Goal: Task Accomplishment & Management: Manage account settings

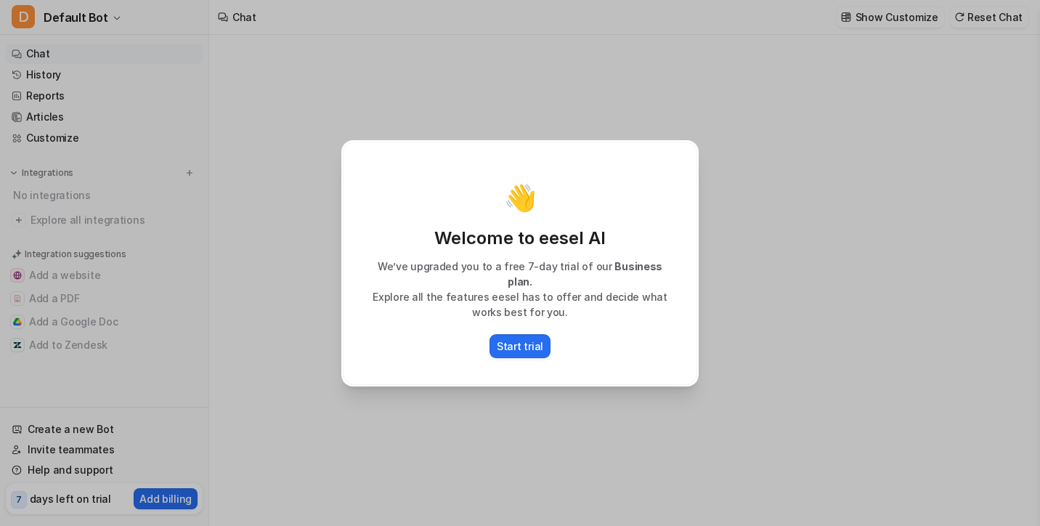
type textarea "**********"
click at [524, 338] on p "Start trial" at bounding box center [520, 345] width 46 height 15
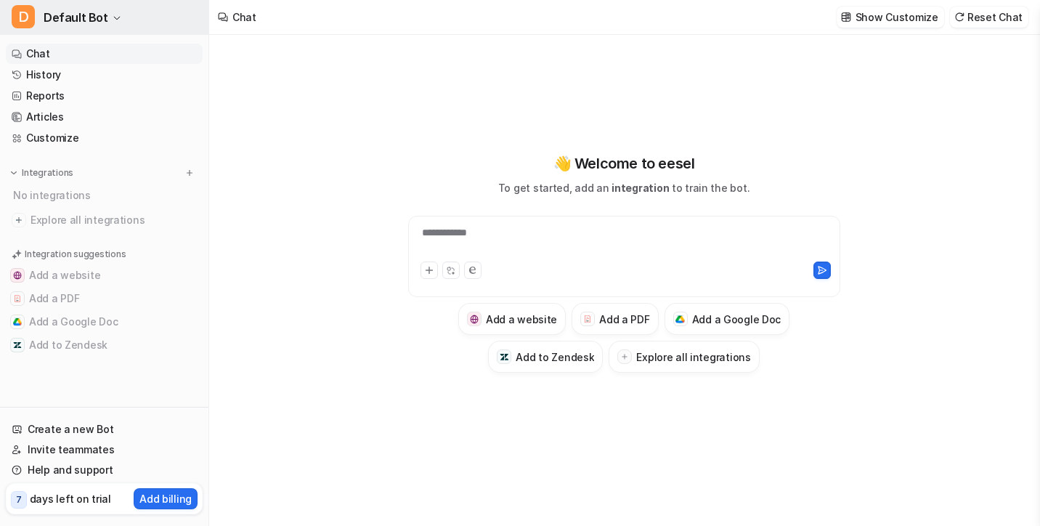
click at [90, 18] on span "Default Bot" at bounding box center [76, 17] width 65 height 20
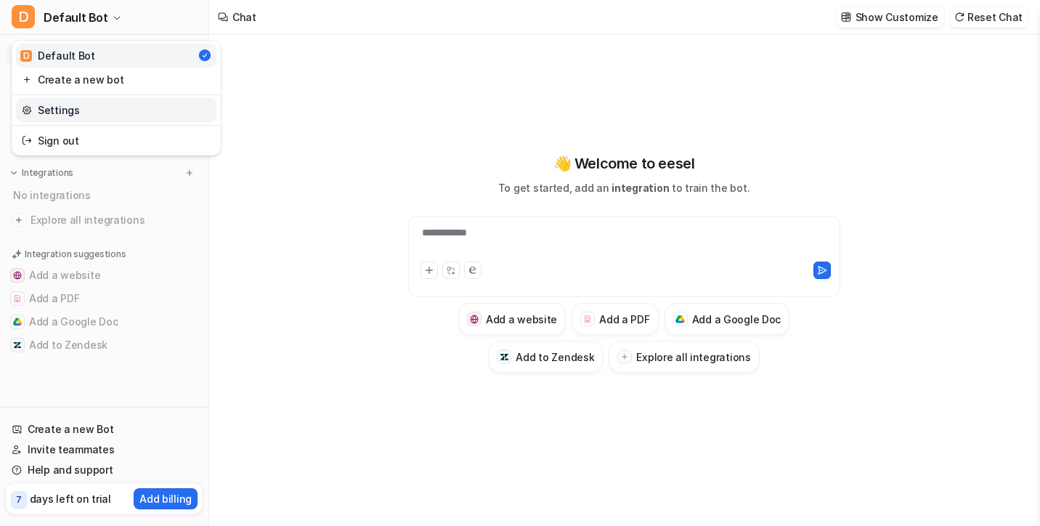
click at [63, 102] on link "Settings" at bounding box center [116, 110] width 200 height 24
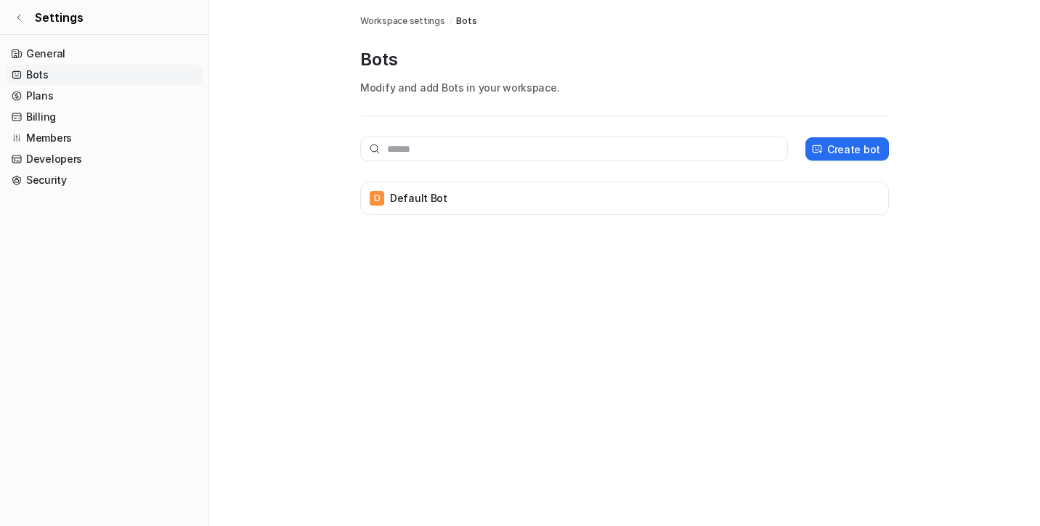
click at [49, 16] on span "Settings" at bounding box center [59, 17] width 49 height 17
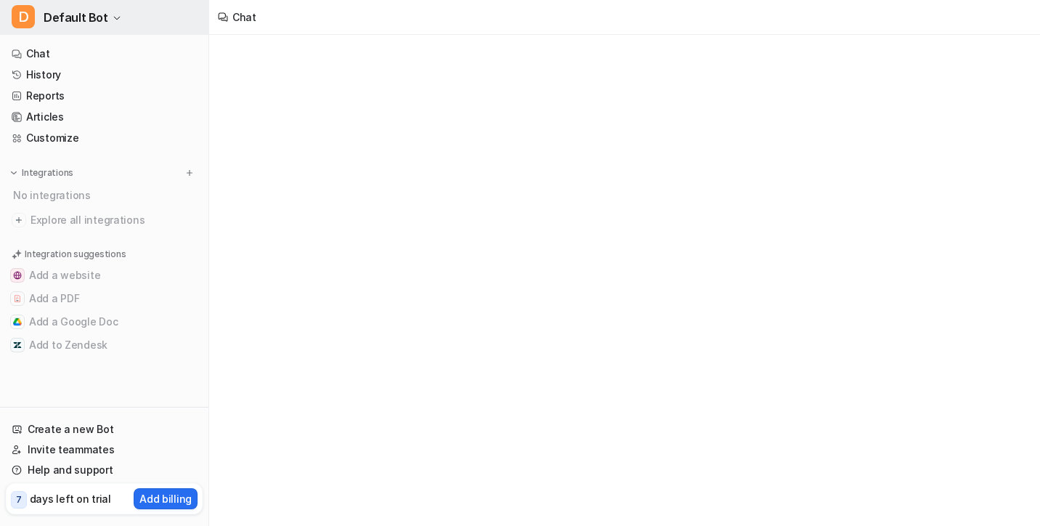
click at [67, 22] on span "Default Bot" at bounding box center [76, 17] width 65 height 20
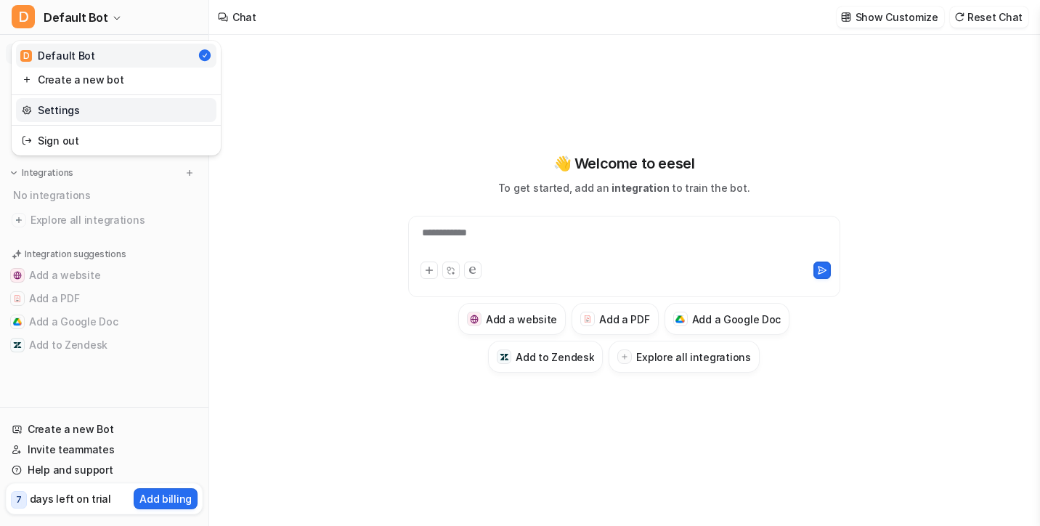
click at [123, 104] on link "Settings" at bounding box center [116, 110] width 200 height 24
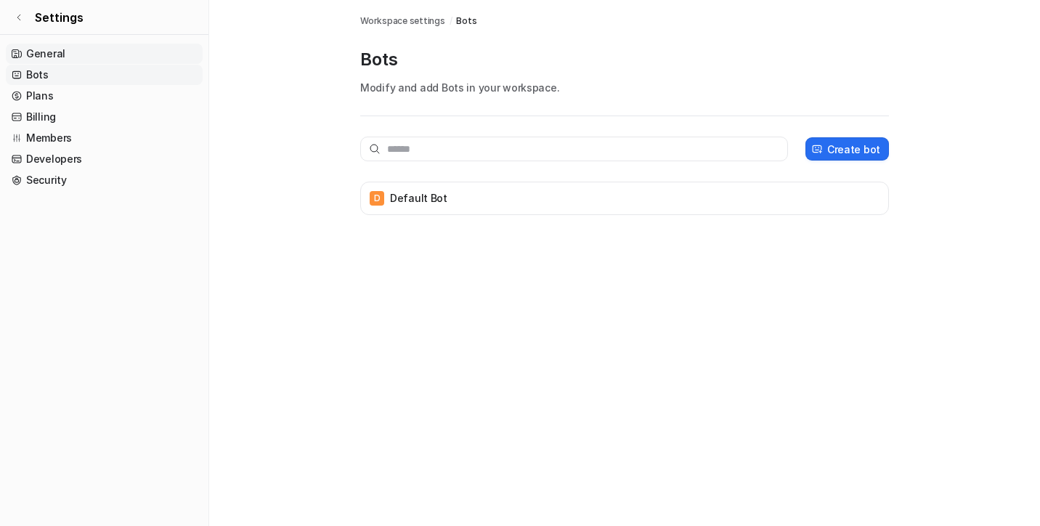
click at [82, 62] on link "General" at bounding box center [104, 54] width 197 height 20
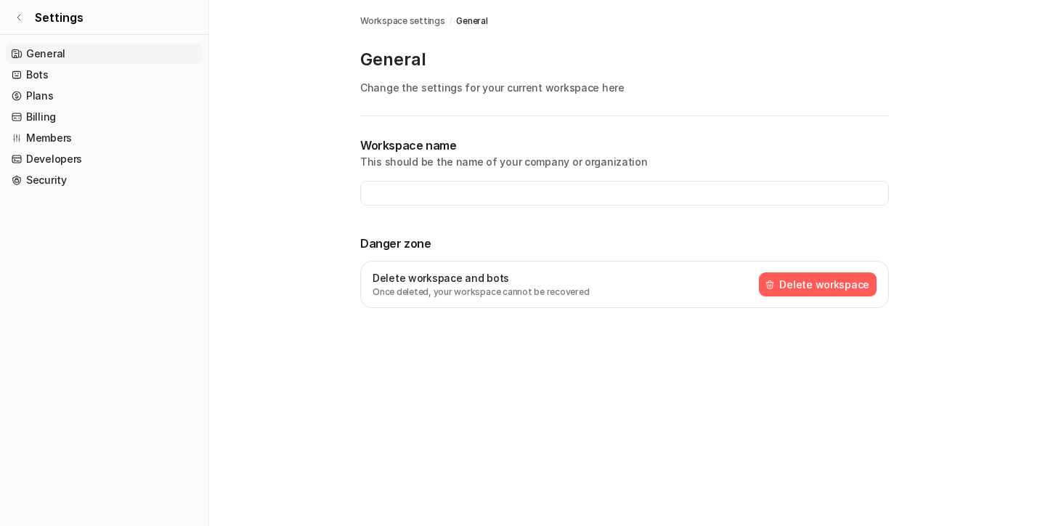
type input "**********"
click at [71, 79] on link "Bots" at bounding box center [104, 75] width 197 height 20
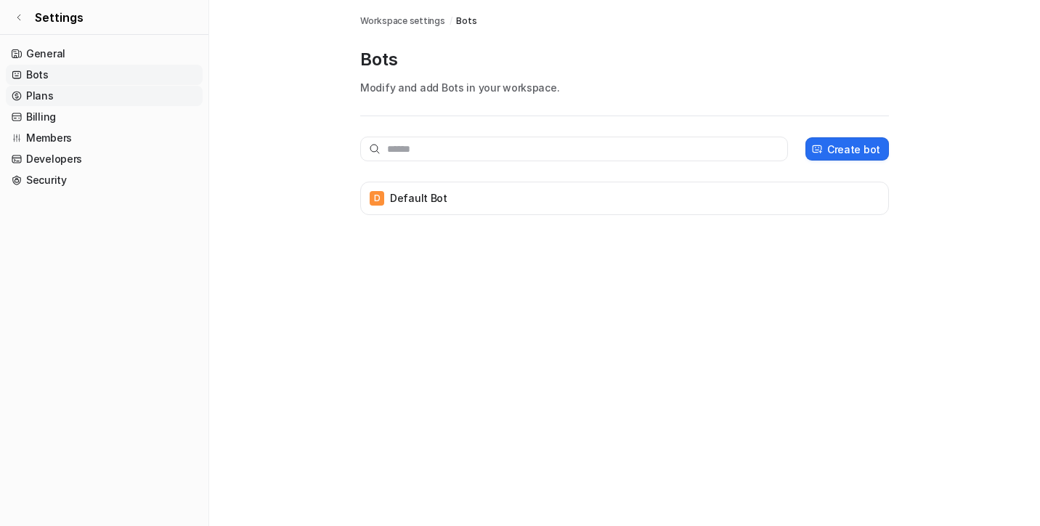
click at [71, 94] on link "Plans" at bounding box center [104, 96] width 197 height 20
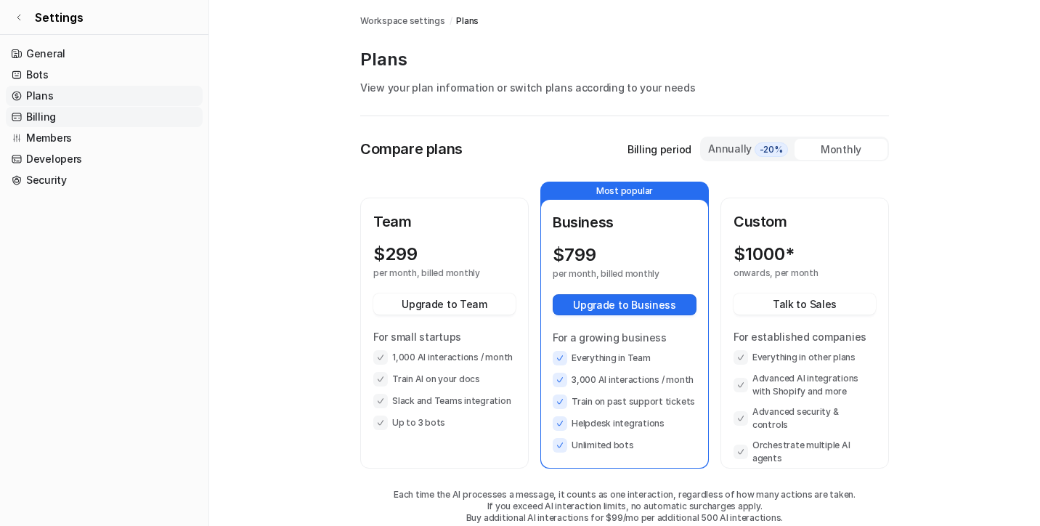
click at [65, 109] on link "Billing" at bounding box center [104, 117] width 197 height 20
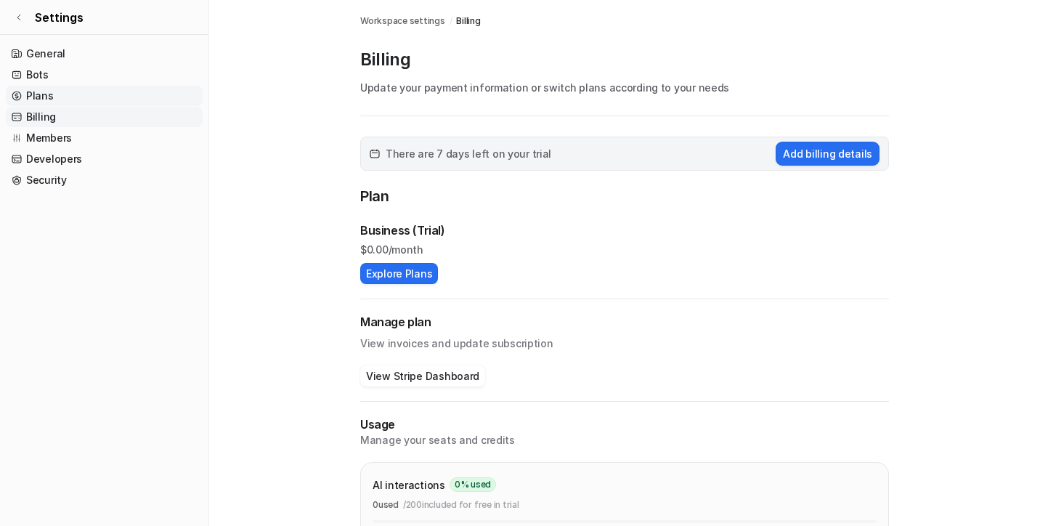
click at [65, 100] on link "Plans" at bounding box center [104, 96] width 197 height 20
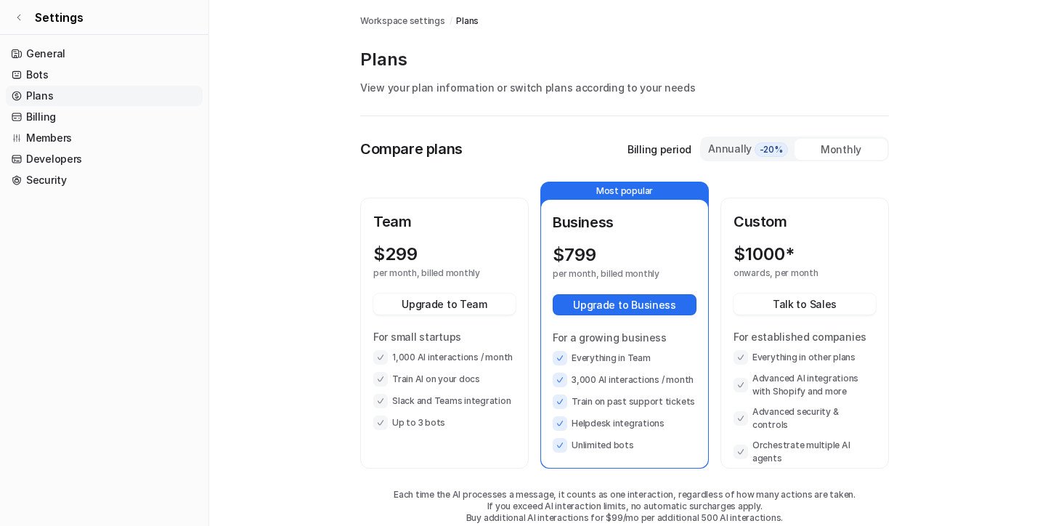
scroll to position [38, 0]
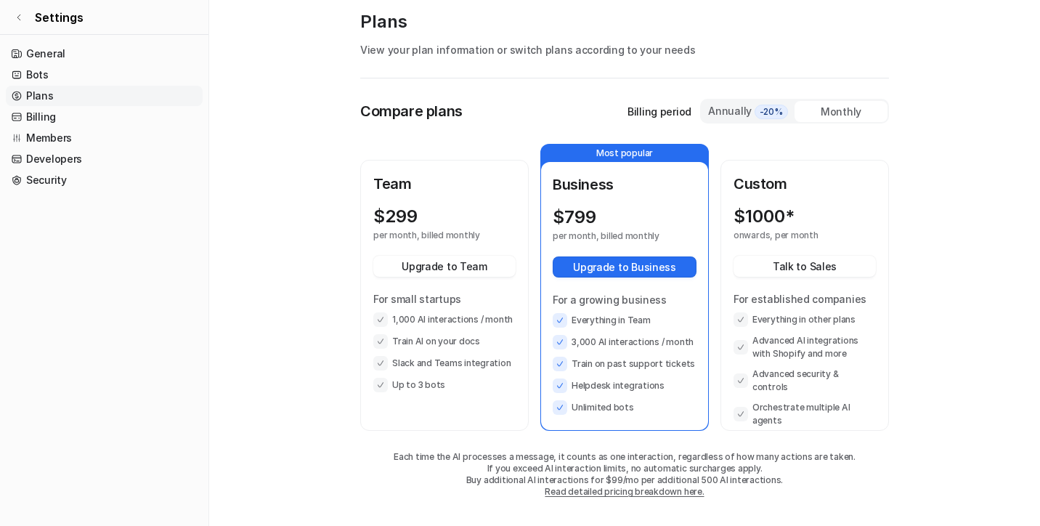
click at [755, 116] on div "Annually -20%" at bounding box center [747, 111] width 81 height 16
click at [839, 107] on div "Monthly" at bounding box center [841, 111] width 93 height 21
click at [800, 107] on div "Monthly" at bounding box center [841, 111] width 93 height 21
click at [763, 119] on div "Annually -20%" at bounding box center [748, 111] width 93 height 22
click at [827, 114] on div "Monthly" at bounding box center [841, 111] width 93 height 21
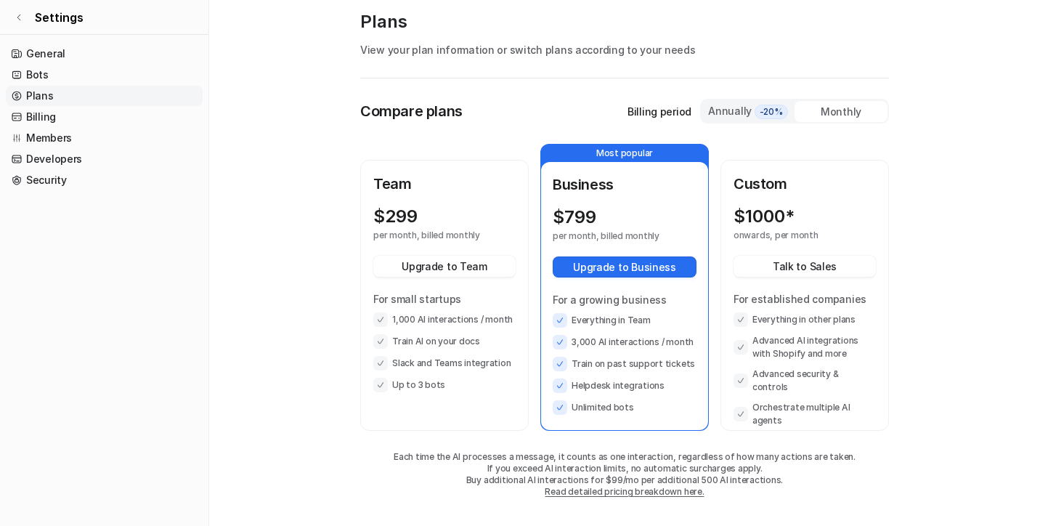
click at [742, 102] on div "Annually -20%" at bounding box center [748, 111] width 93 height 22
click at [822, 104] on div "Monthly" at bounding box center [841, 111] width 93 height 21
click at [771, 105] on span "-20%" at bounding box center [771, 112] width 33 height 15
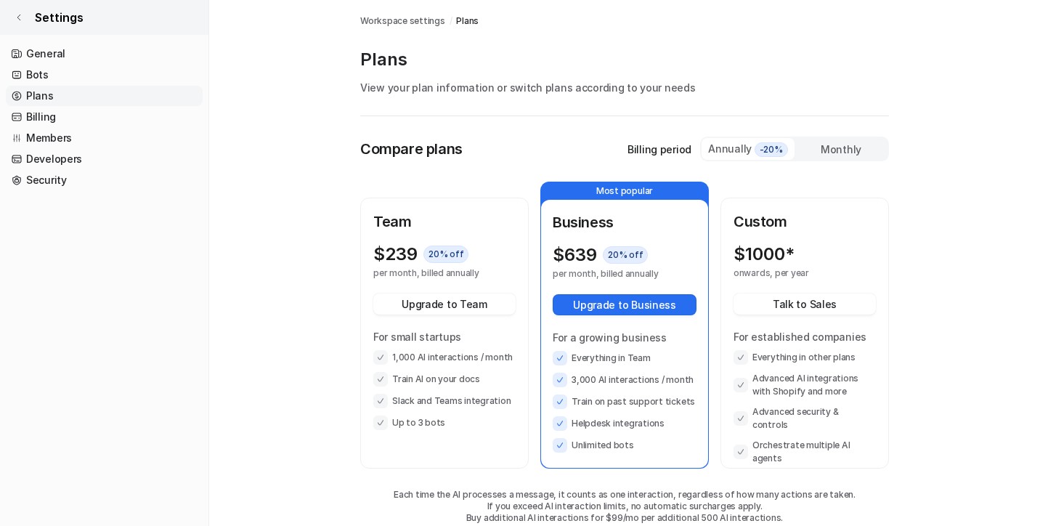
click at [10, 16] on link "Settings" at bounding box center [104, 17] width 208 height 35
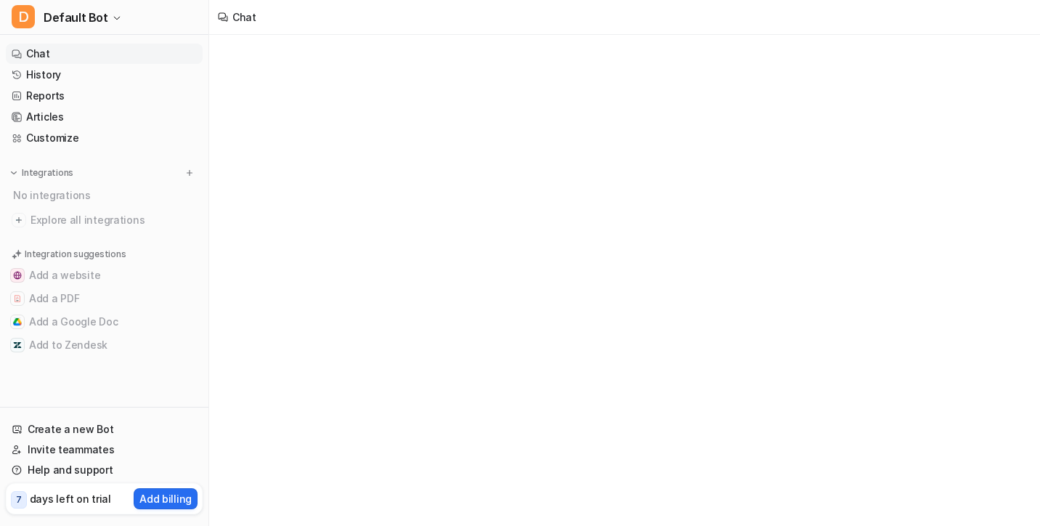
click at [60, 60] on link "Chat" at bounding box center [104, 54] width 197 height 20
click at [57, 72] on link "History" at bounding box center [104, 75] width 197 height 20
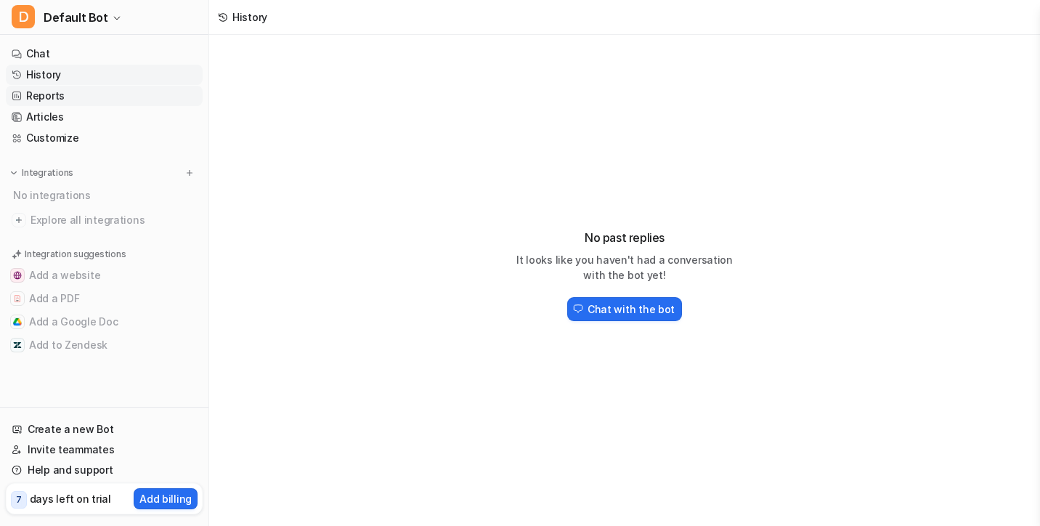
click at [54, 100] on link "Reports" at bounding box center [104, 96] width 197 height 20
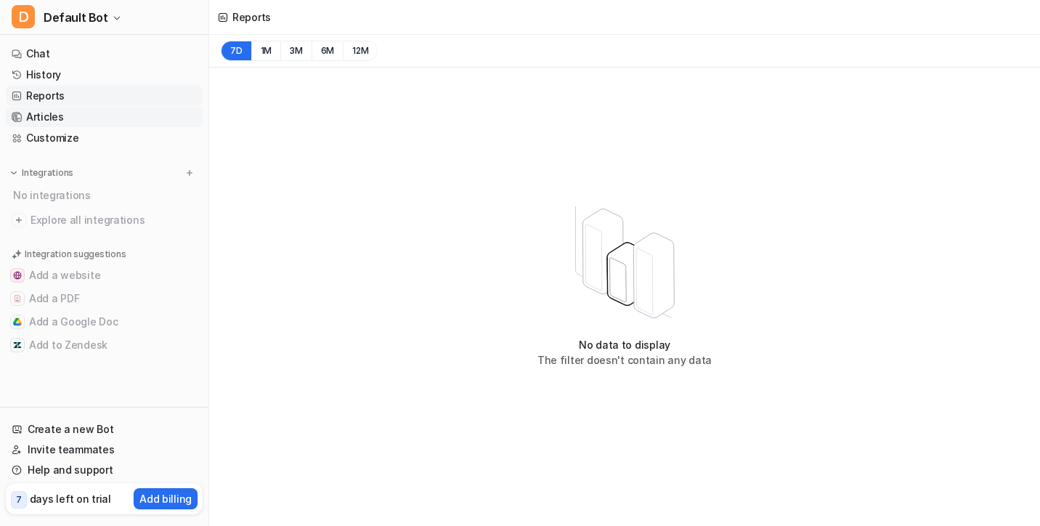
click at [57, 120] on link "Articles" at bounding box center [104, 117] width 197 height 20
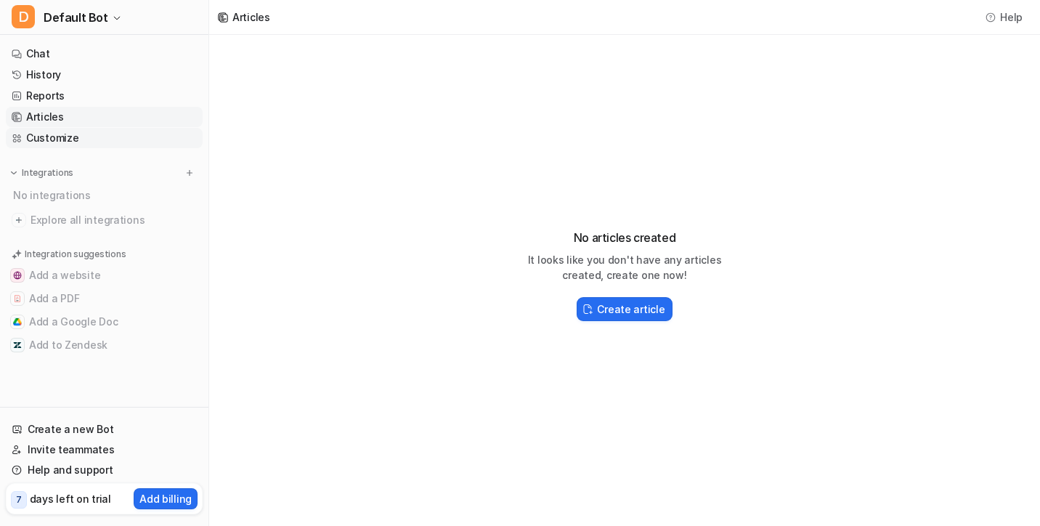
click at [54, 142] on link "Customize" at bounding box center [104, 138] width 197 height 20
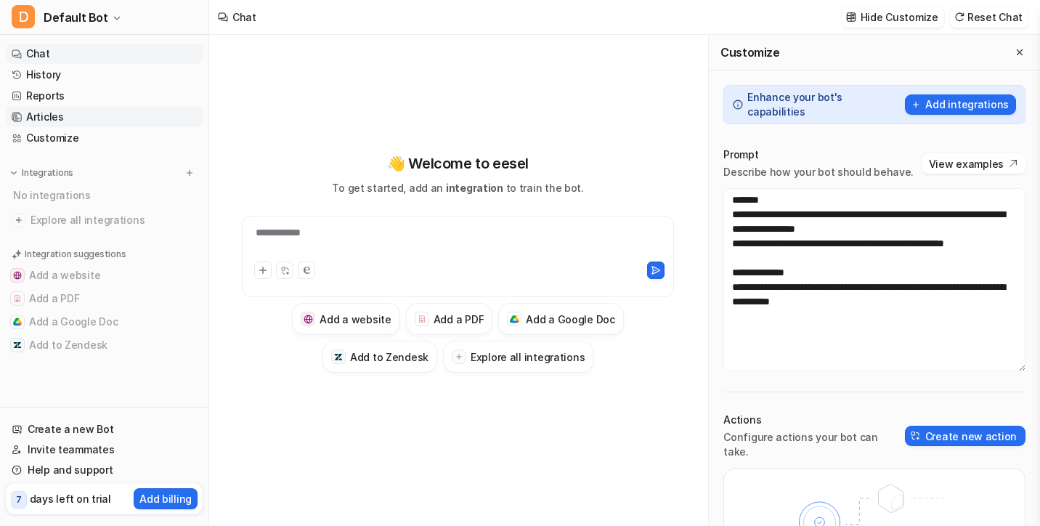
click at [78, 115] on link "Articles" at bounding box center [104, 117] width 197 height 20
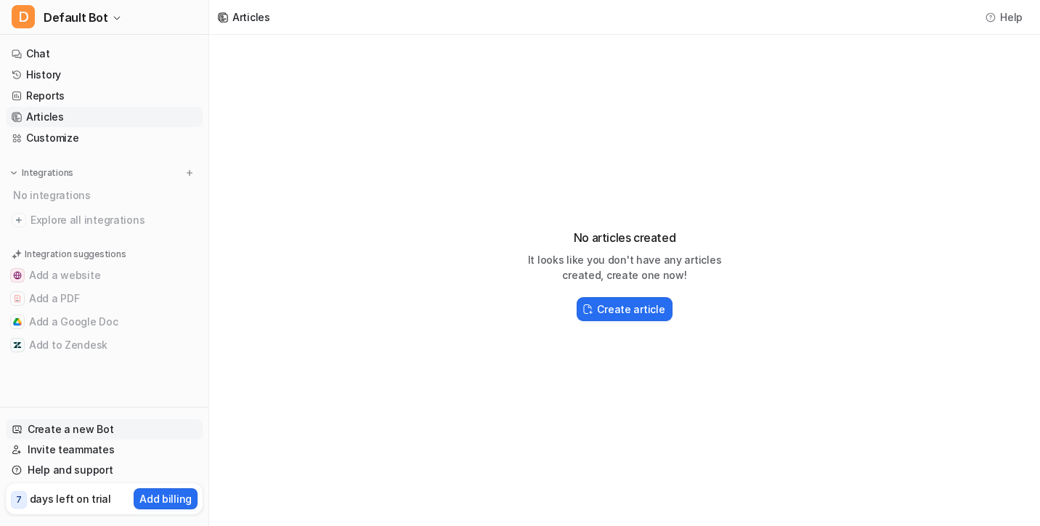
click at [86, 438] on link "Create a new Bot" at bounding box center [104, 429] width 197 height 20
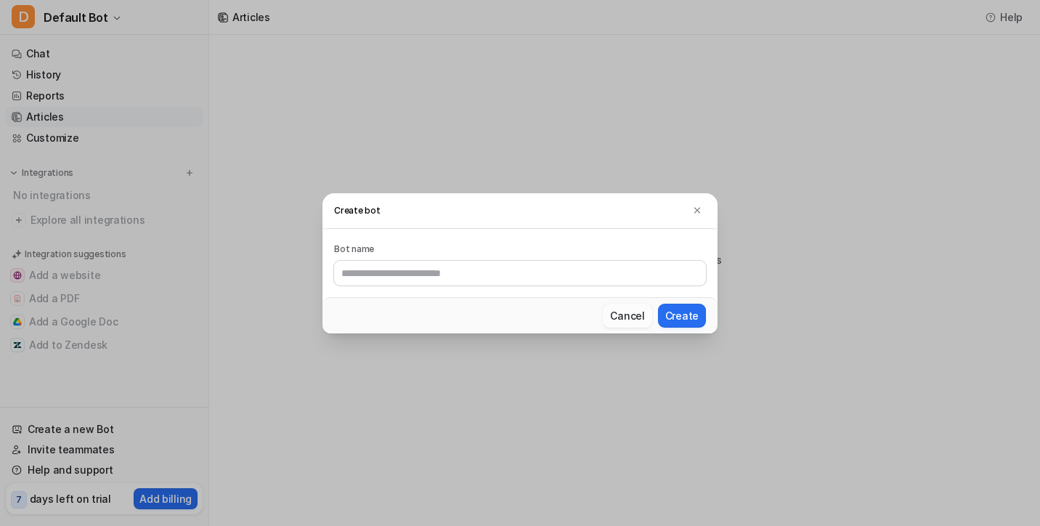
click at [636, 326] on button "Cancel" at bounding box center [627, 316] width 49 height 24
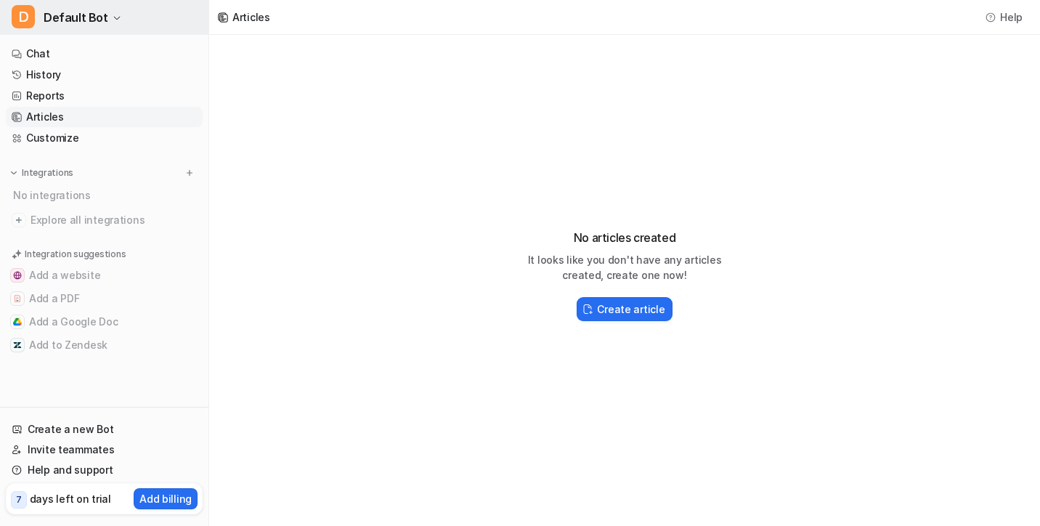
click at [62, 10] on span "Default Bot" at bounding box center [76, 17] width 65 height 20
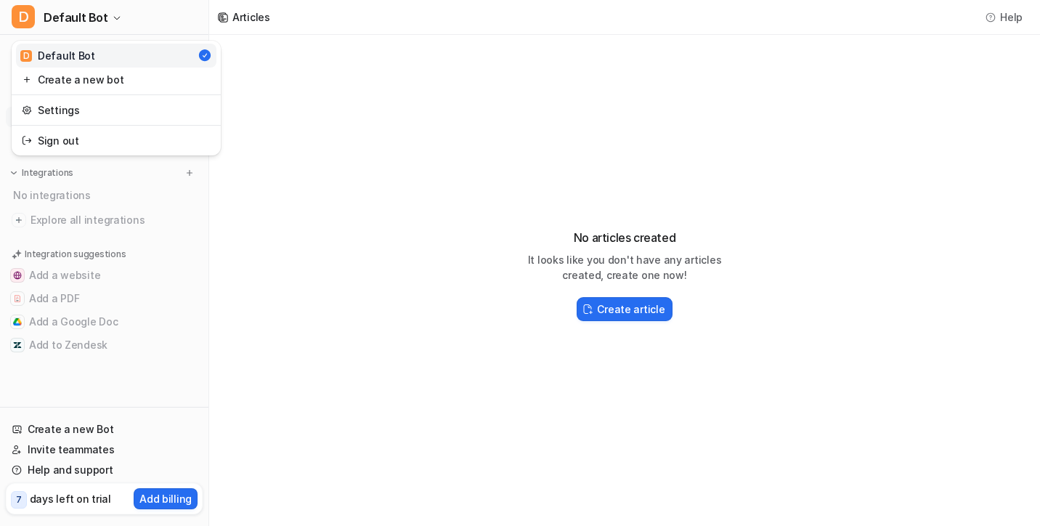
click at [372, 177] on div "D Default Bot D Default Bot Create a new bot Settings Sign out Chat History Rep…" at bounding box center [520, 263] width 1040 height 526
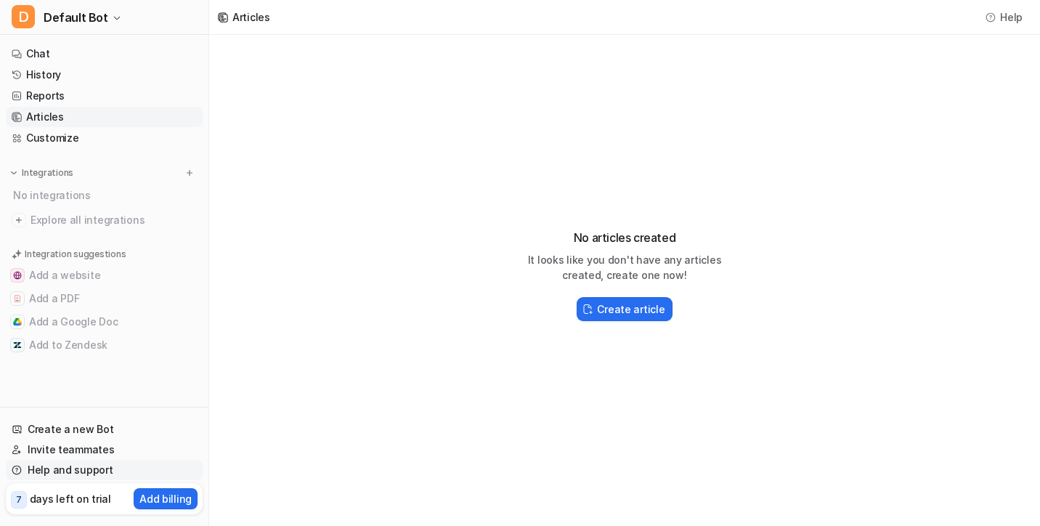
click at [84, 463] on link "Help and support" at bounding box center [104, 470] width 197 height 20
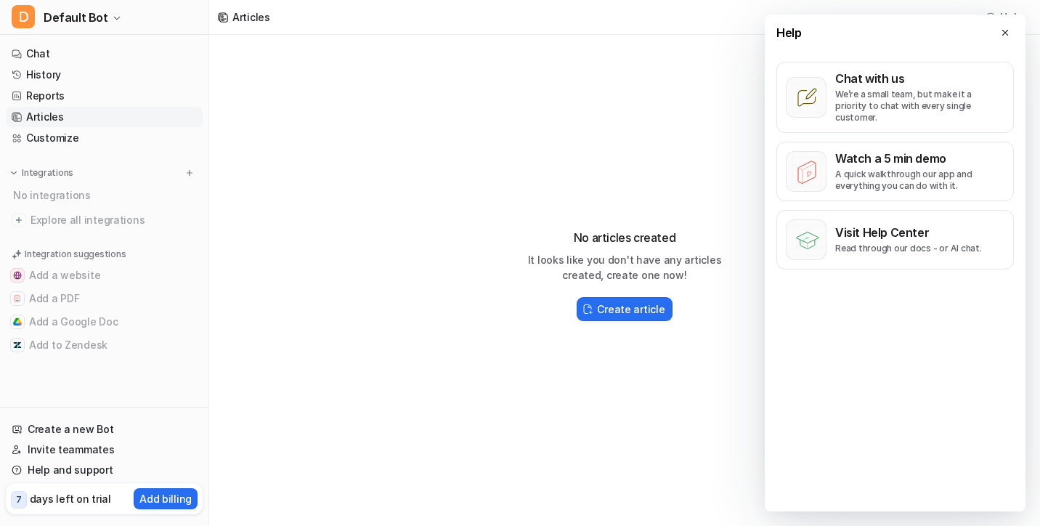
click at [657, 166] on div "No articles created It looks like you don't have any articles created, create o…" at bounding box center [624, 269] width 831 height 468
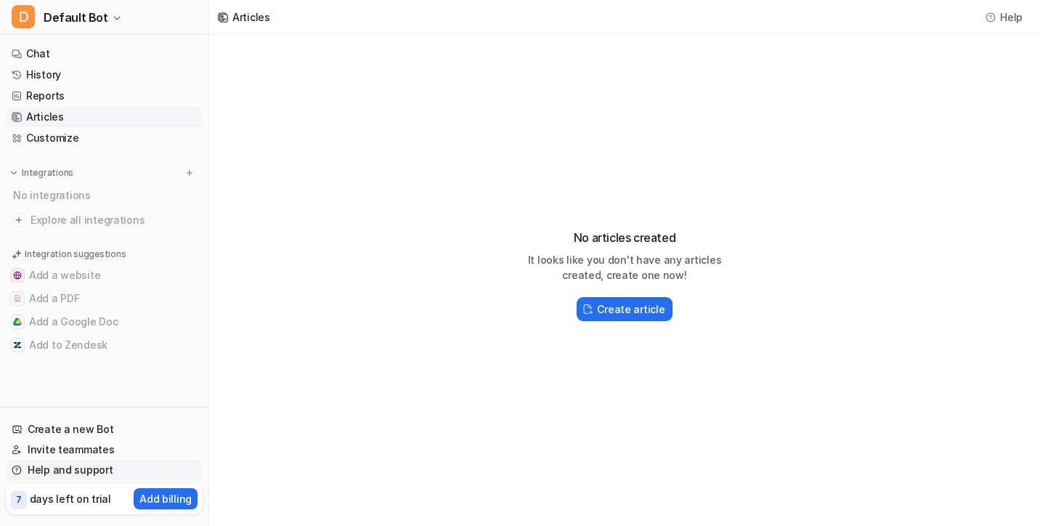
click at [76, 473] on link "Help and support" at bounding box center [104, 470] width 197 height 20
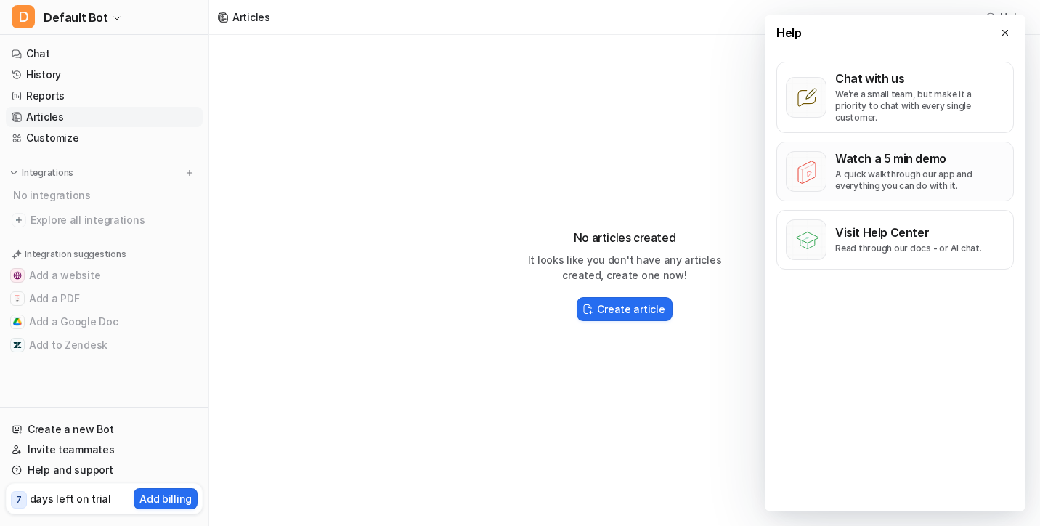
click at [875, 169] on p "A quick walkthrough our app and everything you can do with it." at bounding box center [919, 180] width 169 height 23
click at [928, 78] on p "Chat with us" at bounding box center [919, 78] width 169 height 15
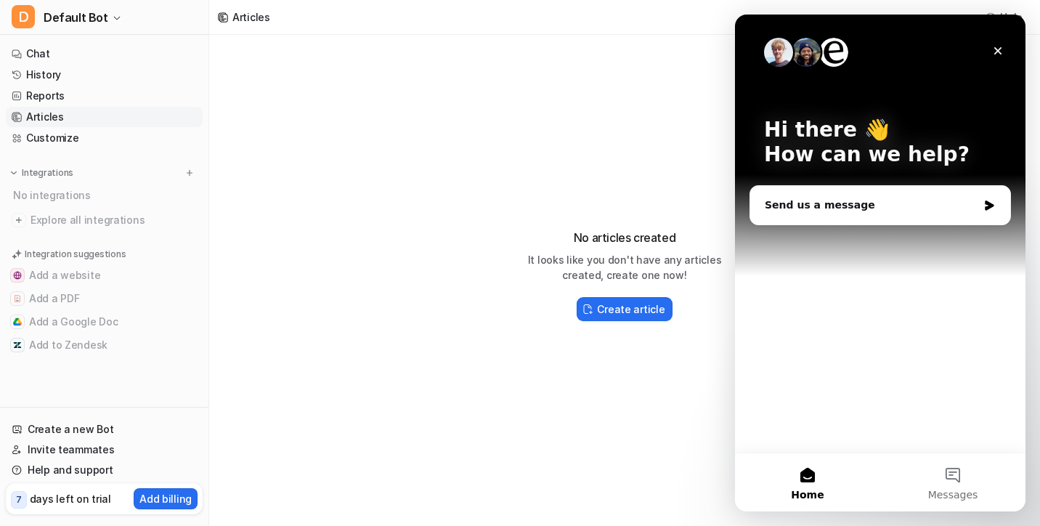
click at [787, 57] on img "Intercom messenger" at bounding box center [778, 52] width 29 height 29
click at [779, 56] on img "Intercom messenger" at bounding box center [778, 52] width 29 height 29
click at [807, 56] on img "Intercom messenger" at bounding box center [806, 52] width 29 height 29
click at [830, 56] on img "Intercom messenger" at bounding box center [833, 52] width 29 height 29
click at [943, 487] on button "Messages" at bounding box center [952, 482] width 145 height 58
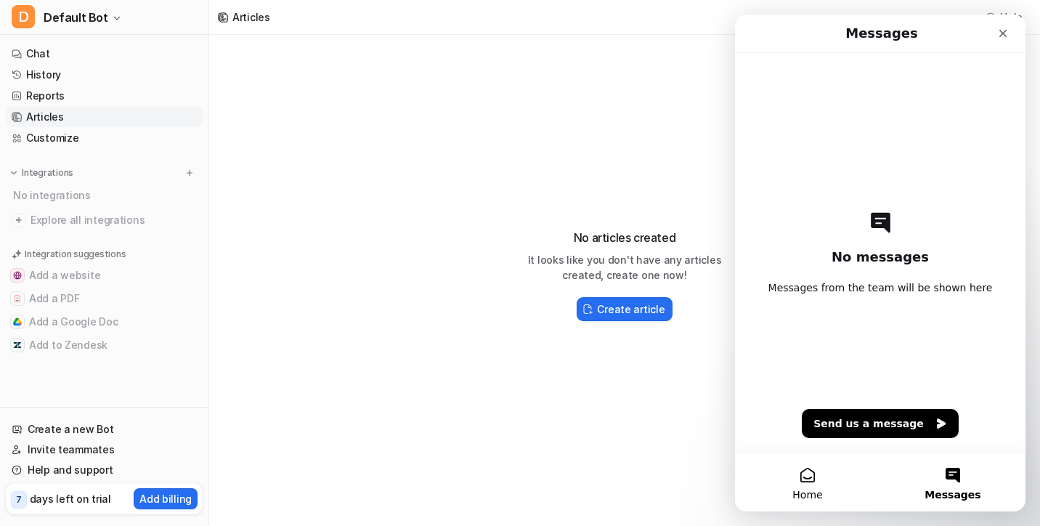
click at [819, 479] on button "Home" at bounding box center [807, 482] width 145 height 58
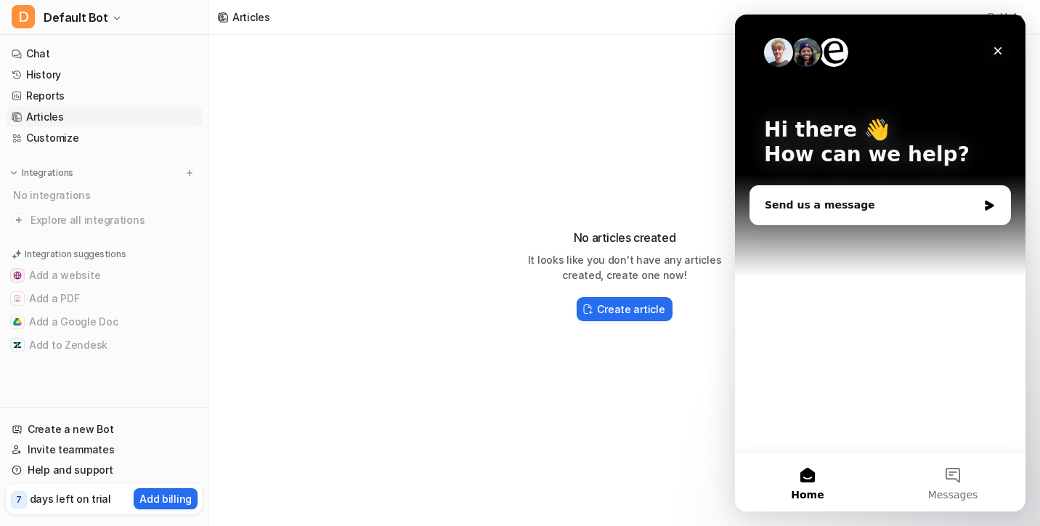
click at [999, 52] on icon "Close" at bounding box center [998, 51] width 8 height 8
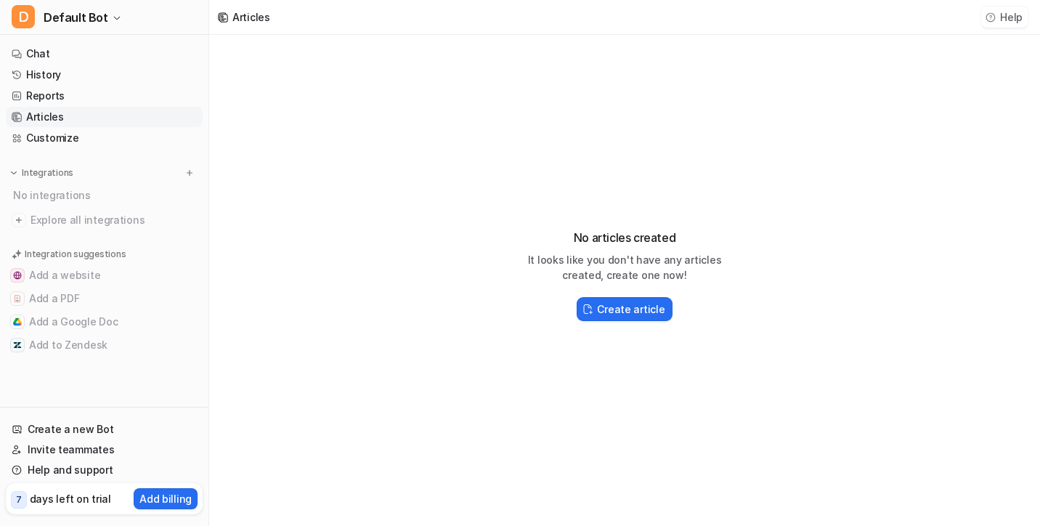
click at [994, 15] on icon at bounding box center [991, 17] width 10 height 10
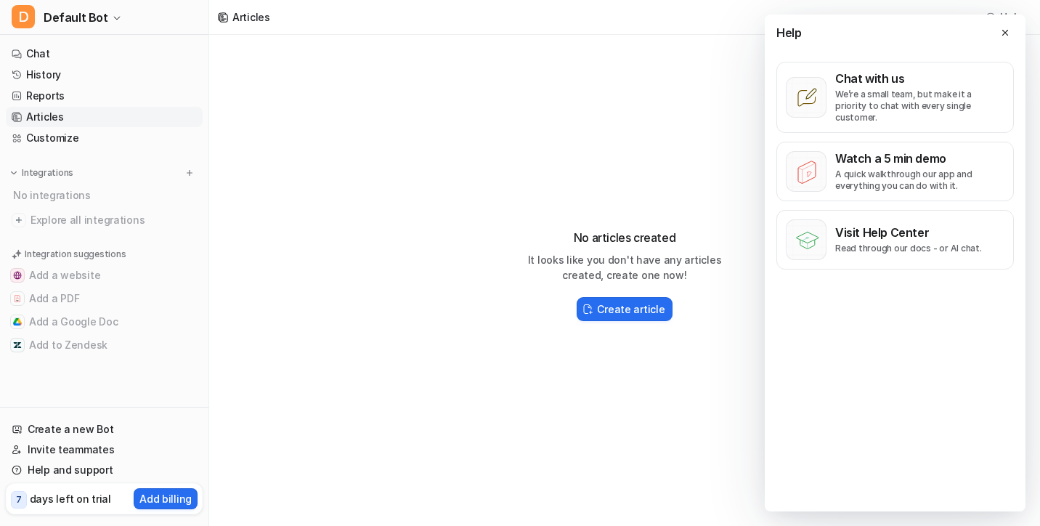
click at [1005, 22] on div "Help" at bounding box center [895, 33] width 261 height 36
click at [1005, 32] on icon at bounding box center [1005, 32] width 6 height 6
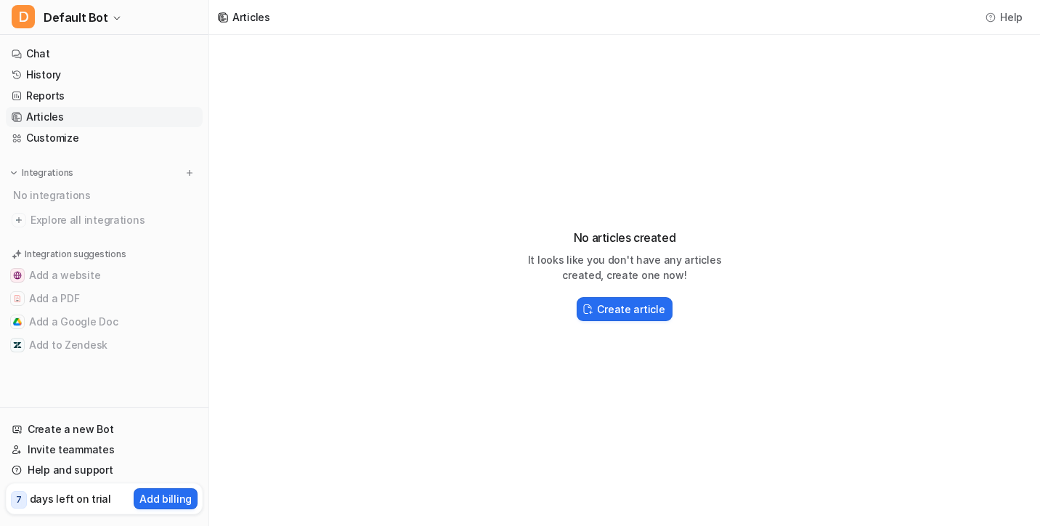
click at [246, 19] on div "Articles" at bounding box center [251, 16] width 38 height 15
click at [54, 199] on div "No integrations" at bounding box center [106, 195] width 194 height 24
click at [61, 243] on nav "Chat History Reports Articles Customize Integrations No integrations Explore al…" at bounding box center [104, 222] width 208 height 369
click at [46, 317] on button "Add a Google Doc" at bounding box center [104, 321] width 197 height 23
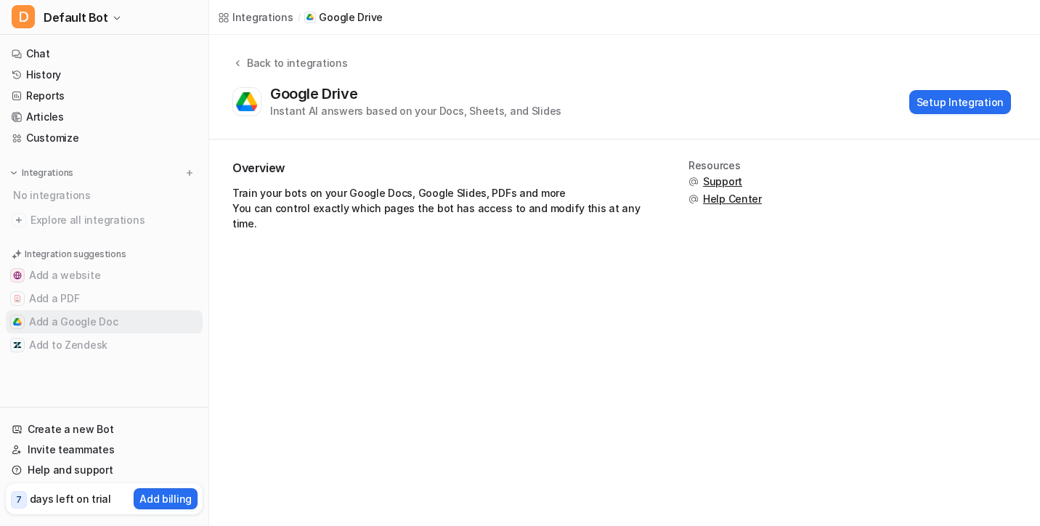
click at [60, 317] on button "Add a Google Doc" at bounding box center [104, 321] width 197 height 23
click at [960, 99] on button "Setup Integration" at bounding box center [960, 102] width 102 height 24
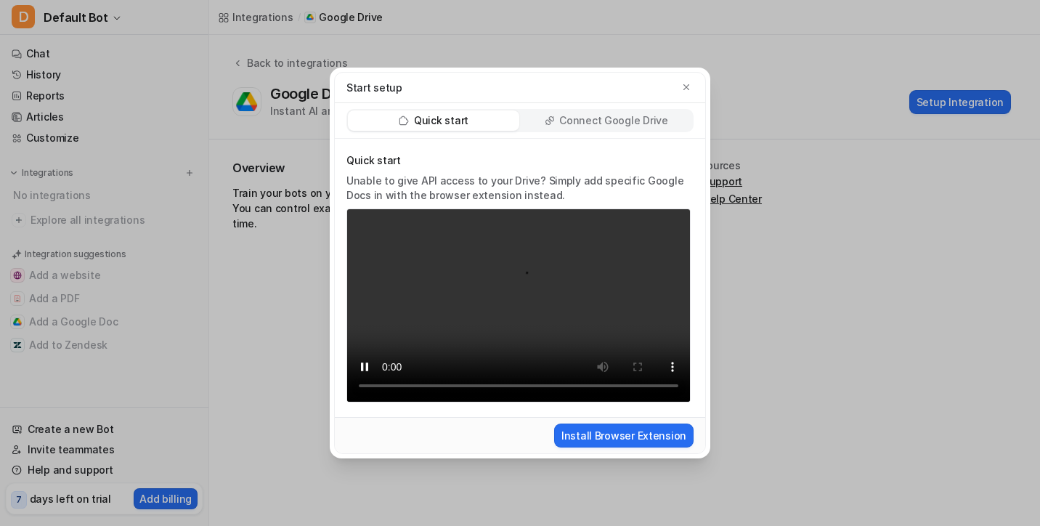
click at [816, 208] on div "Start setup Quick start Connect Google Drive Quick start Unable to give API acc…" at bounding box center [520, 263] width 1040 height 526
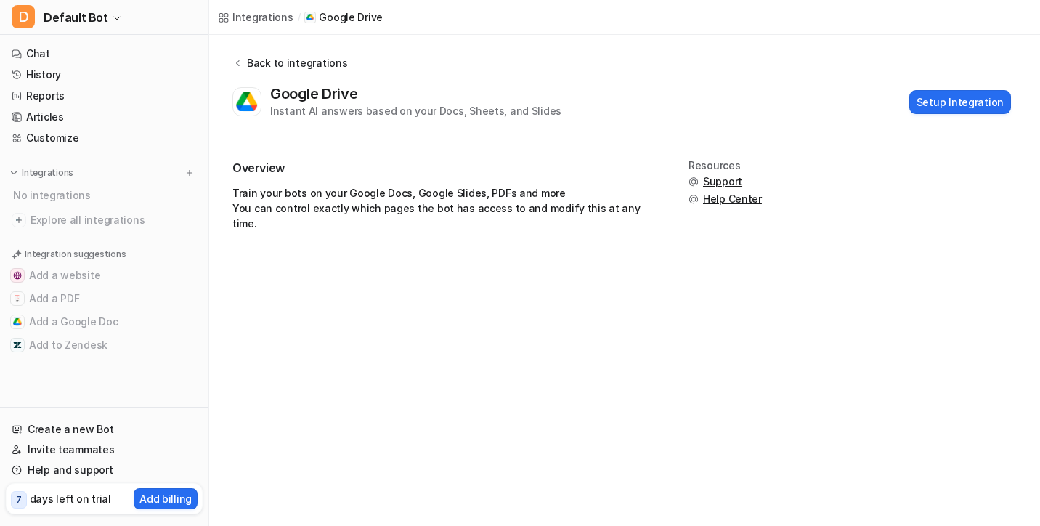
click at [309, 74] on button "Back to integrations" at bounding box center [289, 70] width 115 height 30
click at [275, 60] on div "Back to integrations" at bounding box center [295, 62] width 105 height 15
click at [248, 60] on div "Back to integrations" at bounding box center [295, 62] width 105 height 15
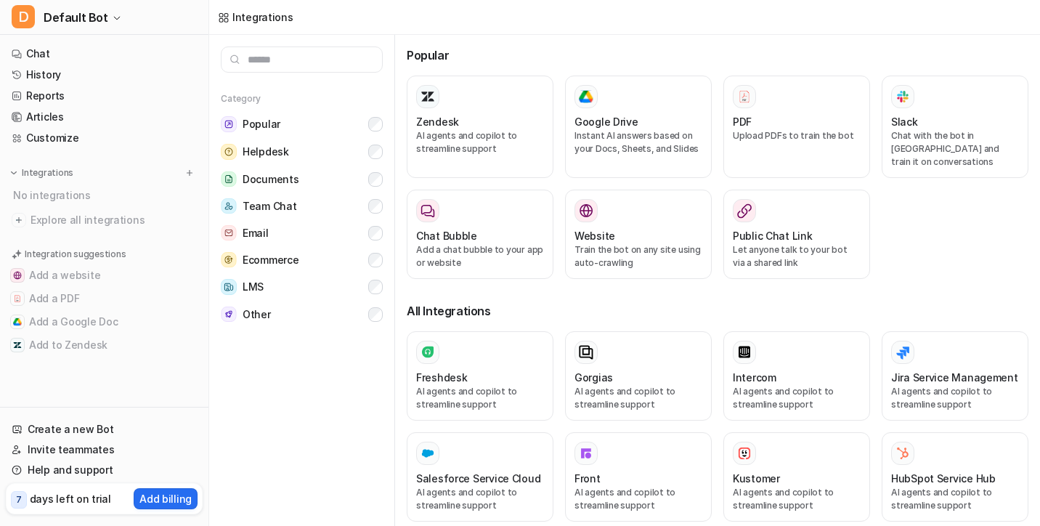
click at [254, 60] on input "text" at bounding box center [302, 59] width 162 height 26
click at [135, 326] on button "Add a Google Doc" at bounding box center [104, 321] width 197 height 23
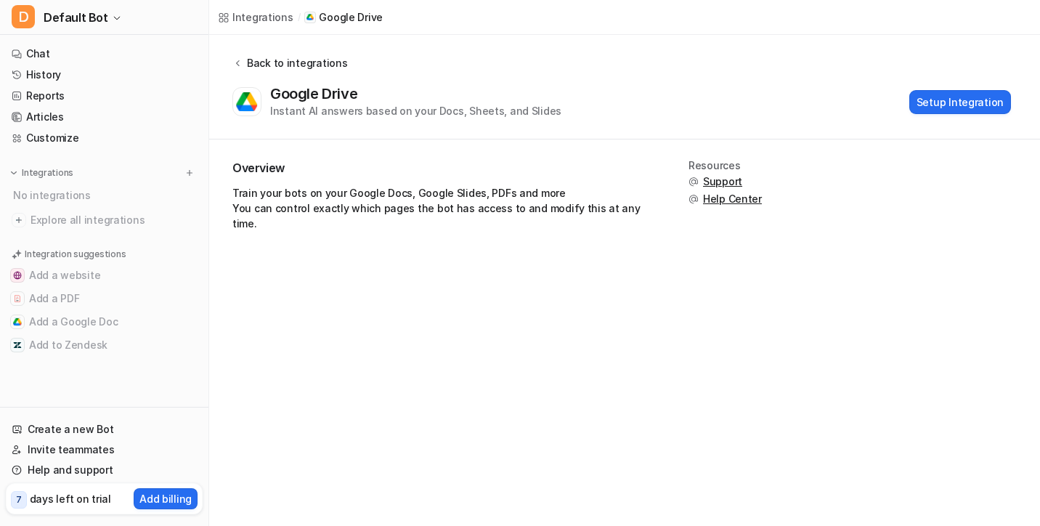
click at [304, 59] on div "Back to integrations" at bounding box center [295, 62] width 105 height 15
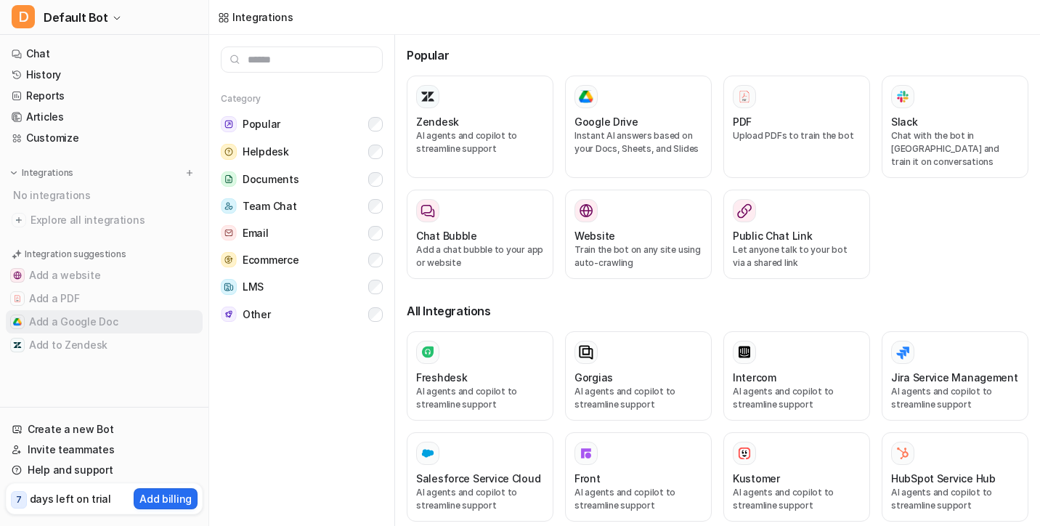
click at [94, 325] on button "Add a Google Doc" at bounding box center [104, 321] width 197 height 23
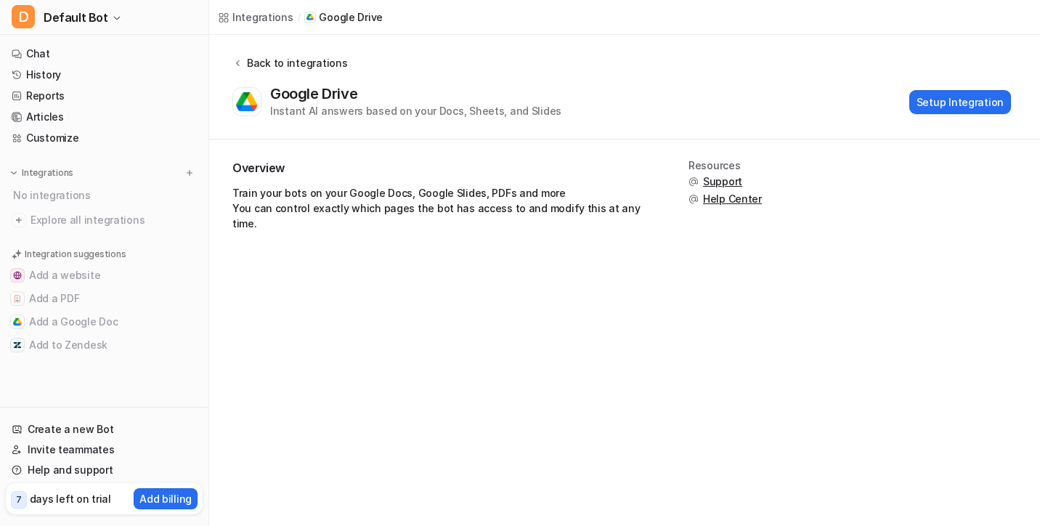
click at [247, 65] on div "Back to integrations" at bounding box center [295, 62] width 105 height 15
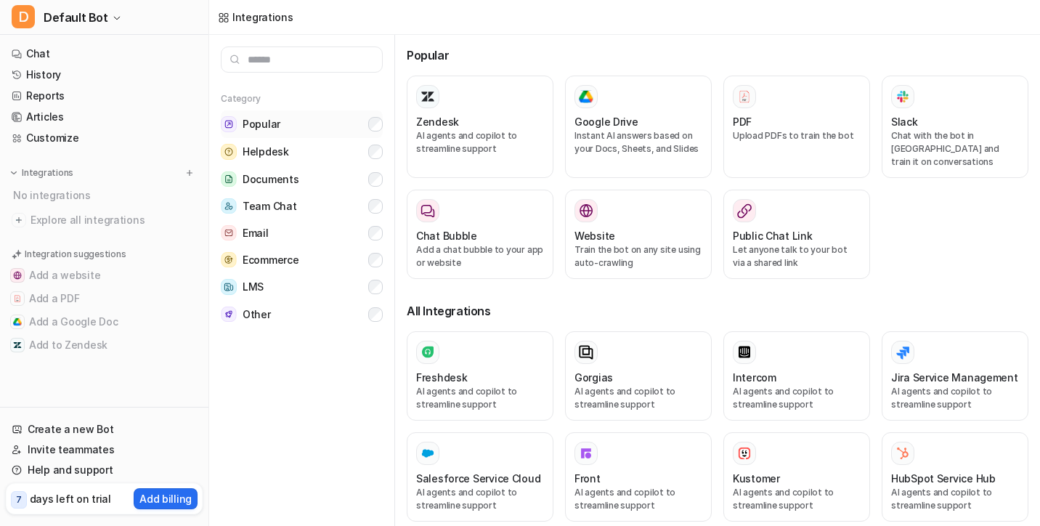
click at [277, 133] on button "Popular" at bounding box center [302, 124] width 162 height 28
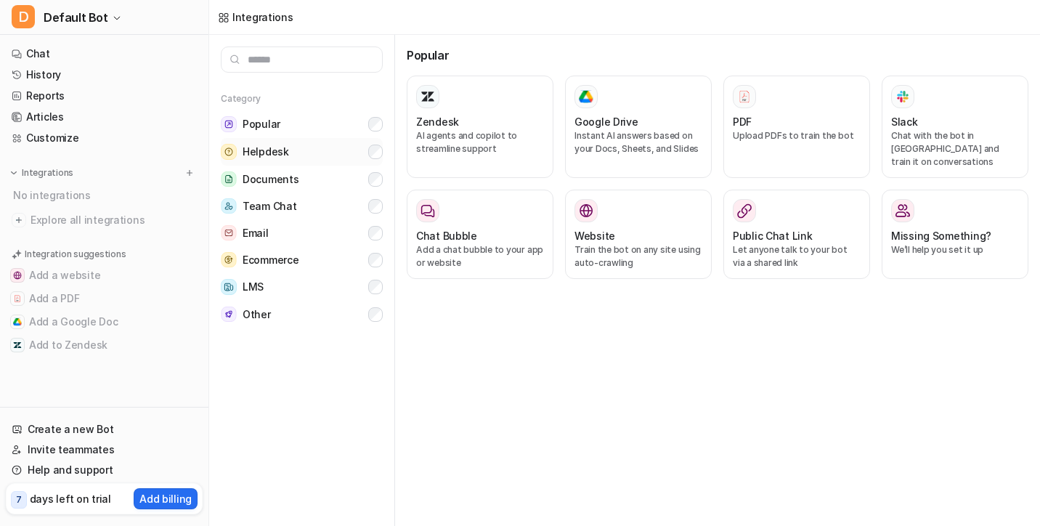
click at [269, 156] on span "Helpdesk" at bounding box center [266, 152] width 46 height 15
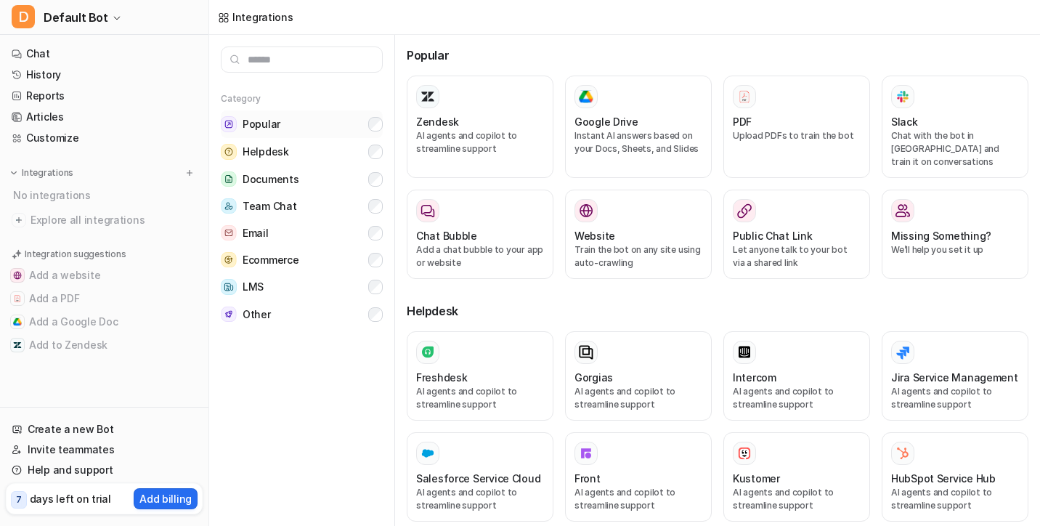
click at [276, 130] on span "Popular" at bounding box center [262, 124] width 38 height 15
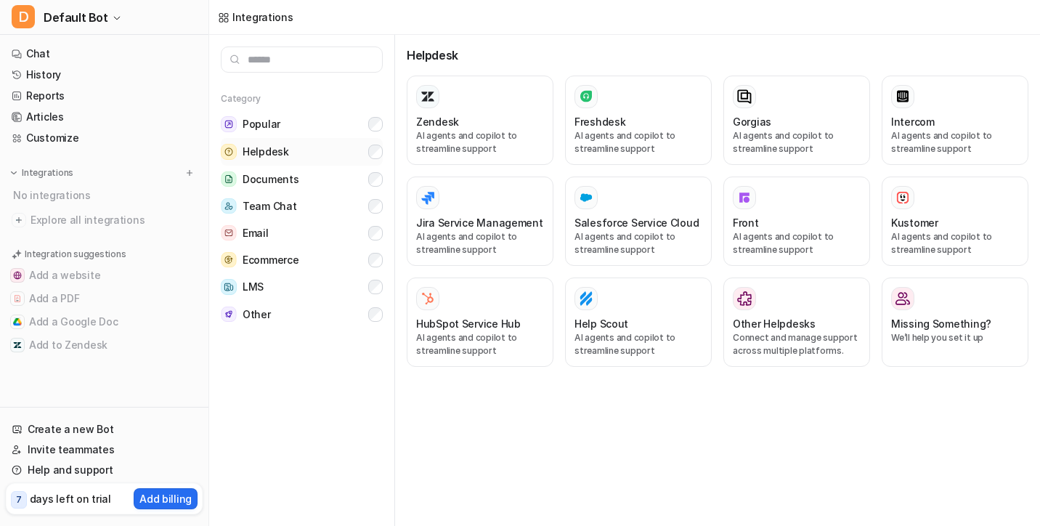
click at [276, 147] on span "Helpdesk" at bounding box center [266, 152] width 46 height 15
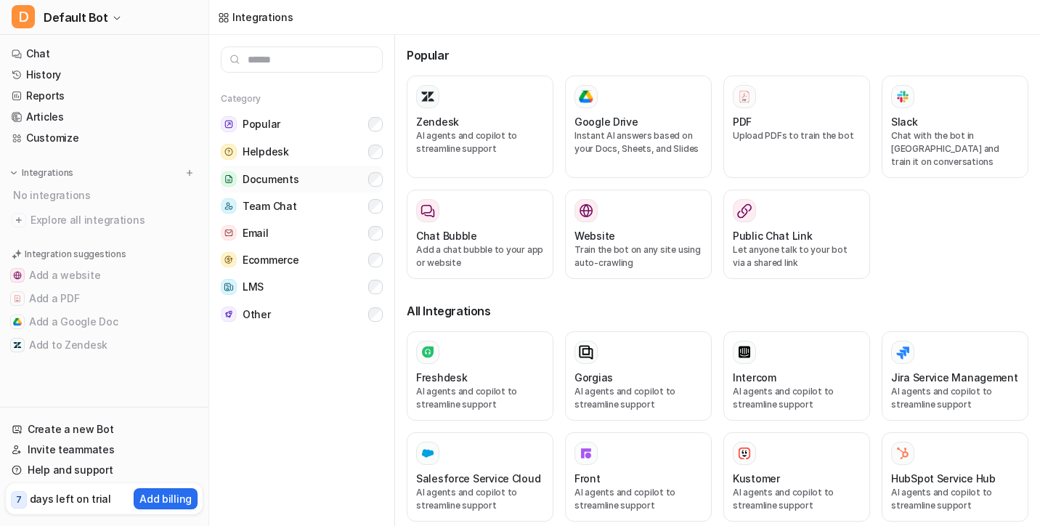
click at [275, 177] on span "Documents" at bounding box center [271, 179] width 56 height 15
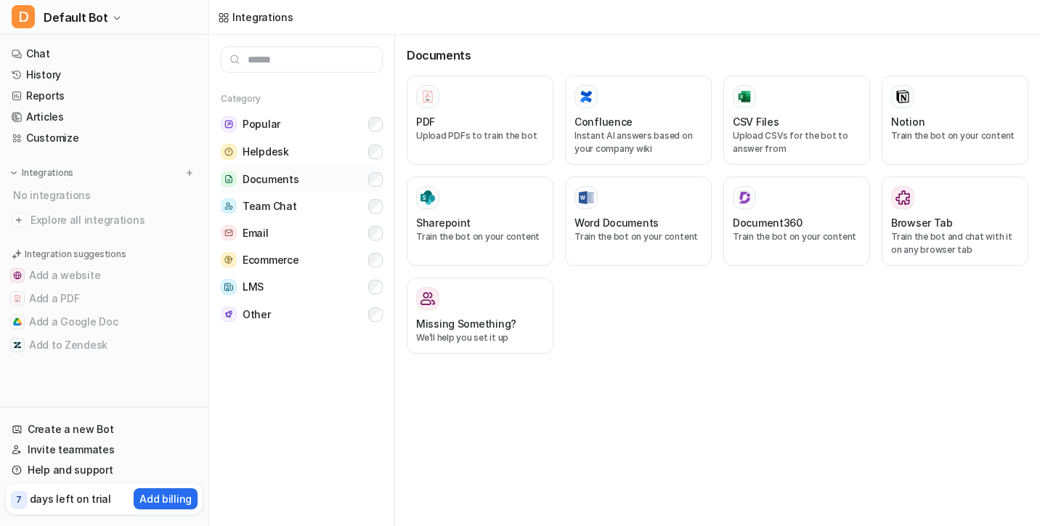
click at [275, 177] on span "Documents" at bounding box center [271, 179] width 56 height 15
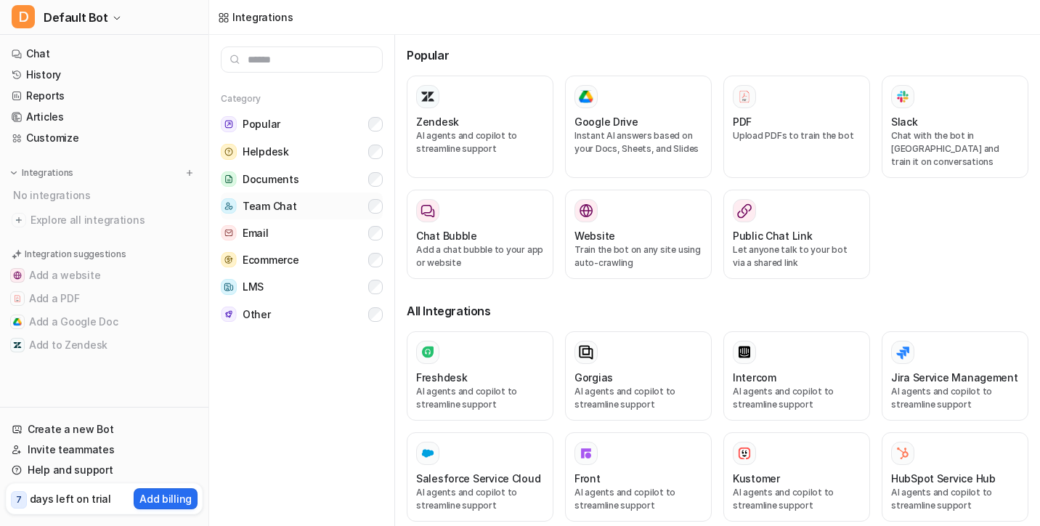
click at [273, 209] on span "Team Chat" at bounding box center [270, 206] width 54 height 15
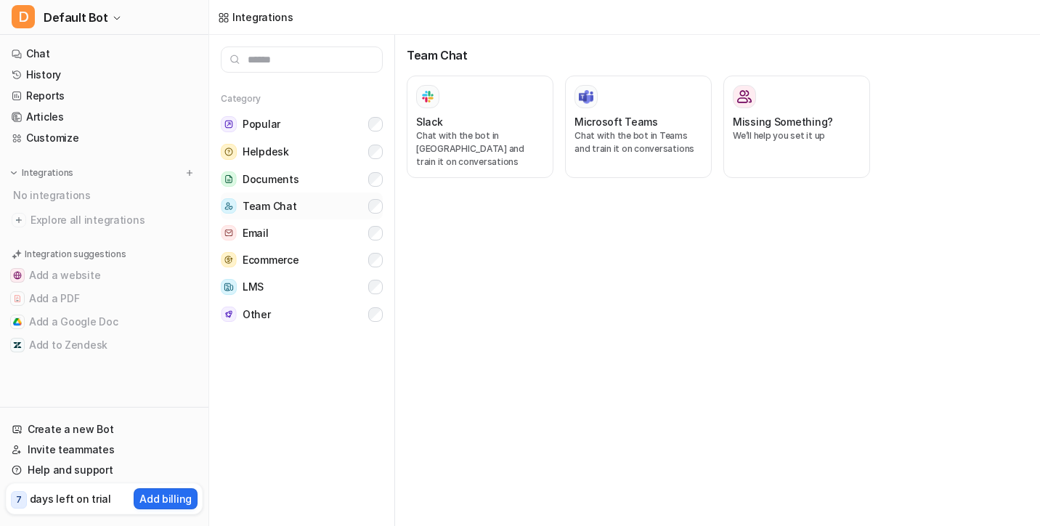
click at [273, 209] on span "Team Chat" at bounding box center [270, 206] width 54 height 15
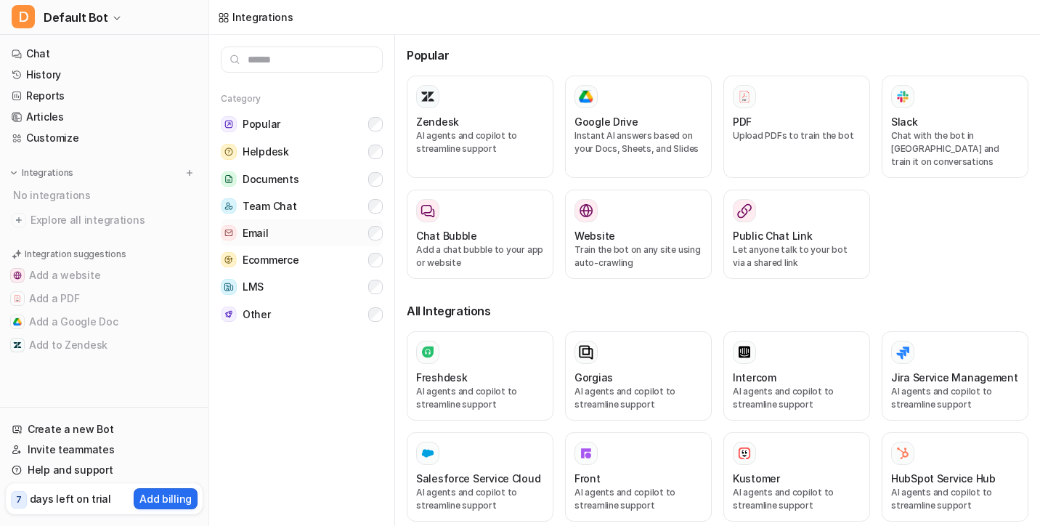
click at [267, 238] on span "Email" at bounding box center [256, 233] width 26 height 15
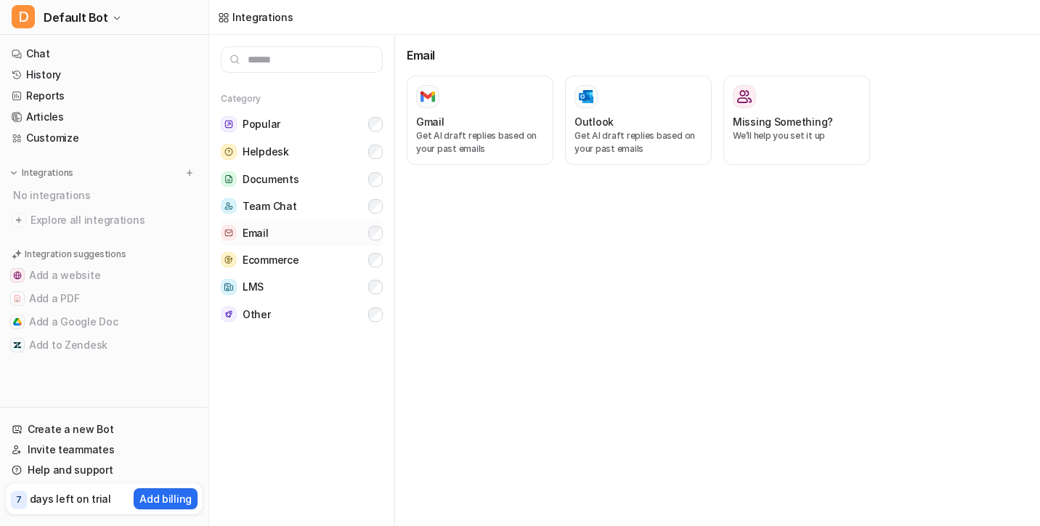
click at [267, 238] on span "Email" at bounding box center [256, 233] width 26 height 15
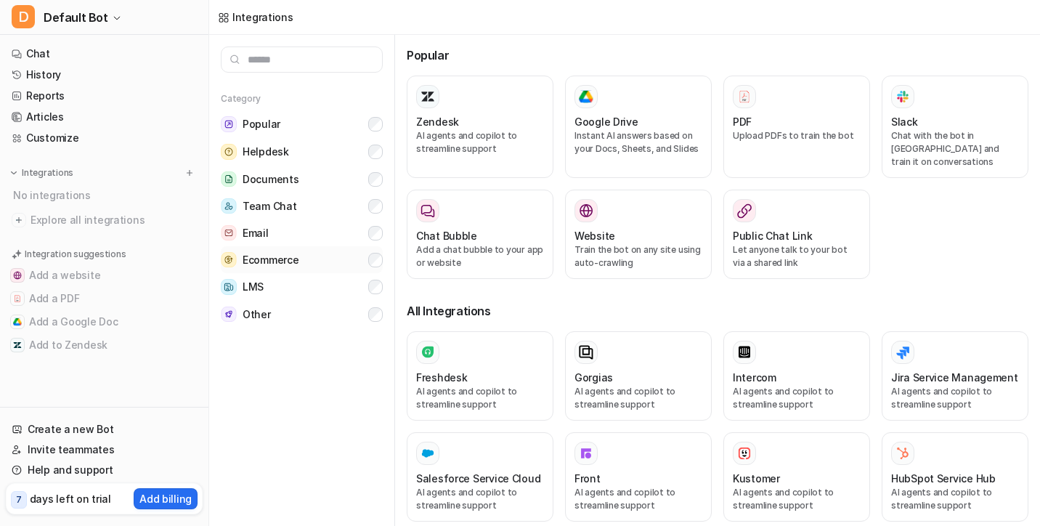
click at [262, 256] on span "Ecommerce" at bounding box center [271, 260] width 56 height 15
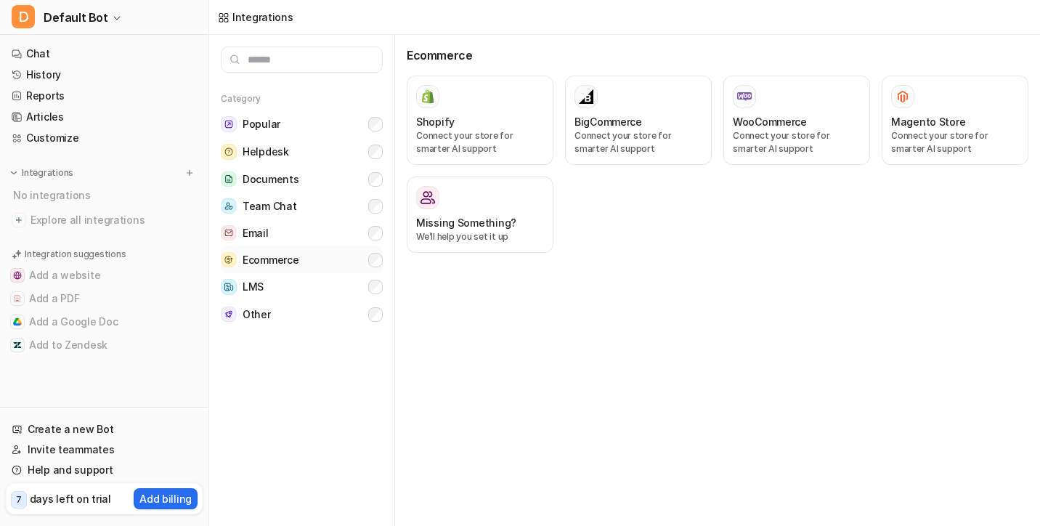
click at [262, 256] on span "Ecommerce" at bounding box center [271, 260] width 56 height 15
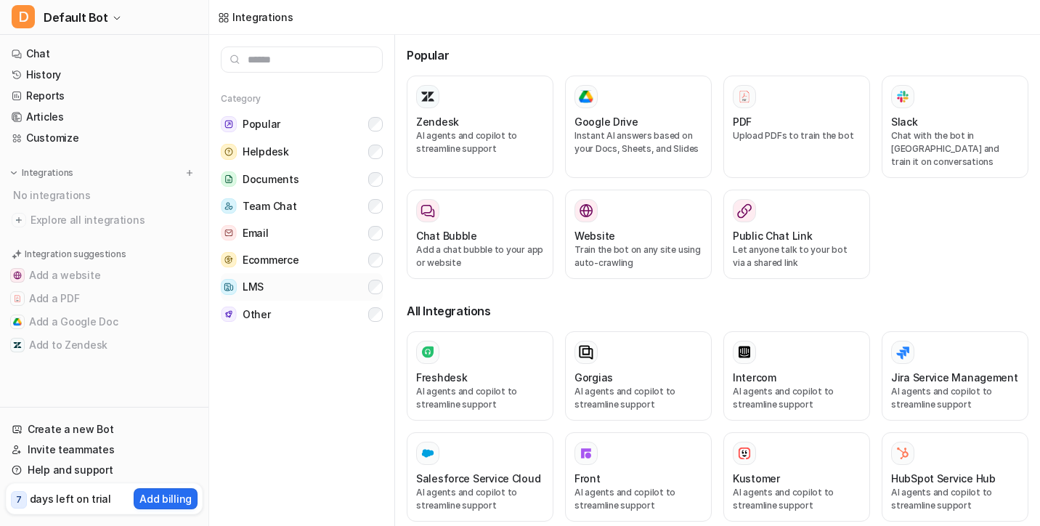
click at [261, 288] on span "LMS" at bounding box center [253, 287] width 21 height 15
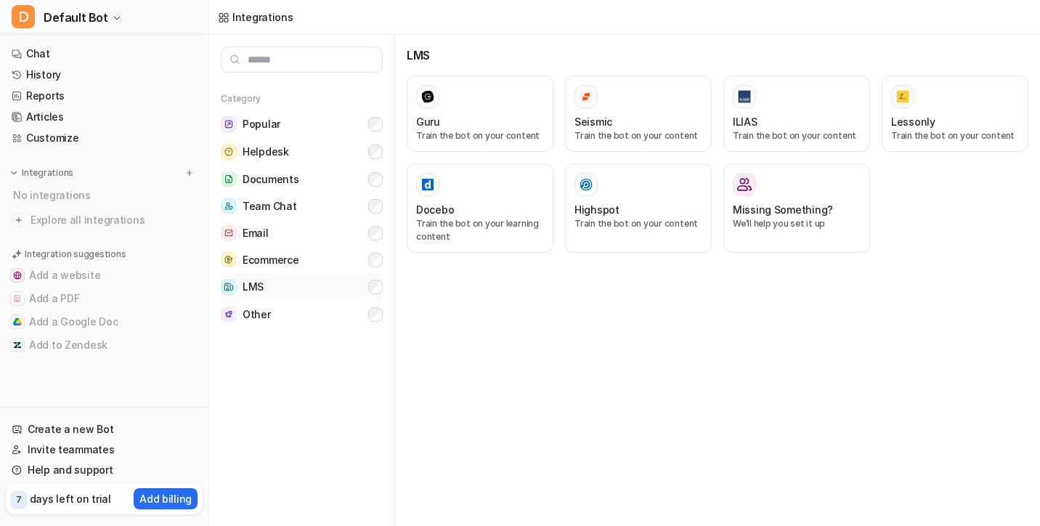
click at [261, 288] on span "LMS" at bounding box center [253, 287] width 21 height 15
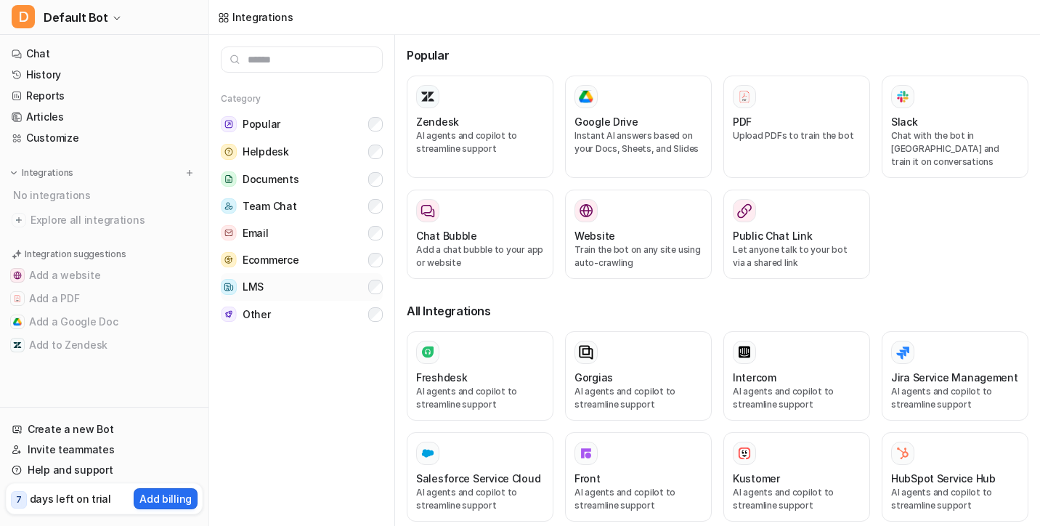
click at [261, 289] on span "LMS" at bounding box center [253, 287] width 21 height 15
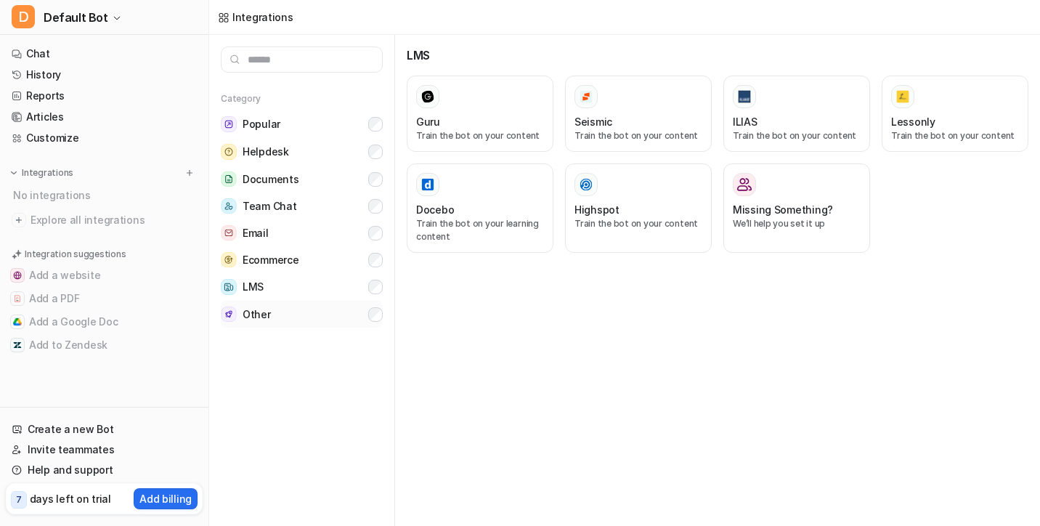
click at [261, 311] on span "Other" at bounding box center [257, 314] width 28 height 15
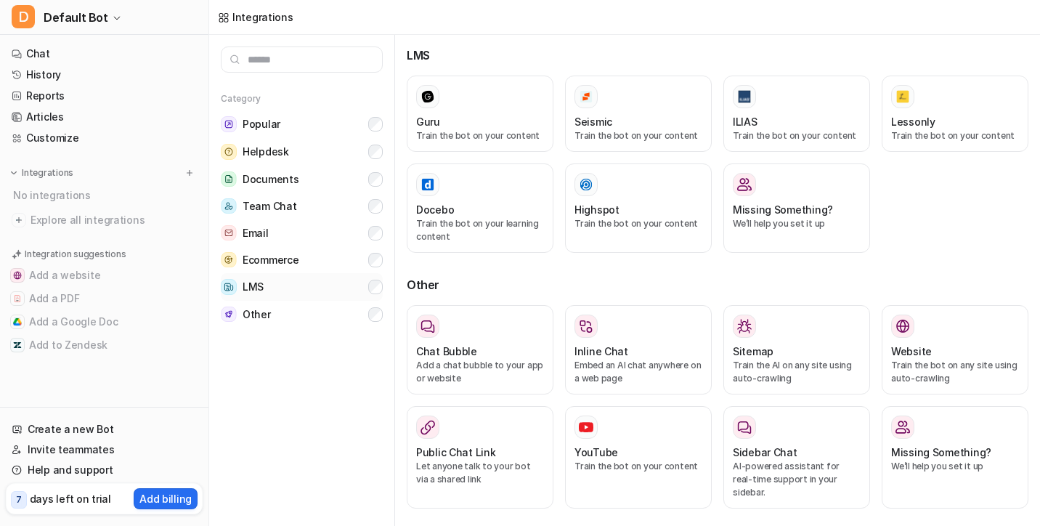
click at [269, 287] on button "LMS" at bounding box center [302, 287] width 162 height 28
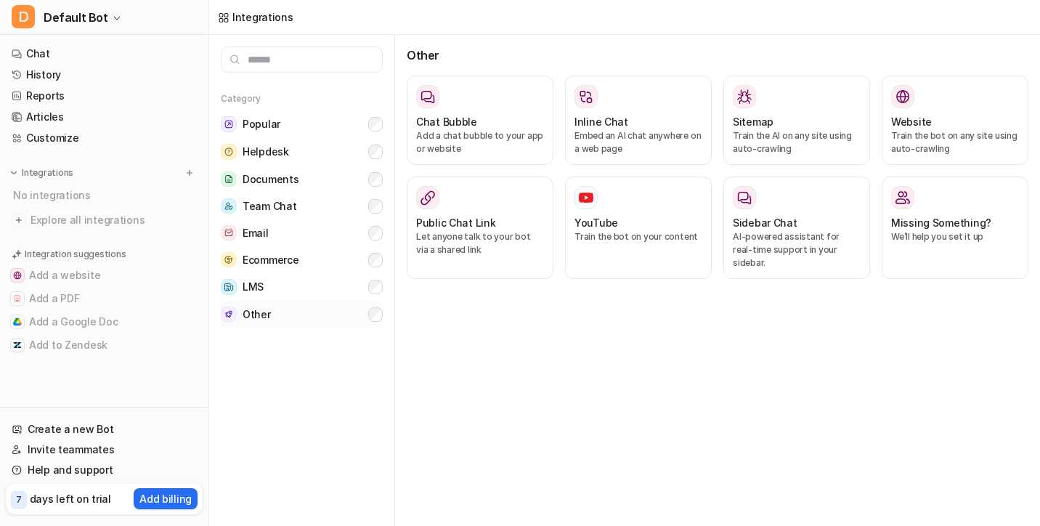
click at [264, 307] on span "Other" at bounding box center [257, 314] width 28 height 15
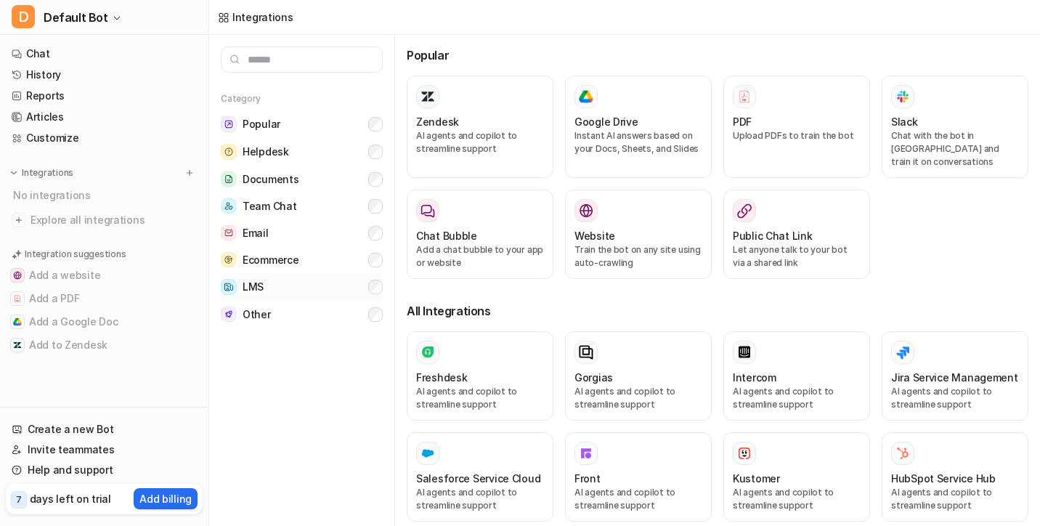
click at [264, 288] on button "LMS" at bounding box center [302, 287] width 162 height 28
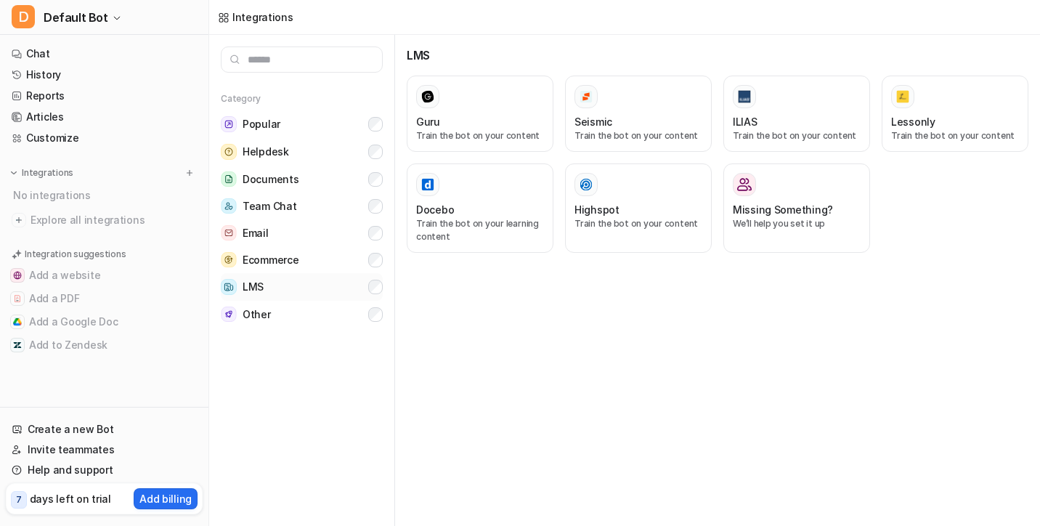
click at [264, 289] on button "LMS" at bounding box center [302, 287] width 162 height 28
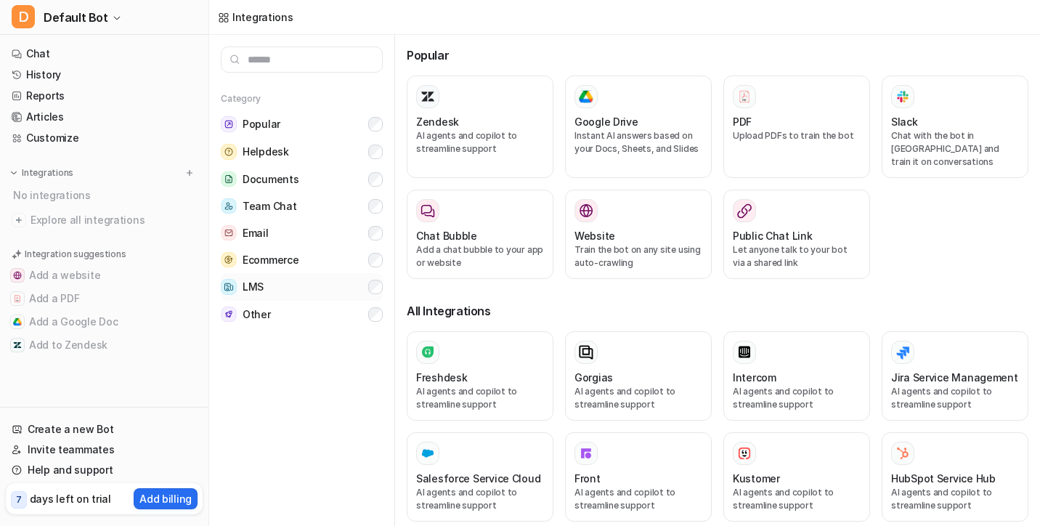
click at [264, 289] on button "LMS" at bounding box center [302, 287] width 162 height 28
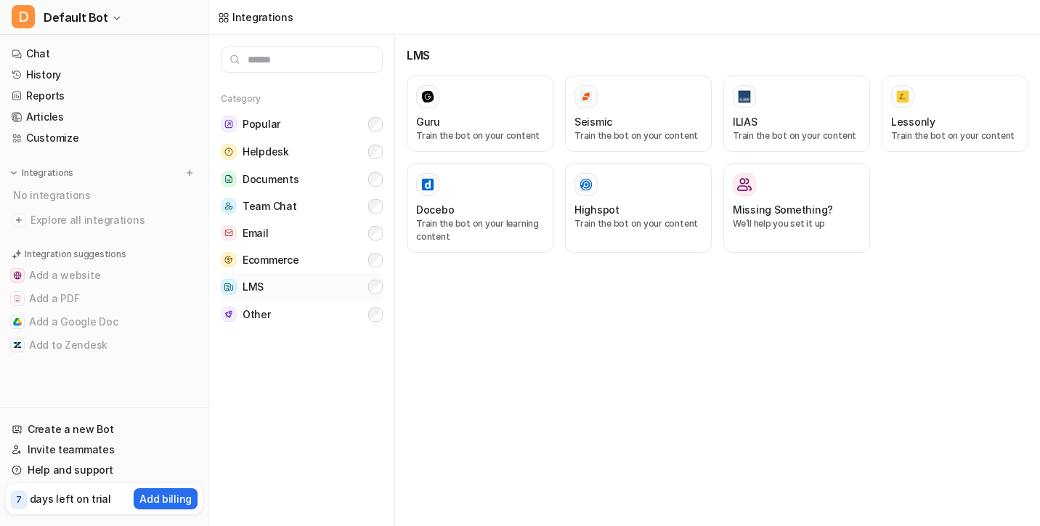
click at [264, 289] on button "LMS" at bounding box center [302, 287] width 162 height 28
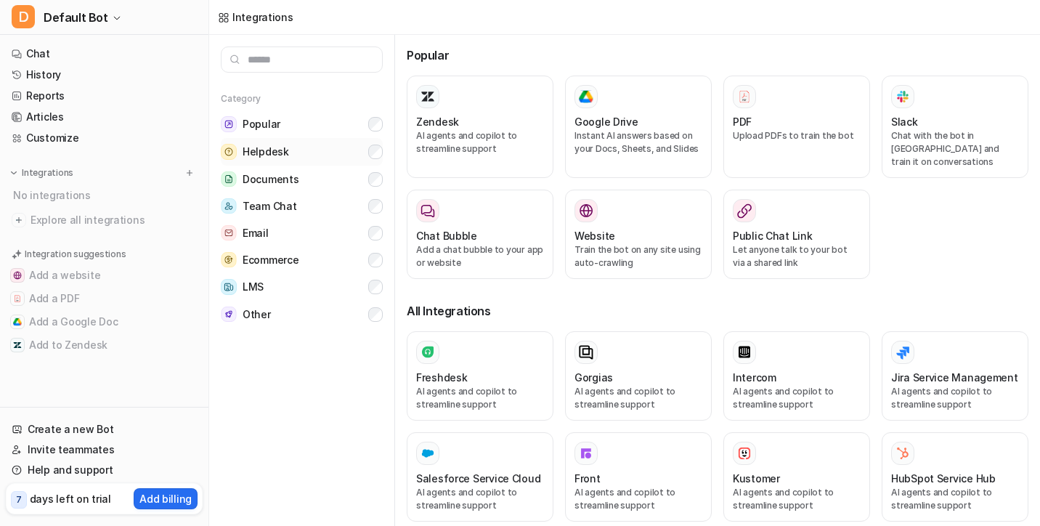
click at [302, 139] on button "Helpdesk" at bounding box center [302, 152] width 162 height 28
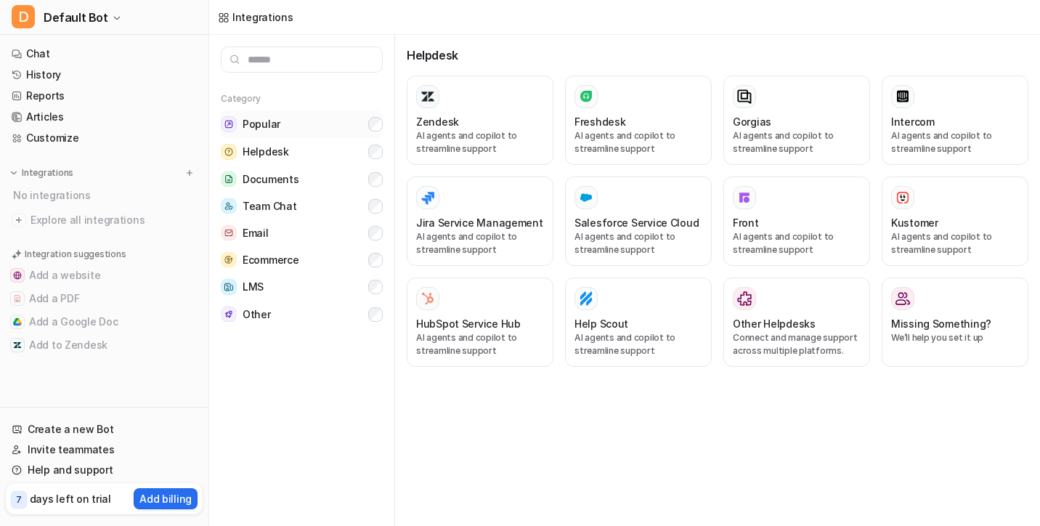
click at [302, 134] on button "Popular" at bounding box center [302, 124] width 162 height 28
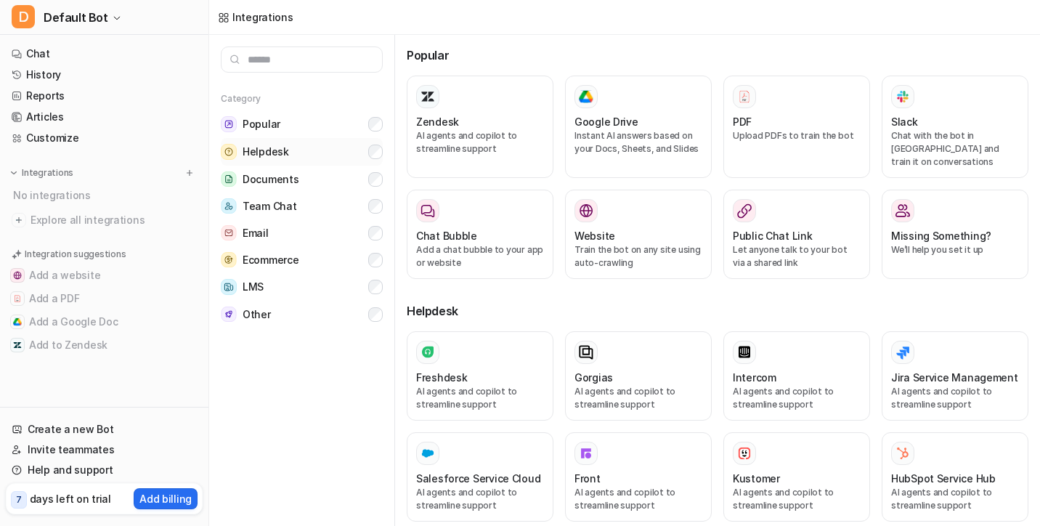
click at [299, 151] on button "Helpdesk" at bounding box center [302, 152] width 162 height 28
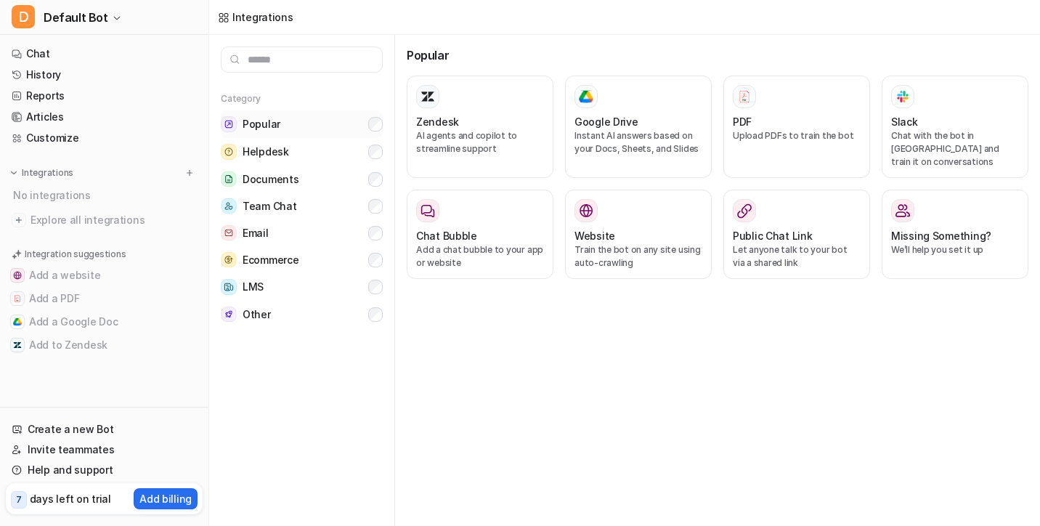
click at [335, 120] on button "Popular" at bounding box center [302, 124] width 162 height 28
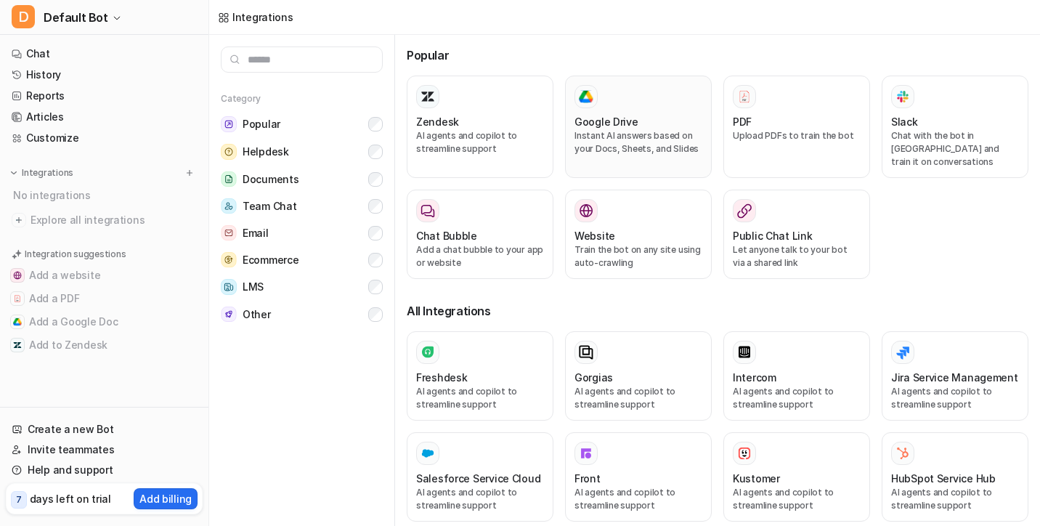
click at [645, 122] on div "Google Drive" at bounding box center [639, 121] width 128 height 15
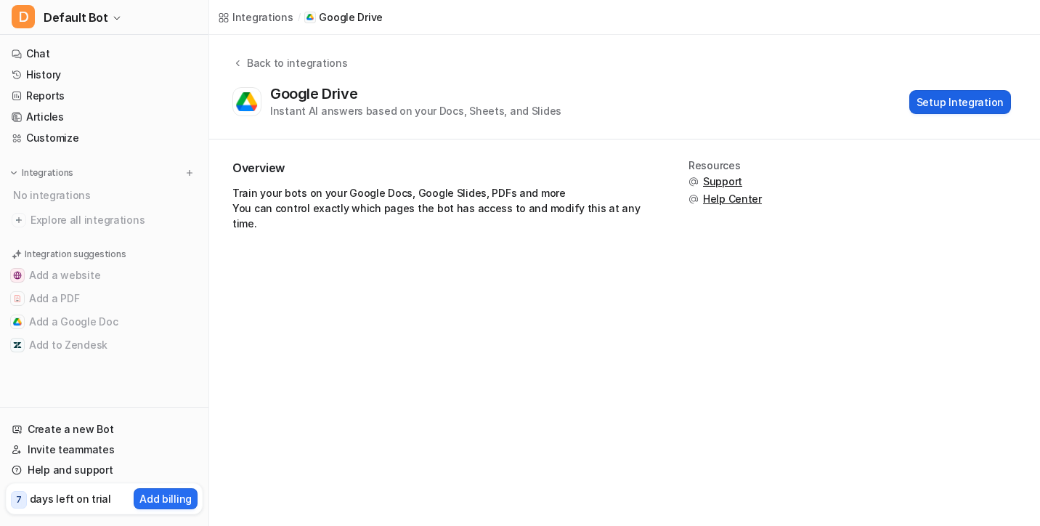
click at [956, 97] on button "Setup Integration" at bounding box center [960, 102] width 102 height 24
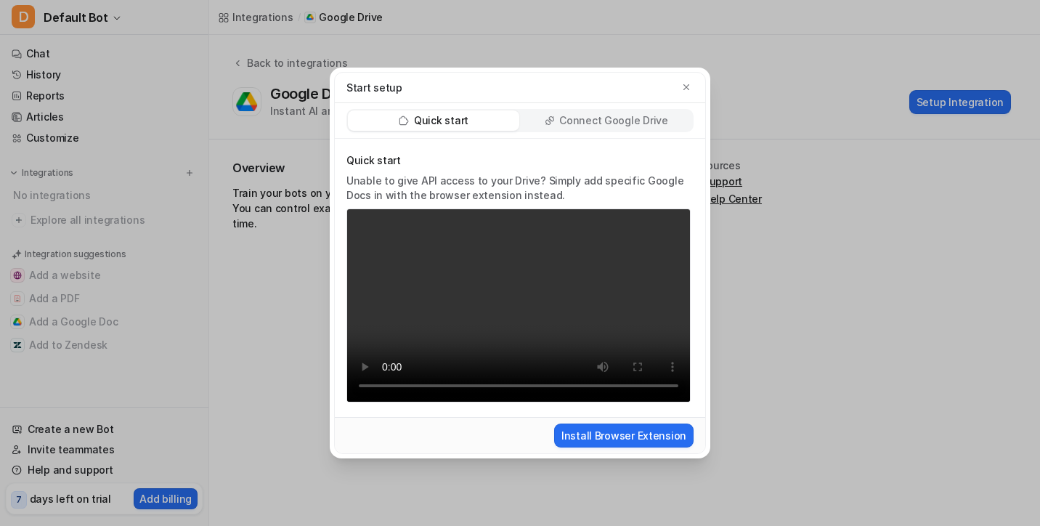
click at [338, 376] on div "Quick start Unable to give API access to your Drive? Simply add specific Google…" at bounding box center [520, 278] width 370 height 278
click at [610, 126] on p "Connect Google Drive" at bounding box center [613, 120] width 108 height 15
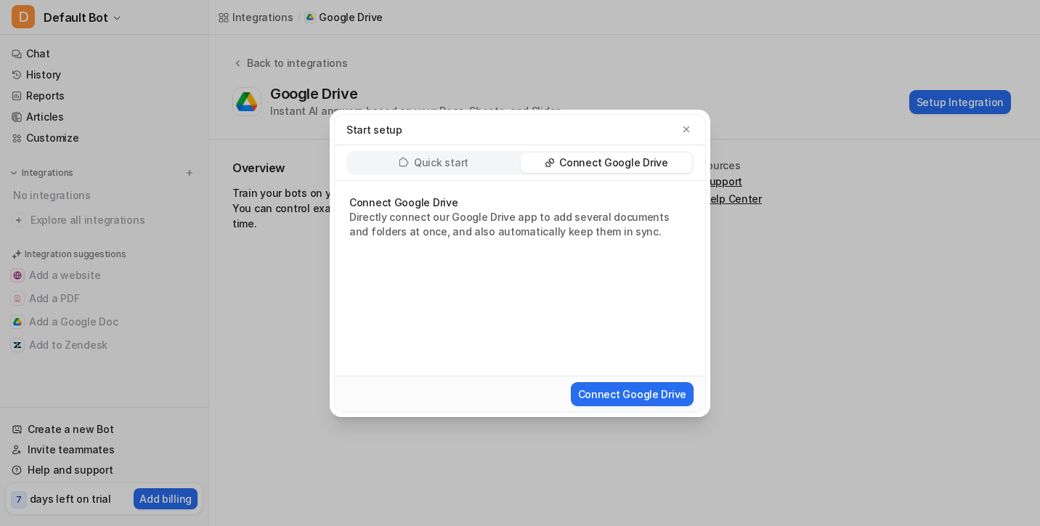
drag, startPoint x: 593, startPoint y: 399, endPoint x: 491, endPoint y: 357, distance: 110.5
click at [491, 357] on form "Connect Google Drive Directly connect our Google Drive app to add several docum…" at bounding box center [520, 296] width 370 height 231
click at [596, 392] on button "Connect Google Drive" at bounding box center [632, 394] width 123 height 24
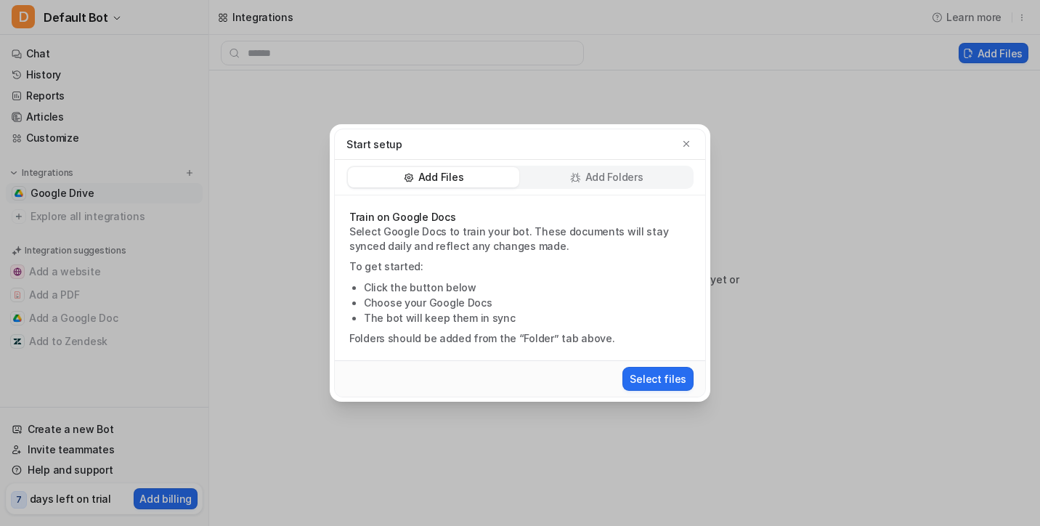
click at [573, 184] on div "Add Folders" at bounding box center [606, 177] width 171 height 20
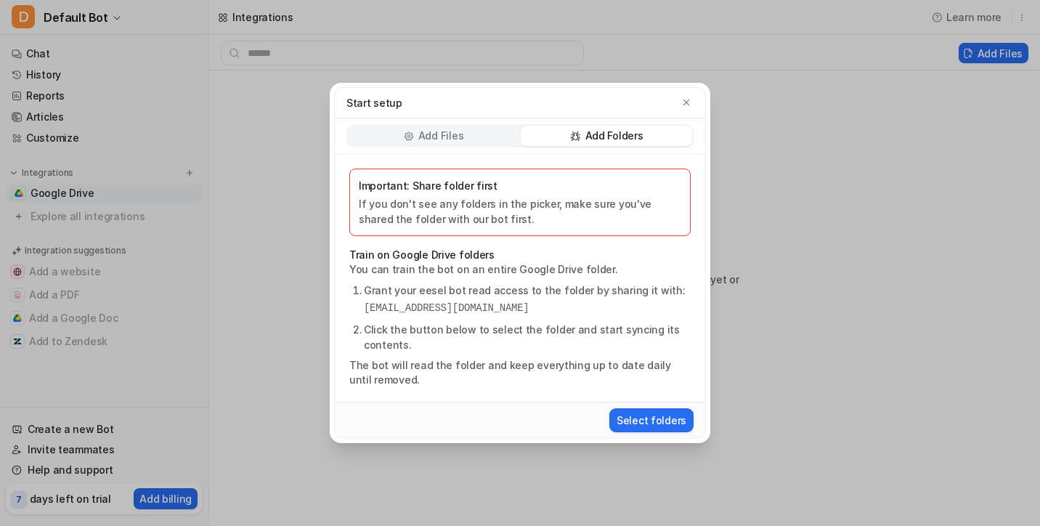
click at [514, 201] on p "If you don't see any folders in the picker, make sure you've shared the folder …" at bounding box center [520, 211] width 323 height 31
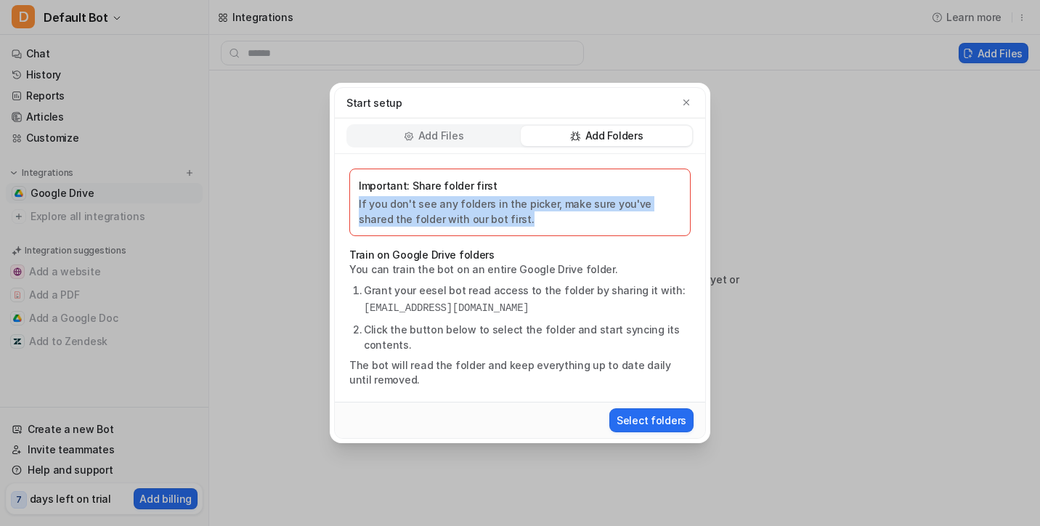
drag, startPoint x: 498, startPoint y: 222, endPoint x: 332, endPoint y: 200, distance: 167.0
click at [332, 200] on div "Start setup Add Files Add Folders Important: Share folder first If you don't se…" at bounding box center [520, 263] width 381 height 360
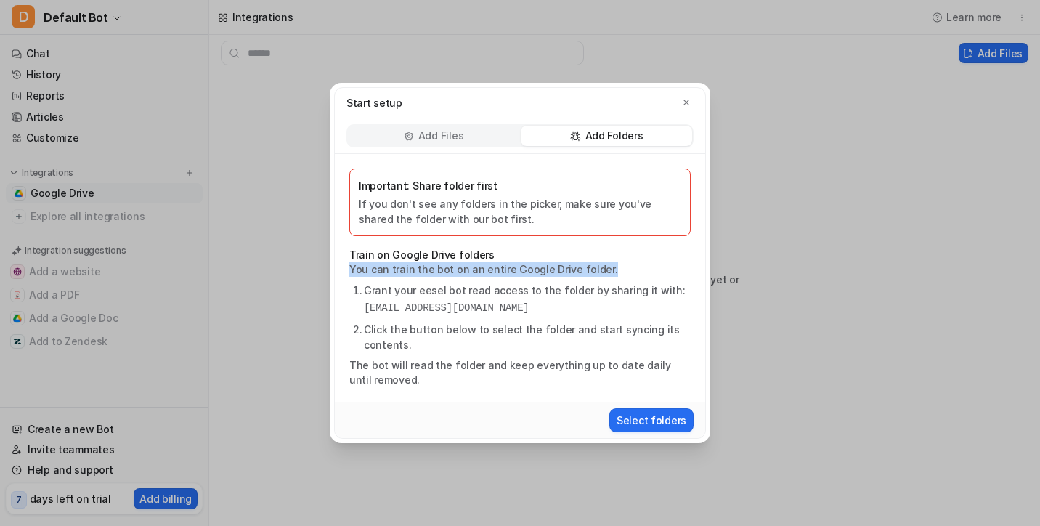
drag, startPoint x: 352, startPoint y: 272, endPoint x: 614, endPoint y: 271, distance: 262.2
click at [614, 271] on p "You can train the bot on an entire Google Drive folder." at bounding box center [519, 269] width 341 height 15
drag, startPoint x: 626, startPoint y: 307, endPoint x: 349, endPoint y: 307, distance: 277.5
click at [349, 307] on ol "Grant your eesel bot read access to the folder by sharing it with: [EMAIL_ADDRE…" at bounding box center [519, 318] width 341 height 70
copy pre "[EMAIL_ADDRESS][DOMAIN_NAME]"
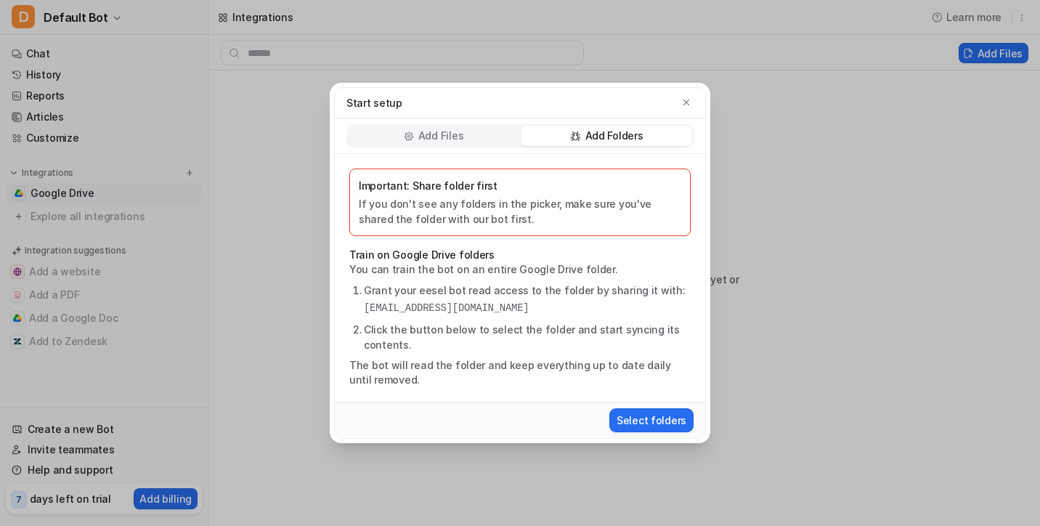
click at [430, 126] on div "Add Files" at bounding box center [433, 136] width 171 height 20
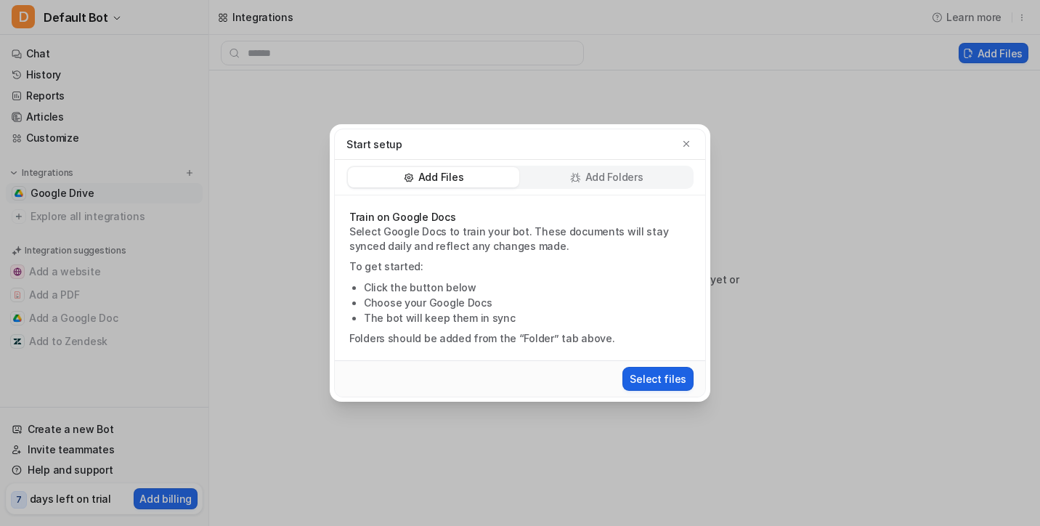
click at [665, 376] on button "Select files" at bounding box center [658, 379] width 71 height 24
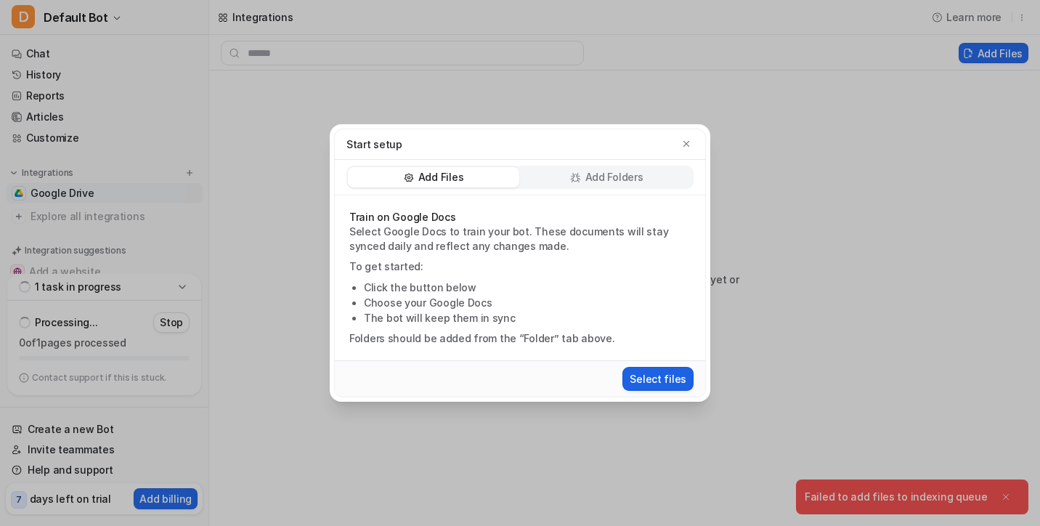
click at [664, 375] on button "Select files" at bounding box center [658, 379] width 71 height 24
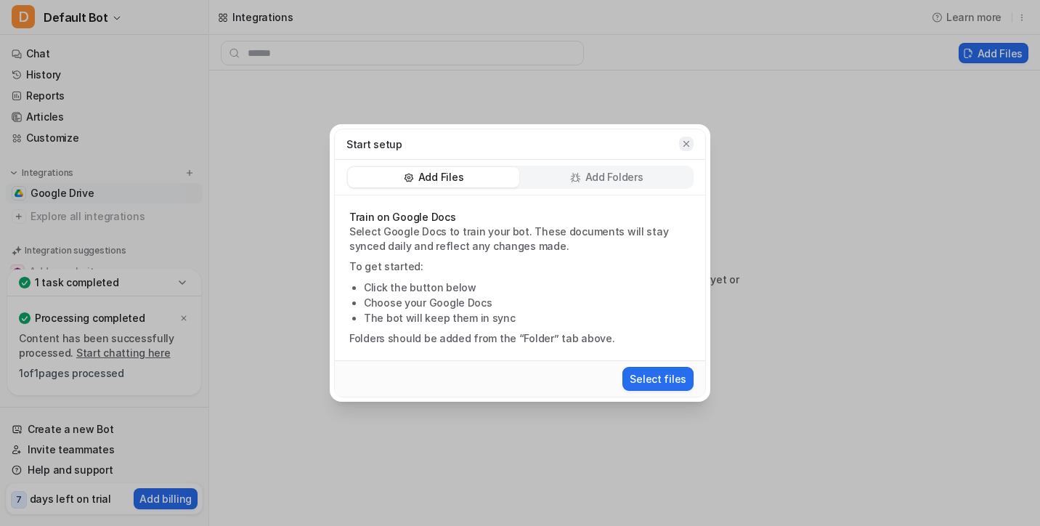
click at [689, 137] on button "button" at bounding box center [686, 144] width 15 height 15
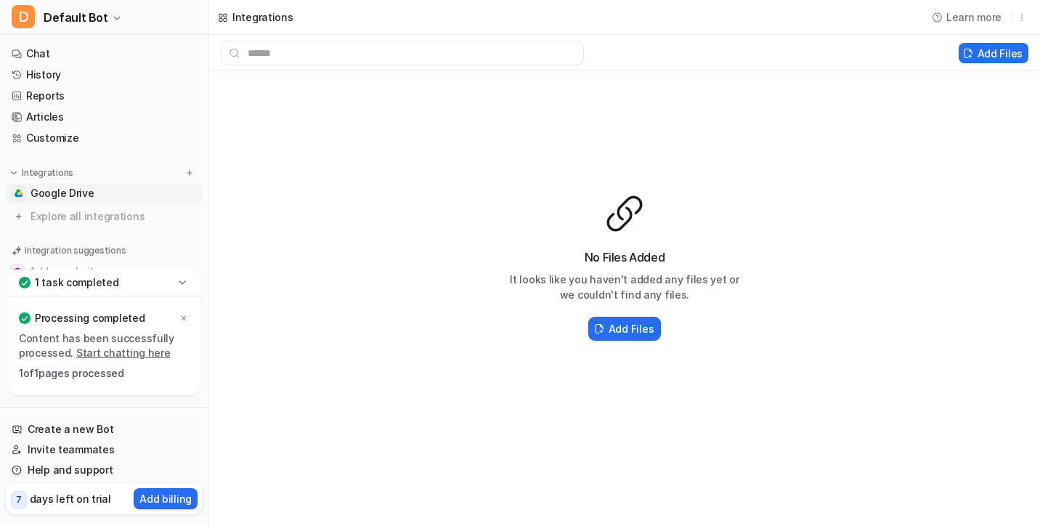
click at [115, 357] on link "Start chatting here" at bounding box center [123, 352] width 94 height 12
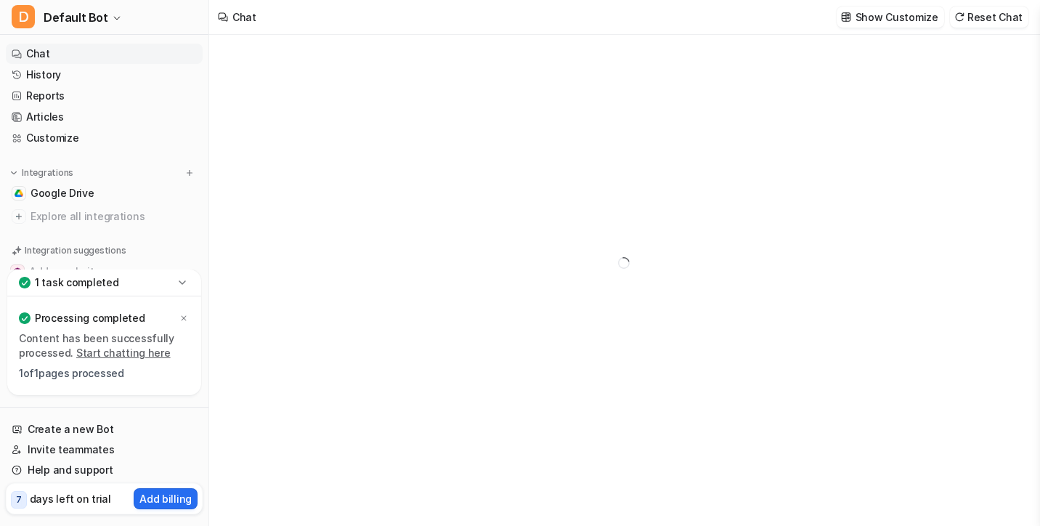
type textarea "**********"
click at [181, 278] on icon at bounding box center [182, 282] width 15 height 15
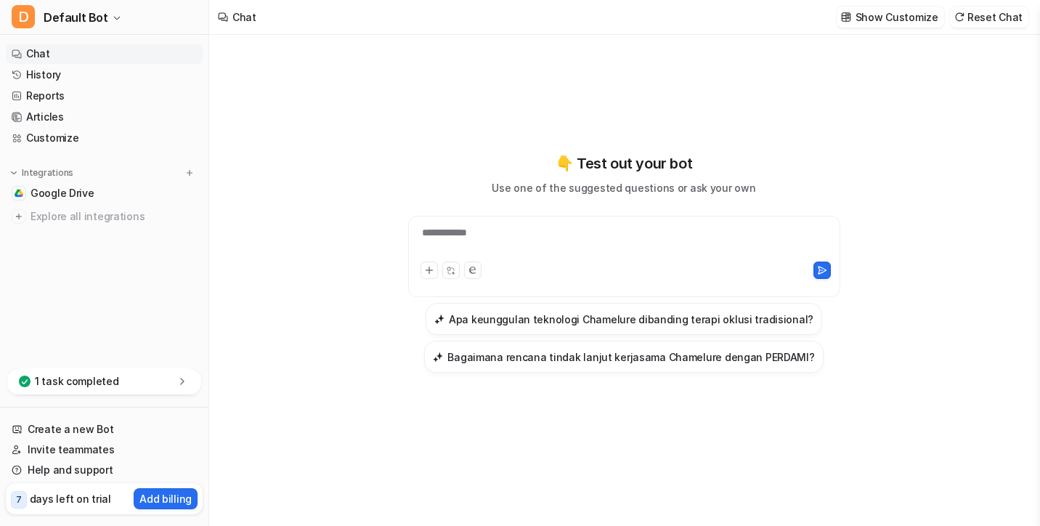
click at [139, 381] on div "1 task completed" at bounding box center [104, 381] width 194 height 27
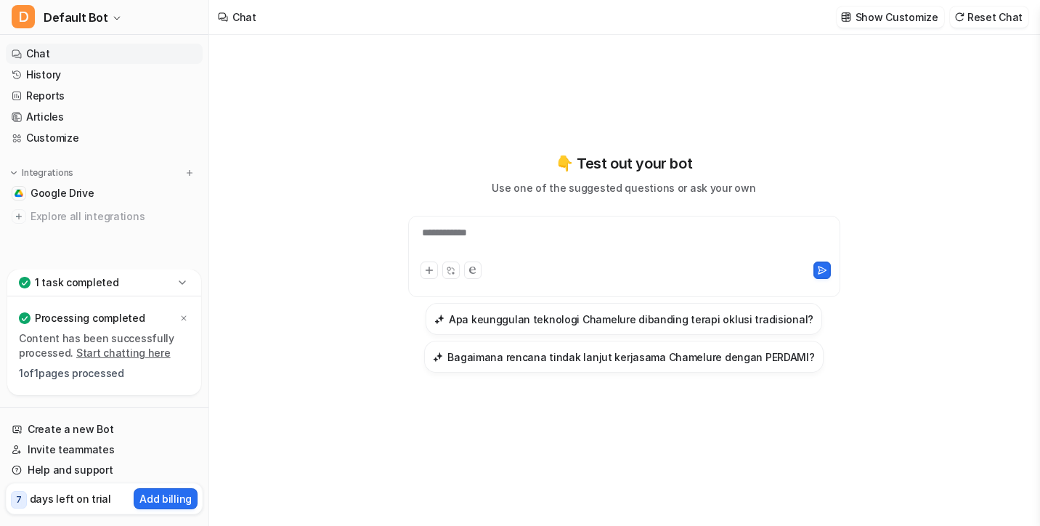
click at [178, 282] on icon at bounding box center [182, 282] width 15 height 15
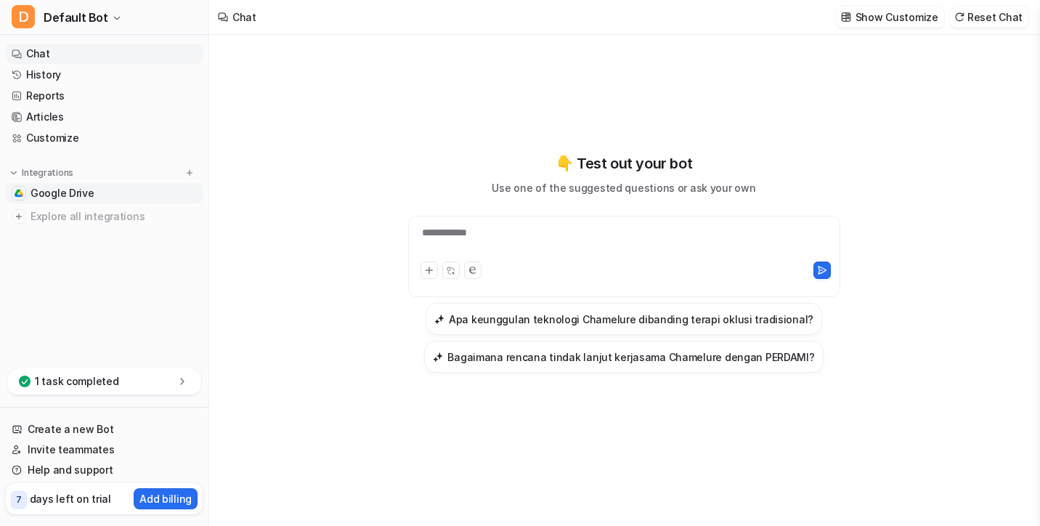
click at [58, 192] on span "Google Drive" at bounding box center [63, 193] width 64 height 15
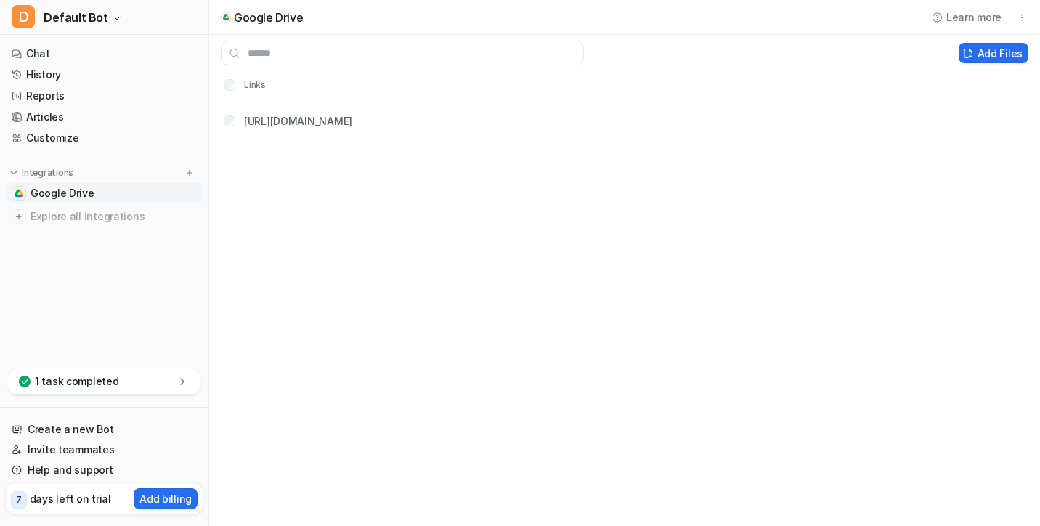
click at [352, 122] on link "[URL][DOMAIN_NAME]" at bounding box center [298, 121] width 108 height 12
click at [65, 198] on span "Google Drive" at bounding box center [63, 193] width 64 height 15
click at [70, 44] on link "Chat" at bounding box center [104, 54] width 197 height 20
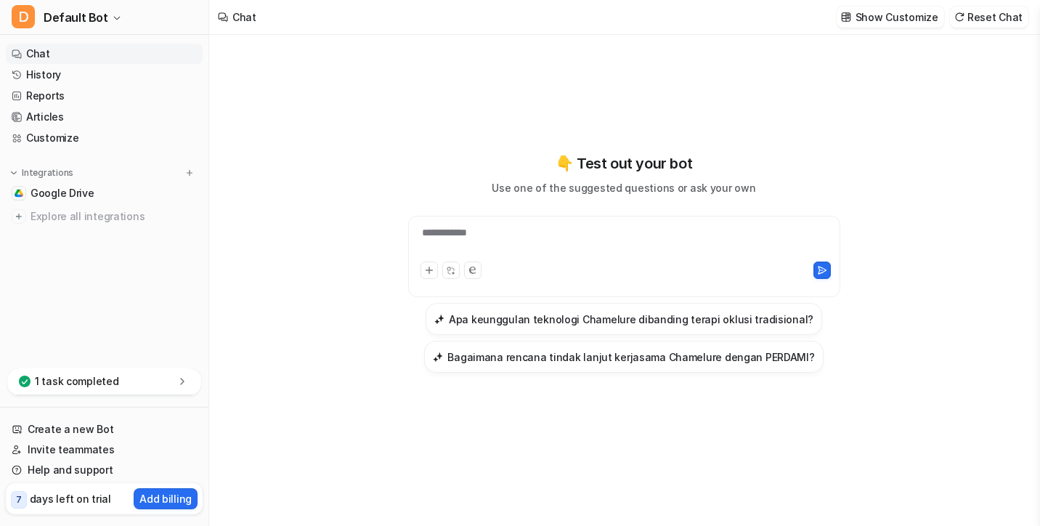
click at [466, 231] on div "**********" at bounding box center [624, 241] width 425 height 33
click at [70, 500] on p "days left on trial" at bounding box center [70, 498] width 81 height 15
click at [177, 500] on p "Add billing" at bounding box center [165, 498] width 52 height 15
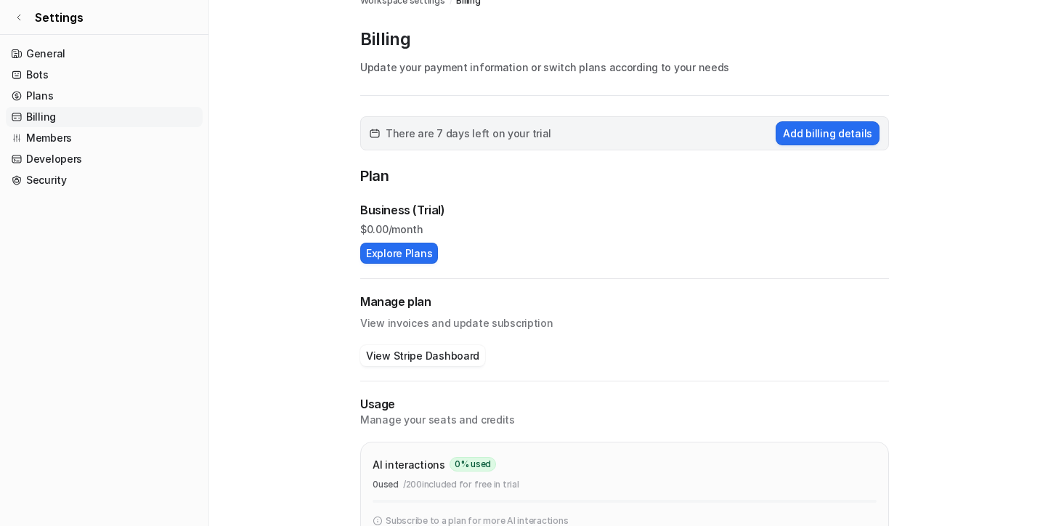
scroll to position [54, 0]
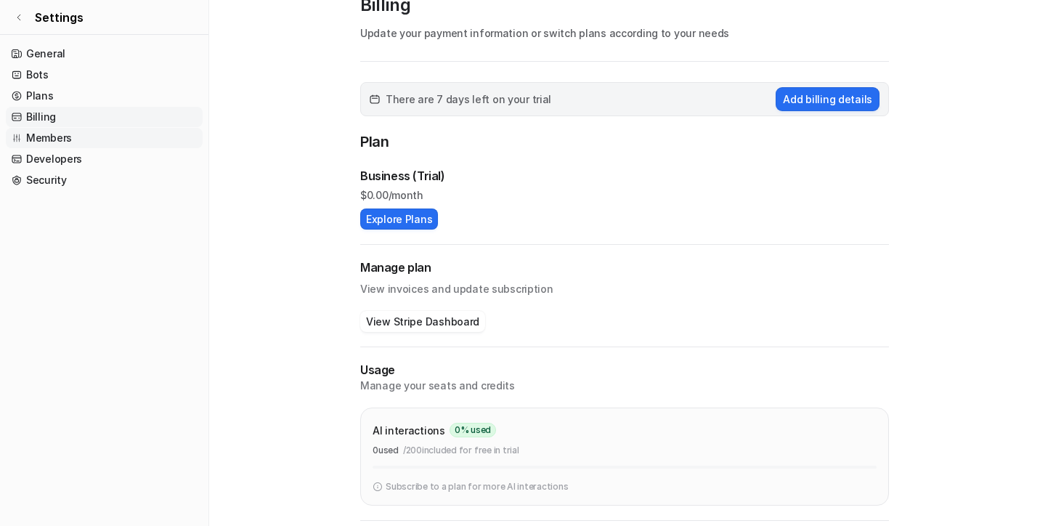
click at [122, 142] on link "Members" at bounding box center [104, 138] width 197 height 20
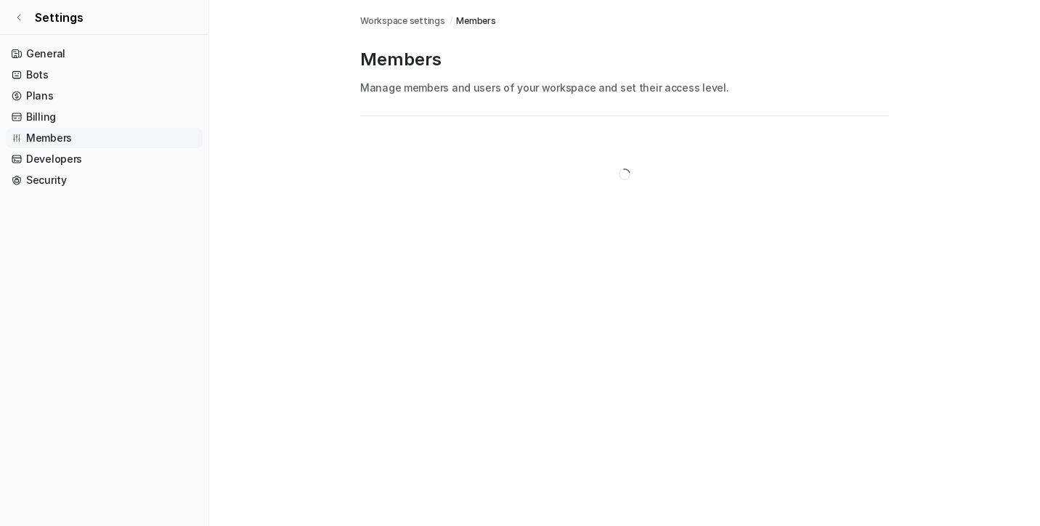
click at [122, 147] on link "Members" at bounding box center [104, 138] width 197 height 20
click at [121, 158] on link "Developers" at bounding box center [104, 159] width 197 height 20
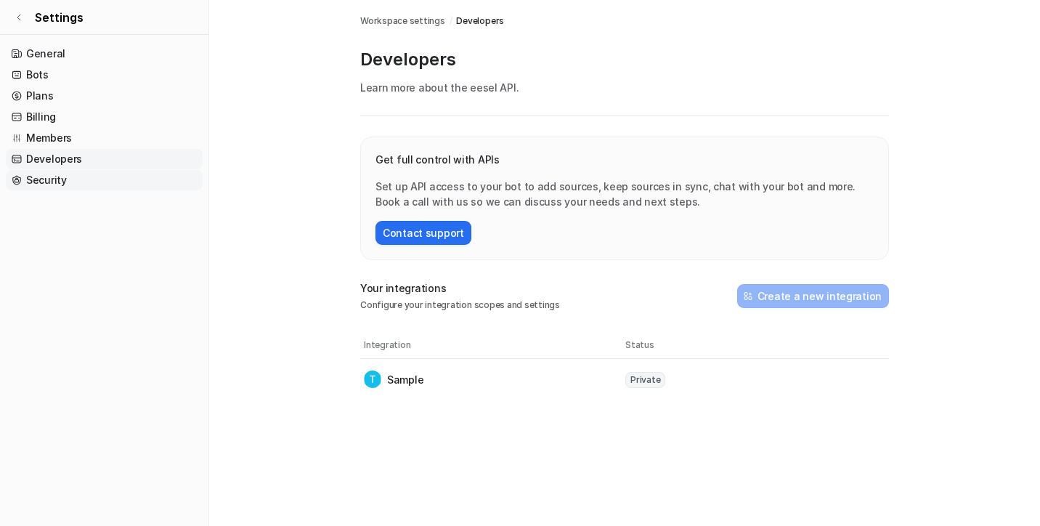
click at [33, 178] on link "Security" at bounding box center [104, 180] width 197 height 20
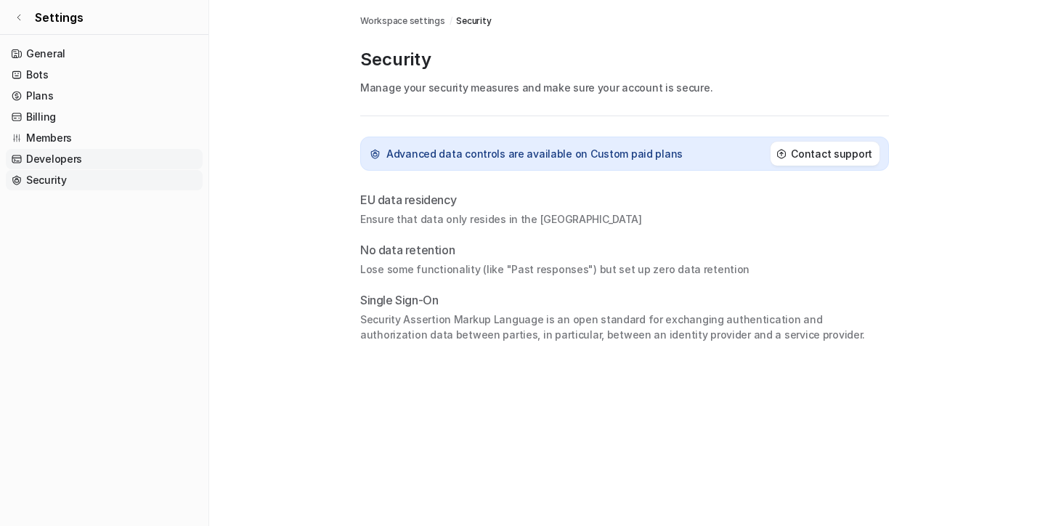
click at [41, 156] on link "Developers" at bounding box center [104, 159] width 197 height 20
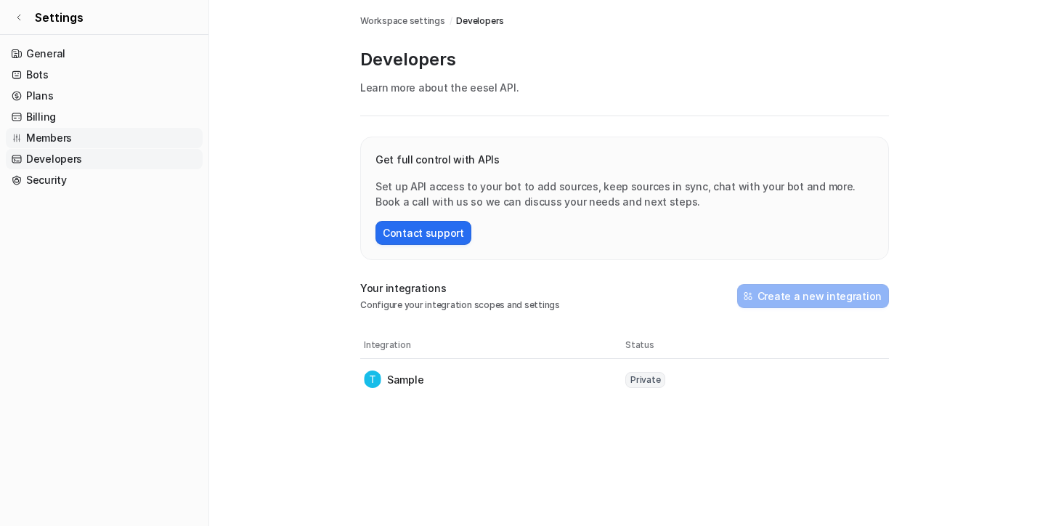
click at [46, 136] on link "Members" at bounding box center [104, 138] width 197 height 20
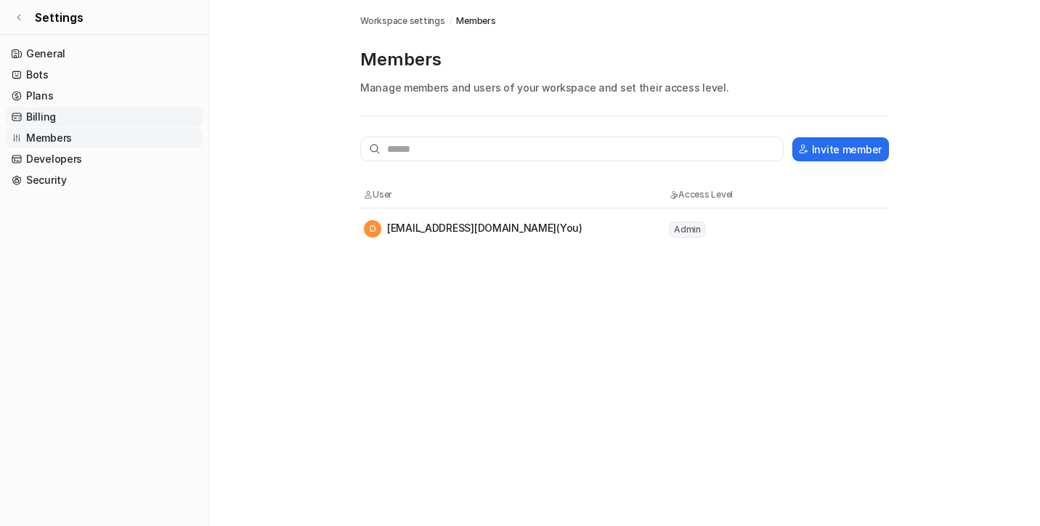
click at [49, 121] on link "Billing" at bounding box center [104, 117] width 197 height 20
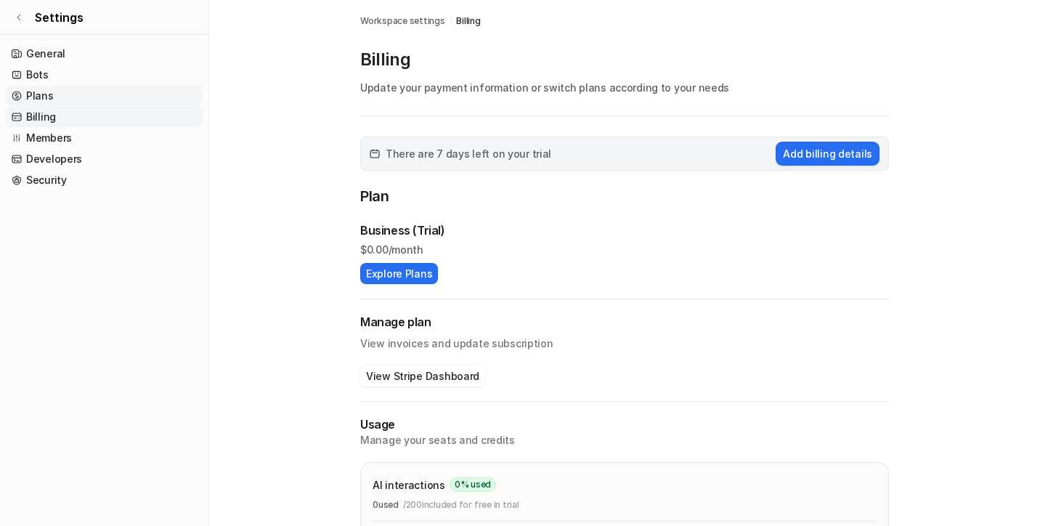
click at [55, 100] on link "Plans" at bounding box center [104, 96] width 197 height 20
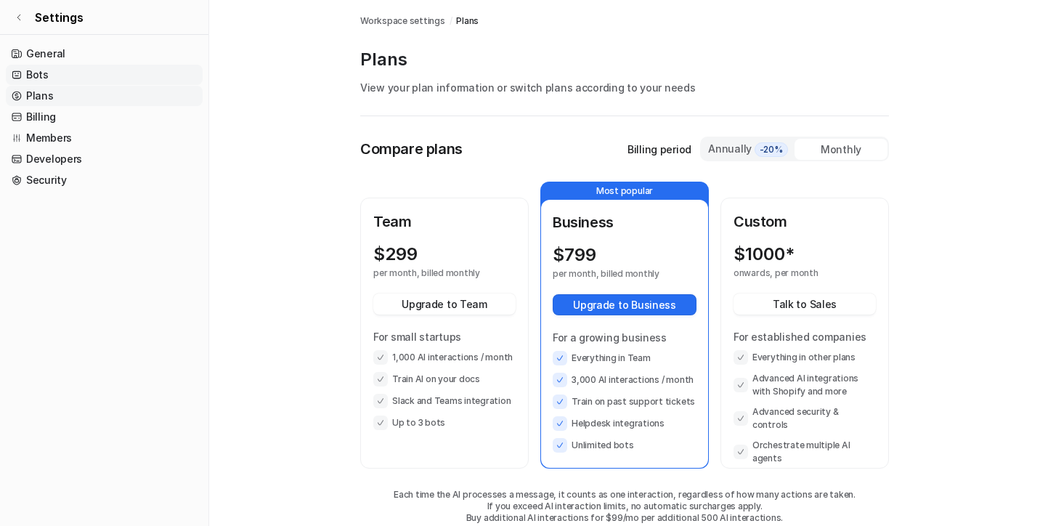
click at [63, 79] on link "Bots" at bounding box center [104, 75] width 197 height 20
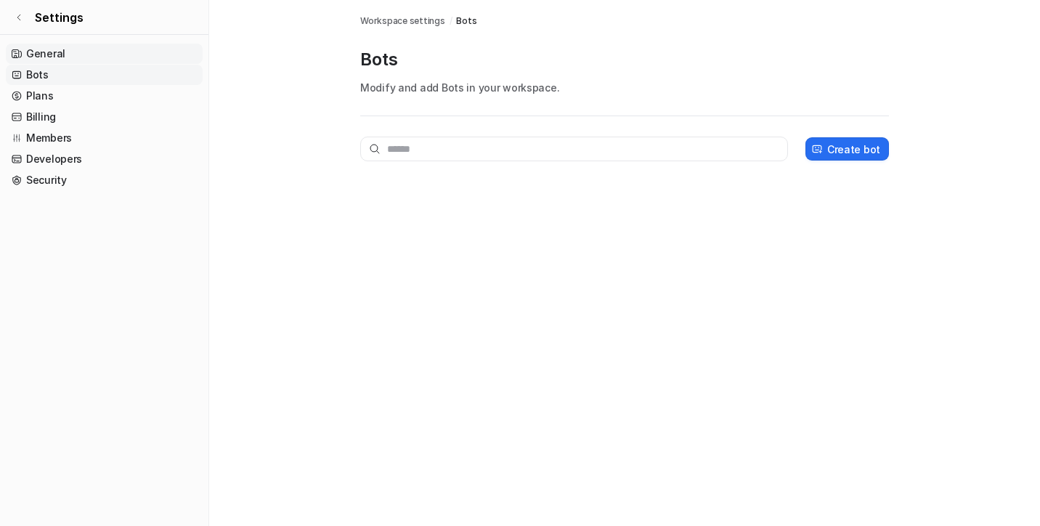
click at [68, 54] on link "General" at bounding box center [104, 54] width 197 height 20
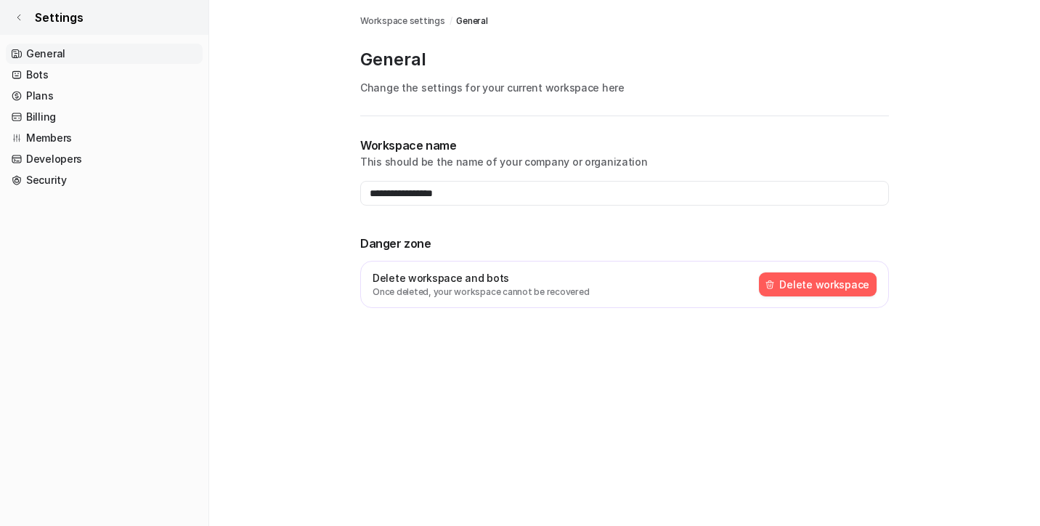
click at [21, 15] on icon at bounding box center [19, 17] width 9 height 9
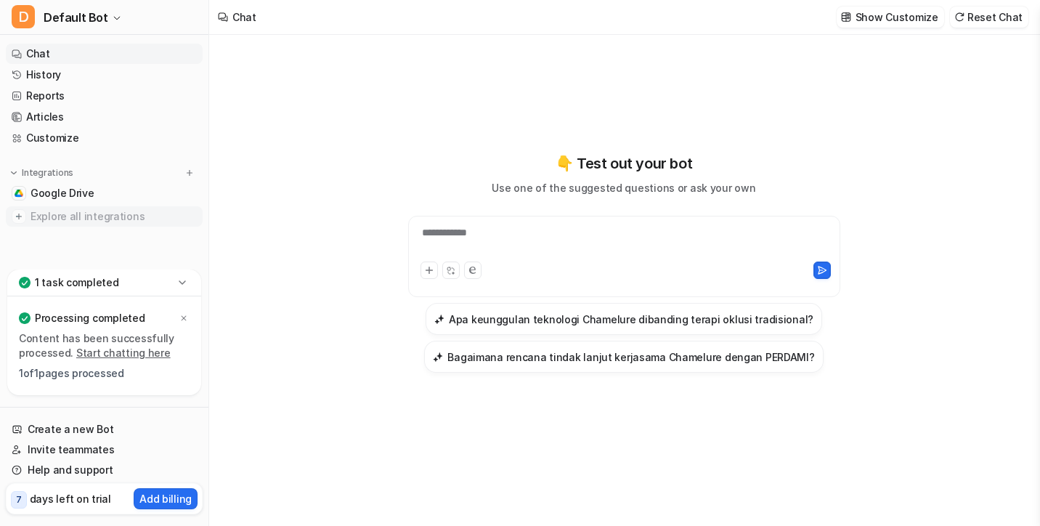
click at [105, 214] on span "Explore all integrations" at bounding box center [114, 216] width 166 height 23
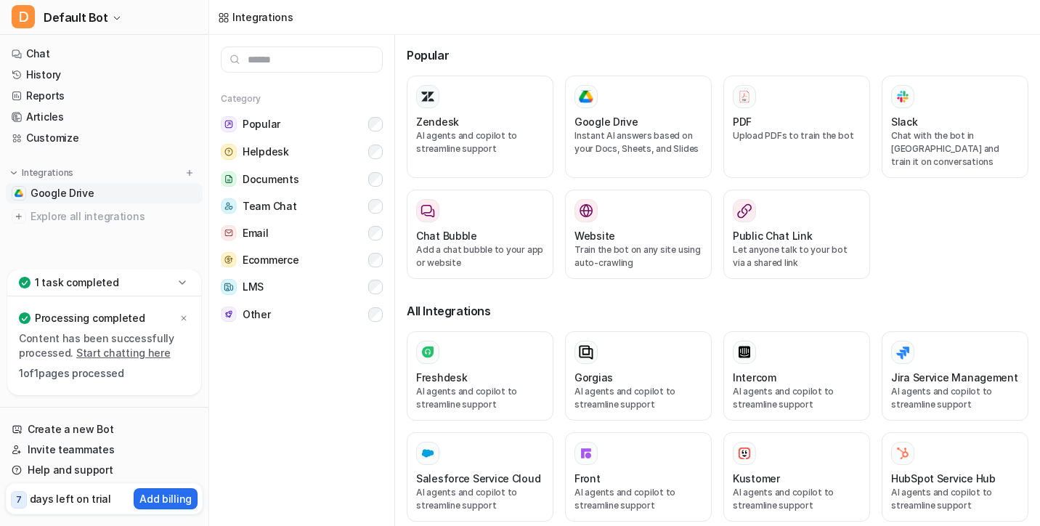
click at [97, 192] on link "Google Drive" at bounding box center [104, 193] width 197 height 20
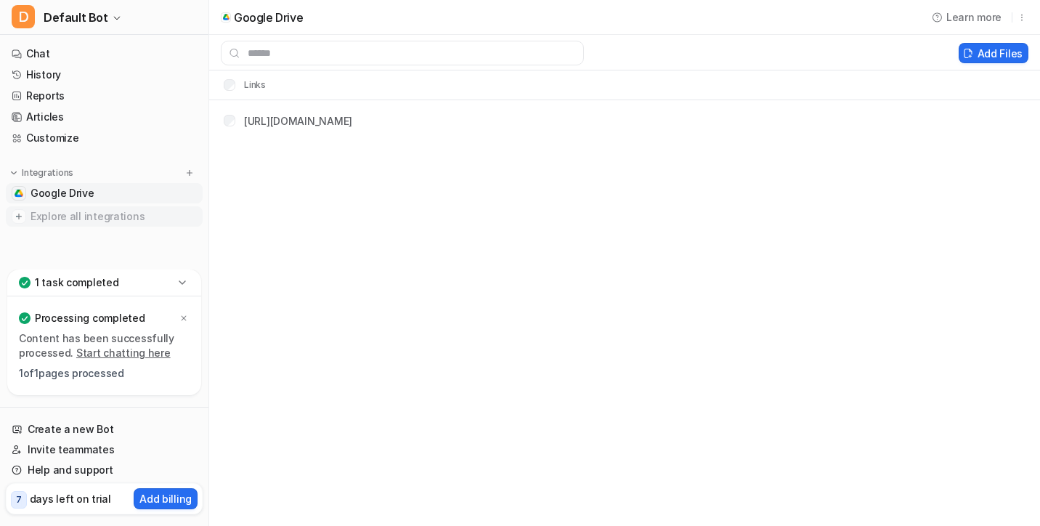
click at [89, 209] on span "Explore all integrations" at bounding box center [114, 216] width 166 height 23
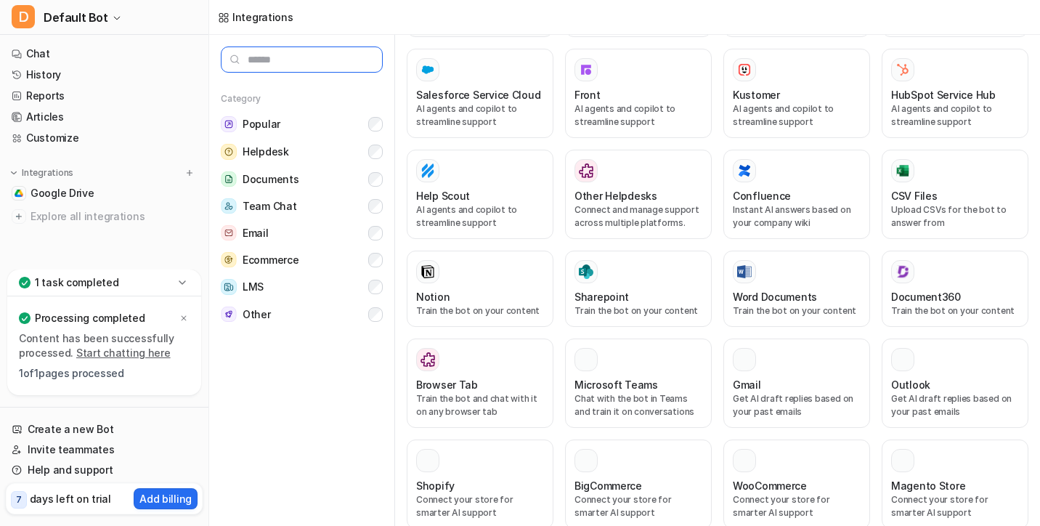
scroll to position [444, 0]
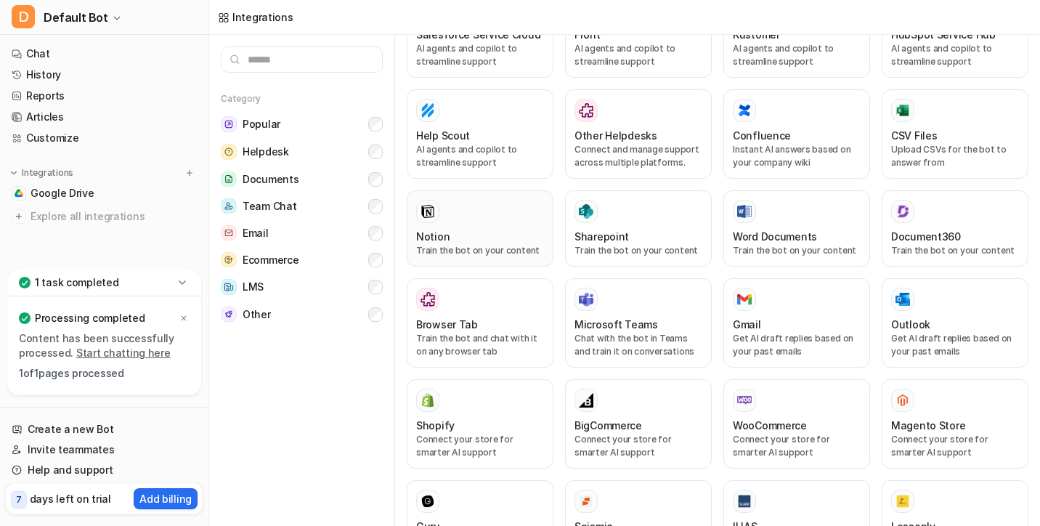
click at [486, 200] on div at bounding box center [480, 211] width 128 height 23
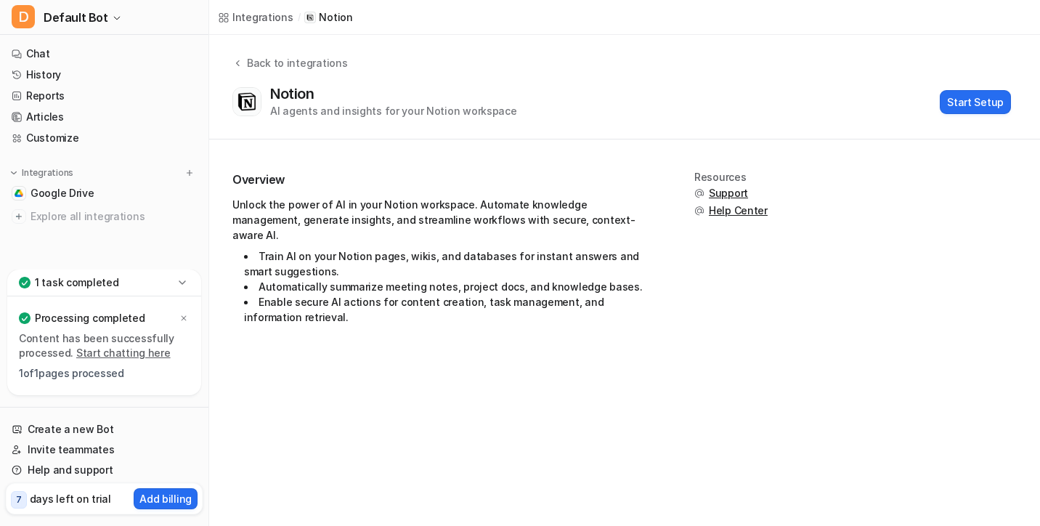
click at [153, 277] on div "1 task completed" at bounding box center [104, 282] width 194 height 27
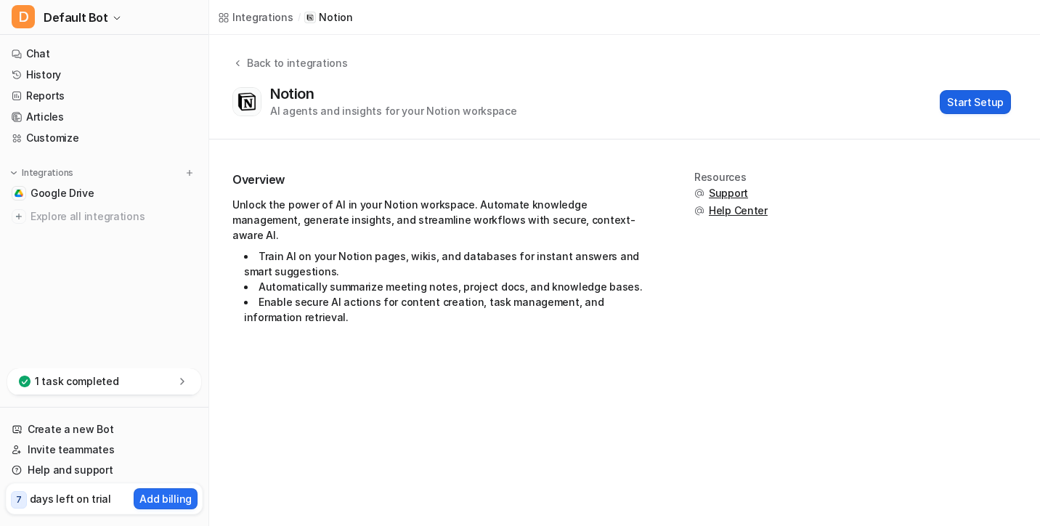
click at [986, 94] on button "Start Setup" at bounding box center [975, 102] width 71 height 24
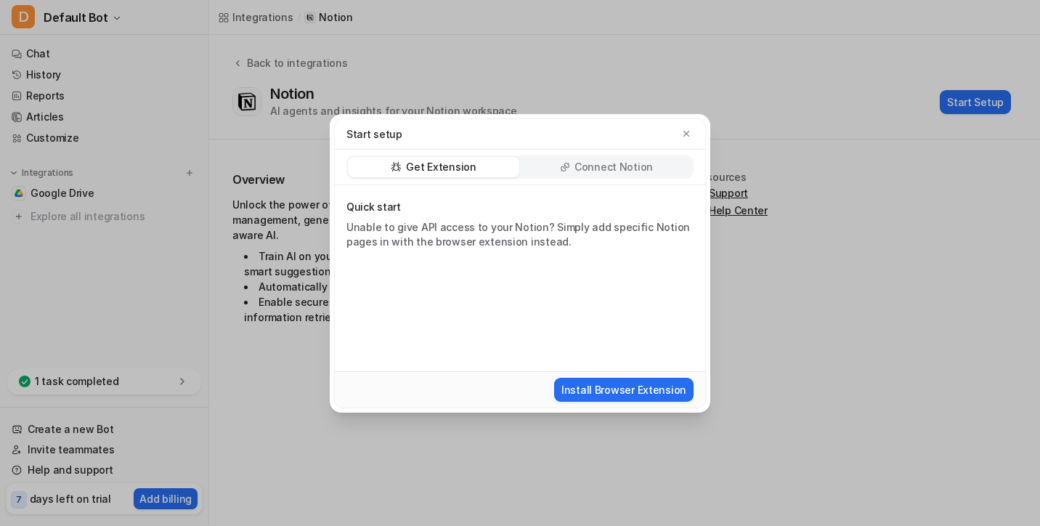
click at [569, 172] on div "Connect Notion" at bounding box center [606, 167] width 171 height 20
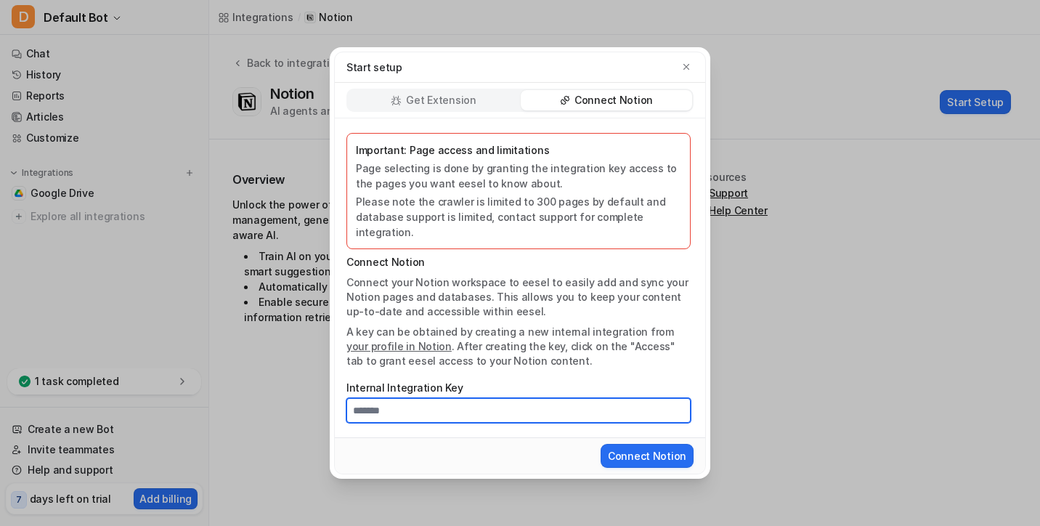
click at [390, 402] on input "Internal Integration Key" at bounding box center [518, 410] width 344 height 25
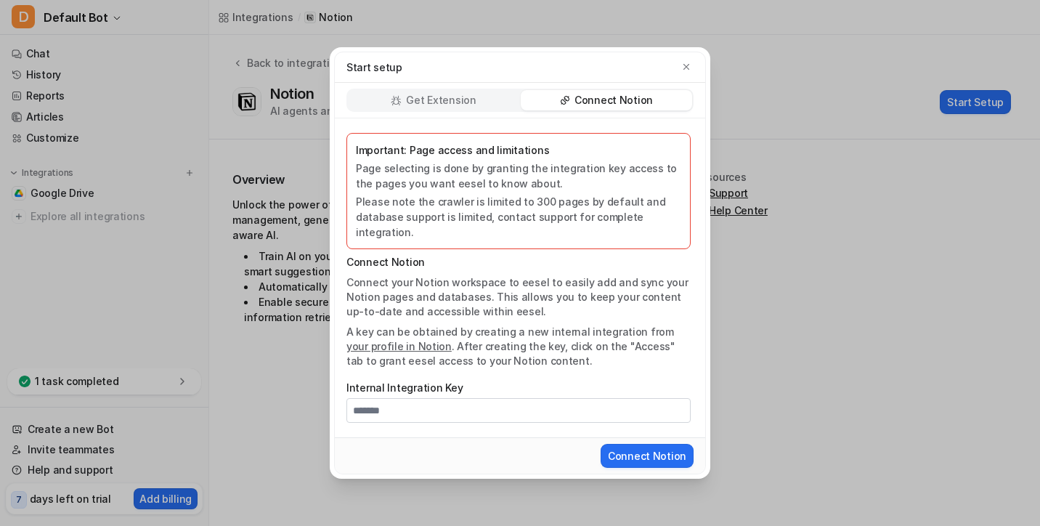
click at [469, 108] on p "Get Extension" at bounding box center [441, 100] width 70 height 15
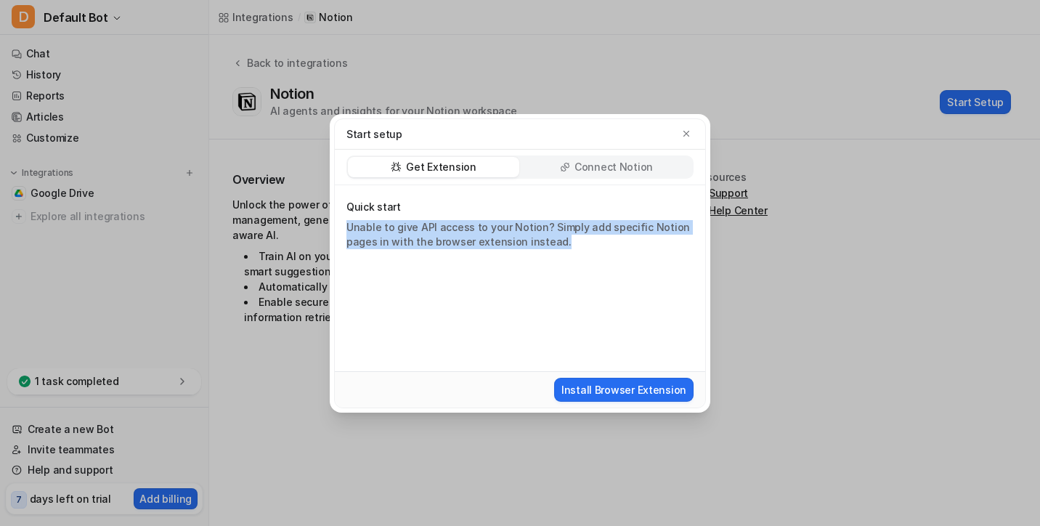
drag, startPoint x: 347, startPoint y: 222, endPoint x: 553, endPoint y: 238, distance: 206.1
click at [553, 238] on p "Unable to give API access to your Notion? Simply add specific Notion pages in w…" at bounding box center [518, 234] width 344 height 29
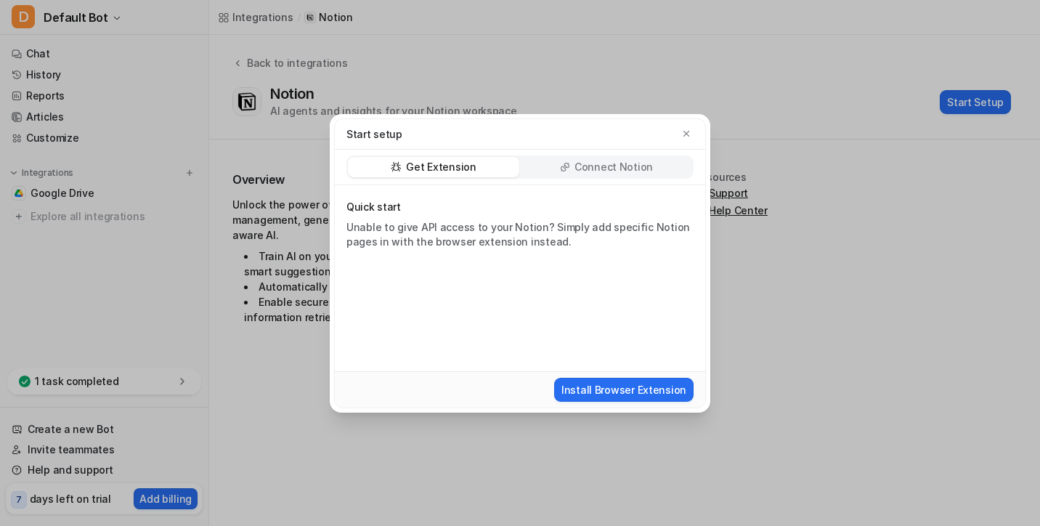
click at [532, 163] on div "Connect Notion" at bounding box center [606, 167] width 171 height 20
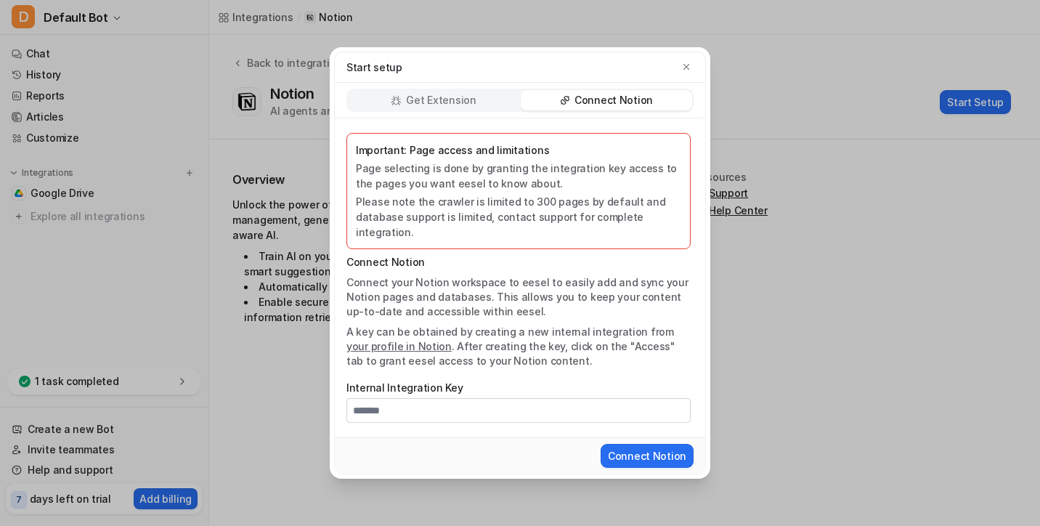
click at [481, 109] on div "Get Extension" at bounding box center [433, 100] width 171 height 20
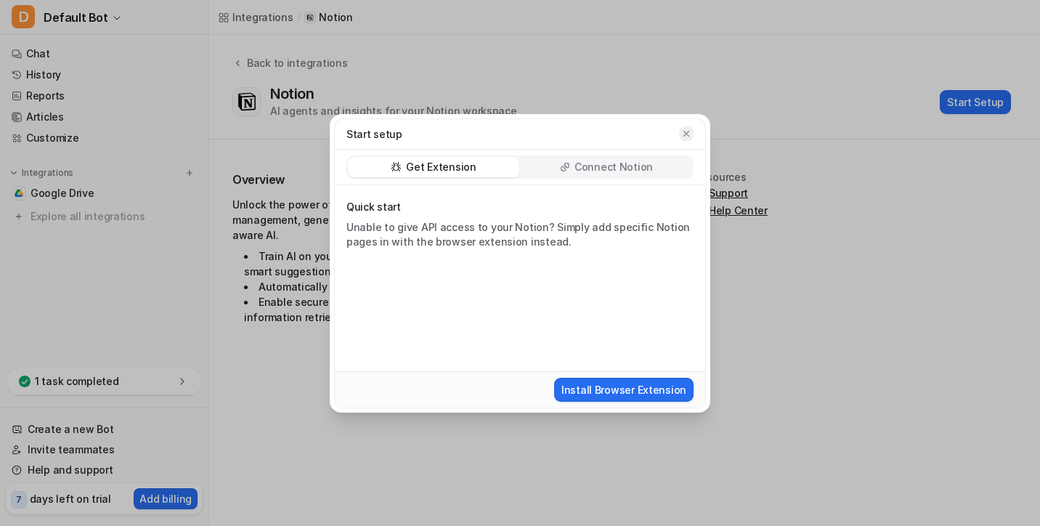
click at [679, 132] on button "button" at bounding box center [686, 133] width 15 height 15
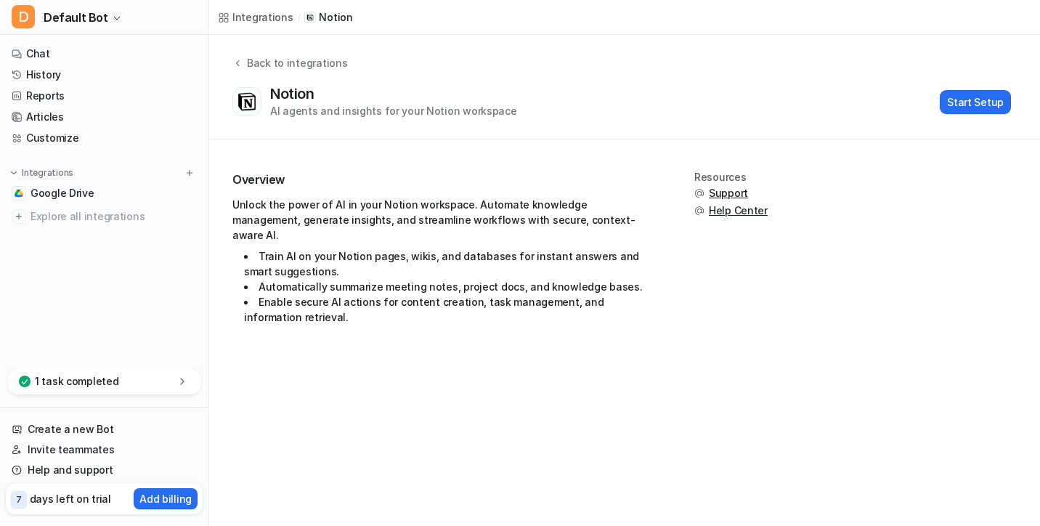
click at [992, 114] on div "Notion AI agents and insights for your Notion workspace Start Setup" at bounding box center [621, 101] width 779 height 33
click at [992, 105] on button "Start Setup" at bounding box center [975, 102] width 71 height 24
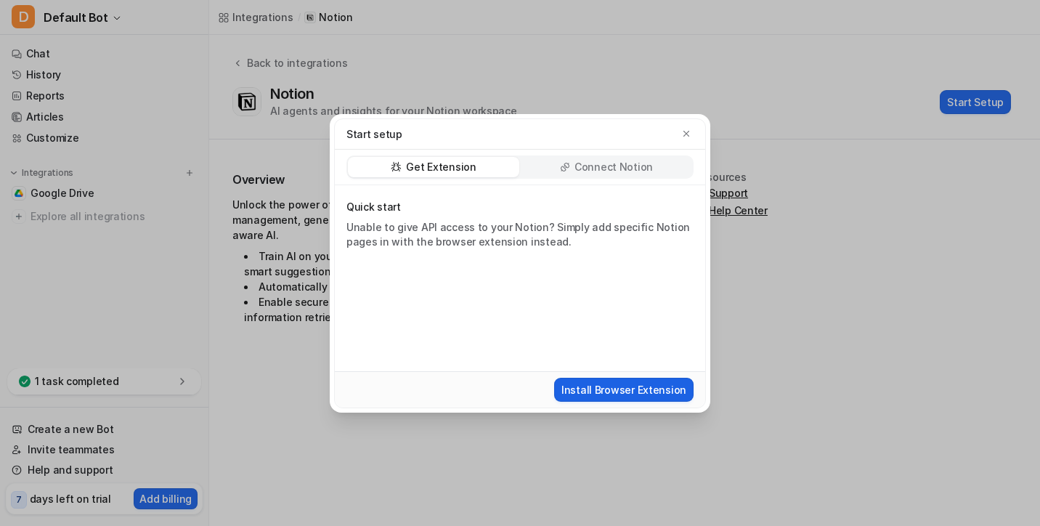
click at [652, 390] on button "Install Browser Extension" at bounding box center [623, 390] width 139 height 24
click at [669, 291] on div "Quick start Unable to give API access to your Notion? Simply add specific Notio…" at bounding box center [520, 278] width 370 height 186
click at [610, 394] on button "Install Browser Extension" at bounding box center [623, 390] width 139 height 24
click at [630, 389] on button "Install Browser Extension" at bounding box center [623, 390] width 139 height 24
click at [689, 134] on icon "button" at bounding box center [686, 134] width 10 height 10
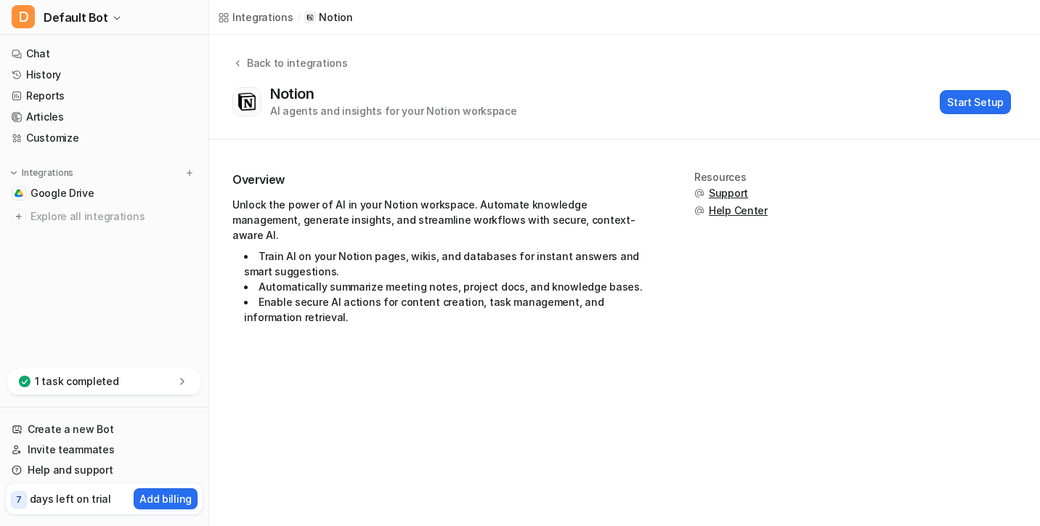
click at [66, 372] on div "1 task completed" at bounding box center [104, 381] width 194 height 27
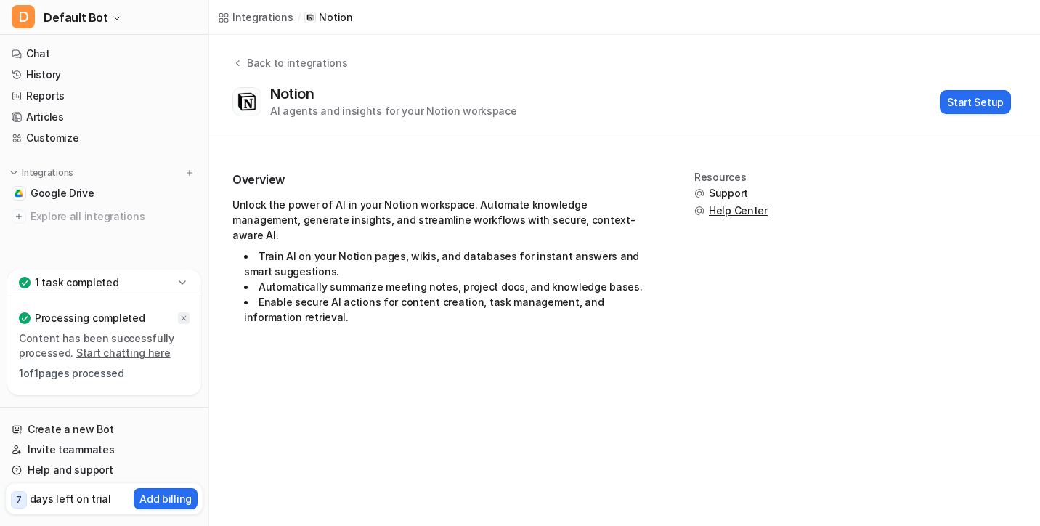
click at [182, 319] on icon at bounding box center [184, 318] width 5 height 5
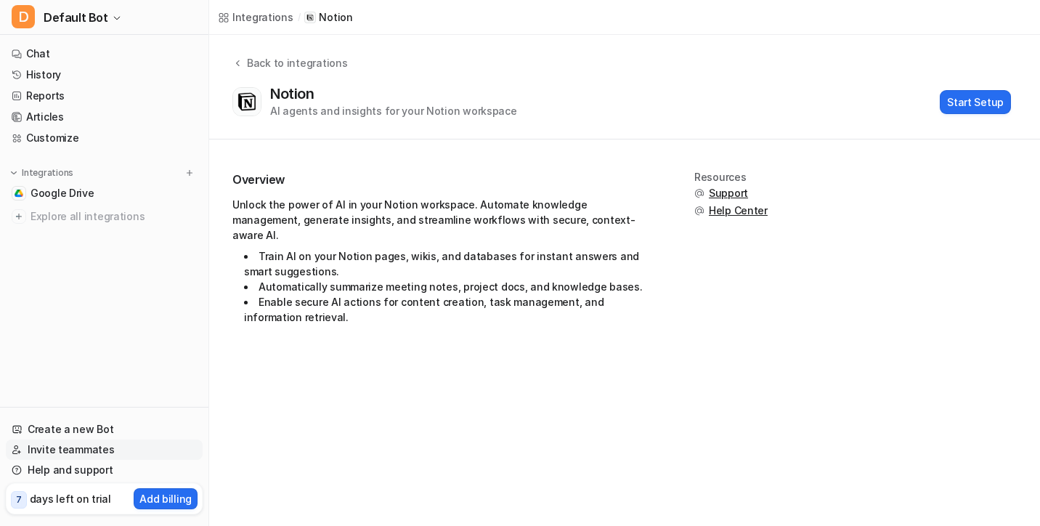
click at [41, 447] on link "Invite teammates" at bounding box center [104, 449] width 197 height 20
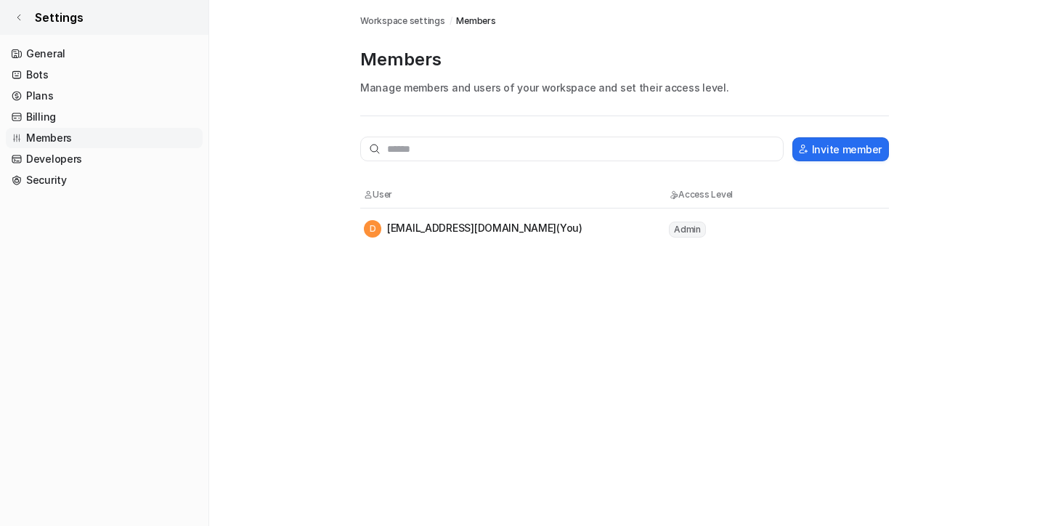
click at [86, 12] on link "Settings" at bounding box center [104, 17] width 208 height 35
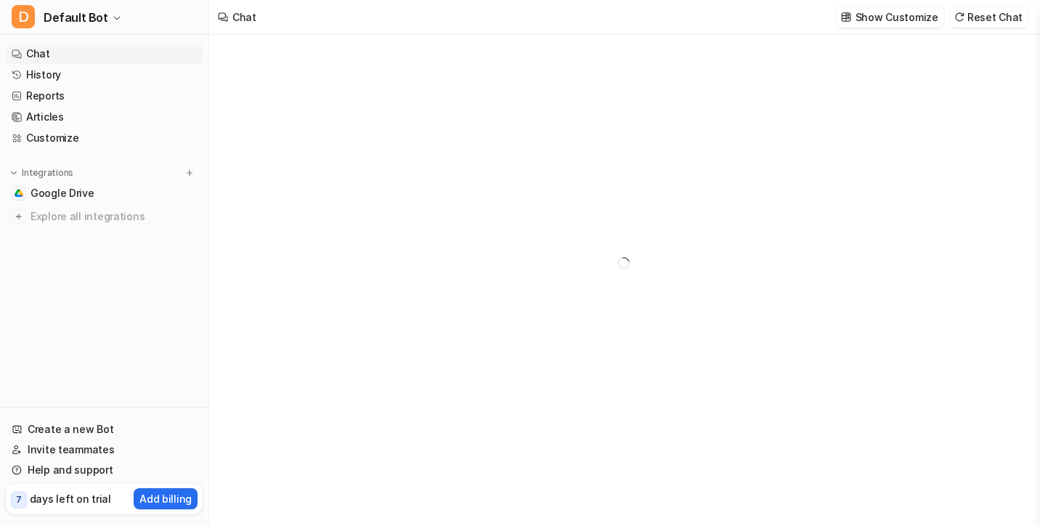
click at [82, 49] on link "Chat" at bounding box center [104, 54] width 197 height 20
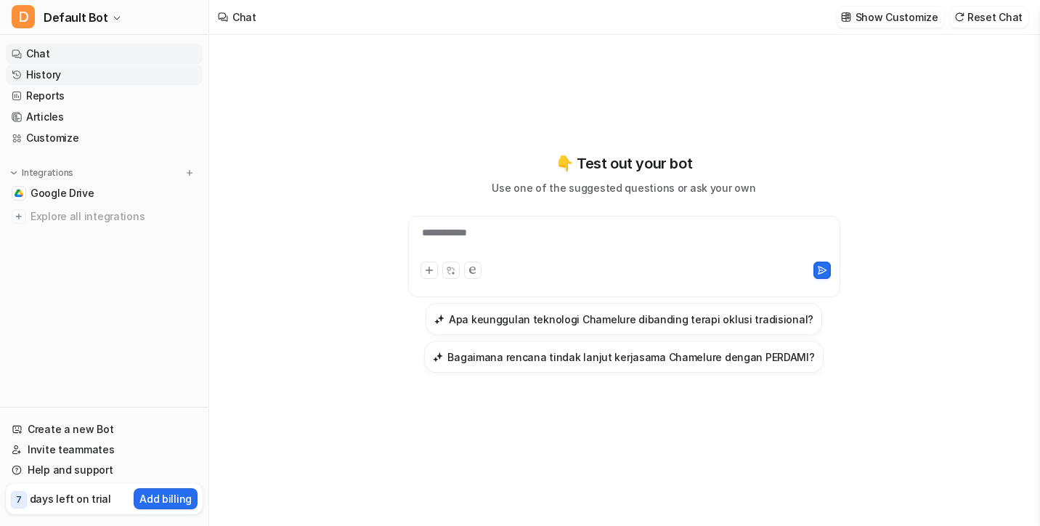
click at [31, 84] on link "History" at bounding box center [104, 75] width 197 height 20
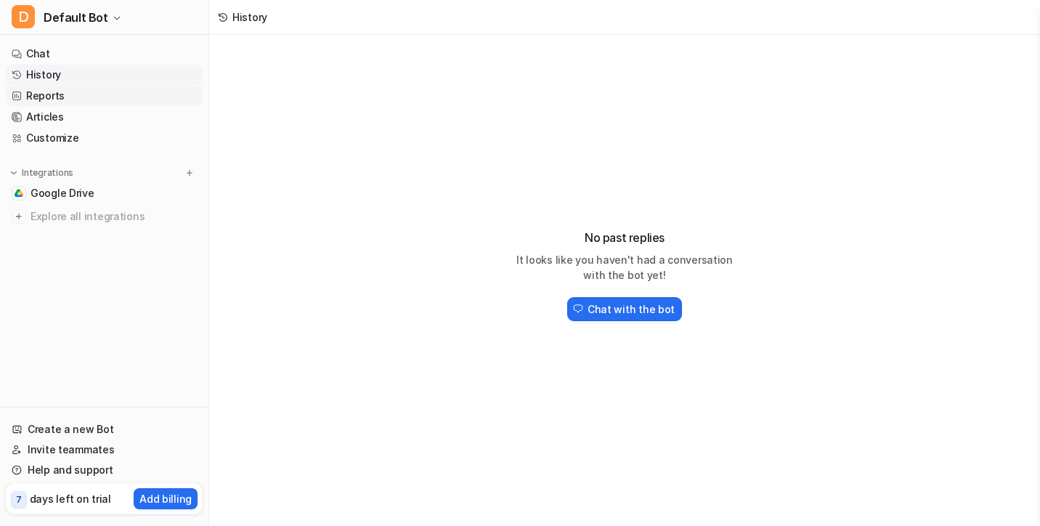
click at [66, 99] on link "Reports" at bounding box center [104, 96] width 197 height 20
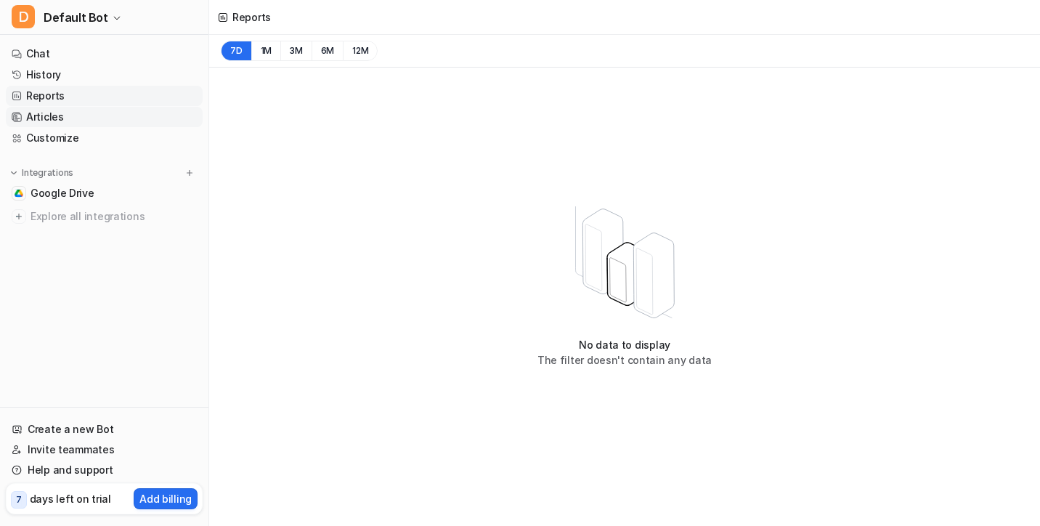
click at [69, 115] on link "Articles" at bounding box center [104, 117] width 197 height 20
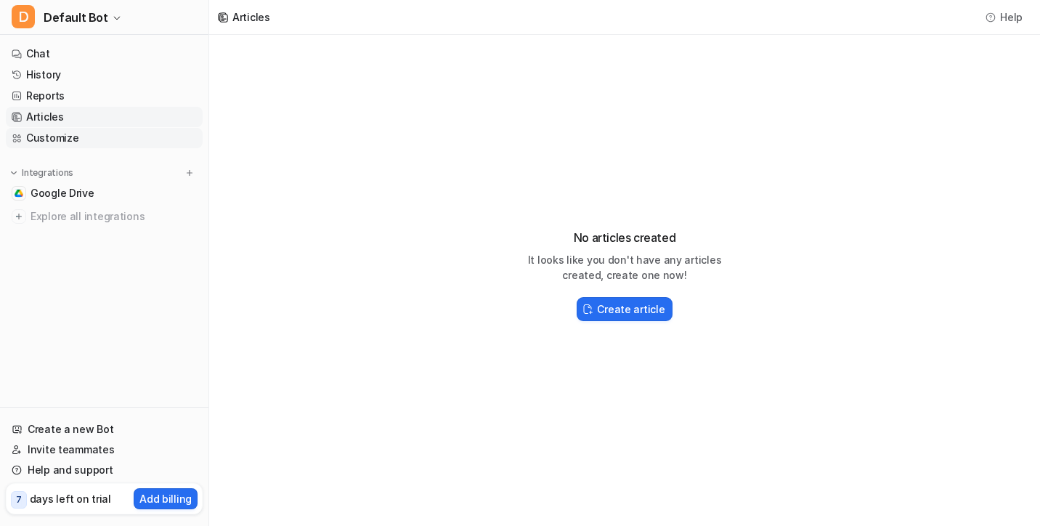
click at [68, 129] on link "Customize" at bounding box center [104, 138] width 197 height 20
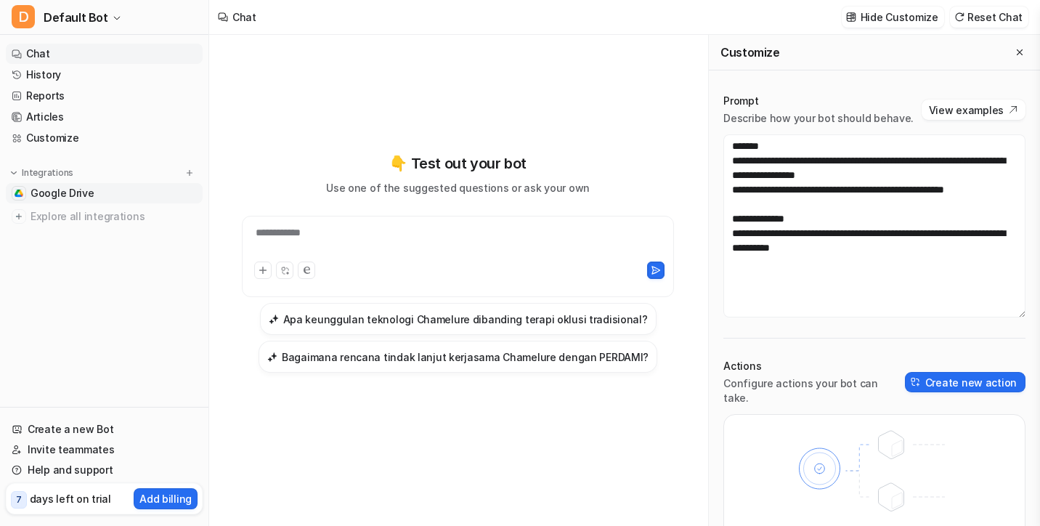
click at [66, 192] on span "Google Drive" at bounding box center [63, 193] width 64 height 15
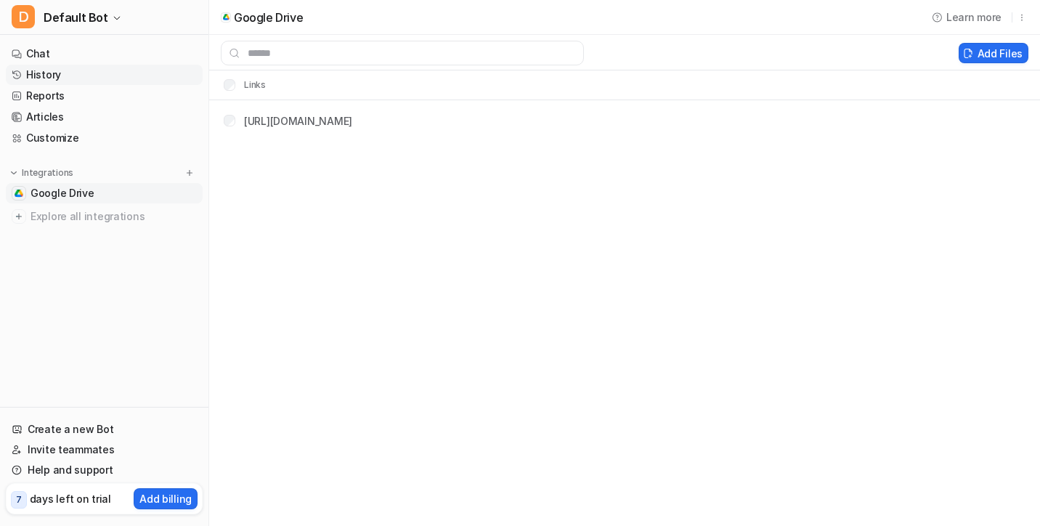
click at [75, 82] on link "History" at bounding box center [104, 75] width 197 height 20
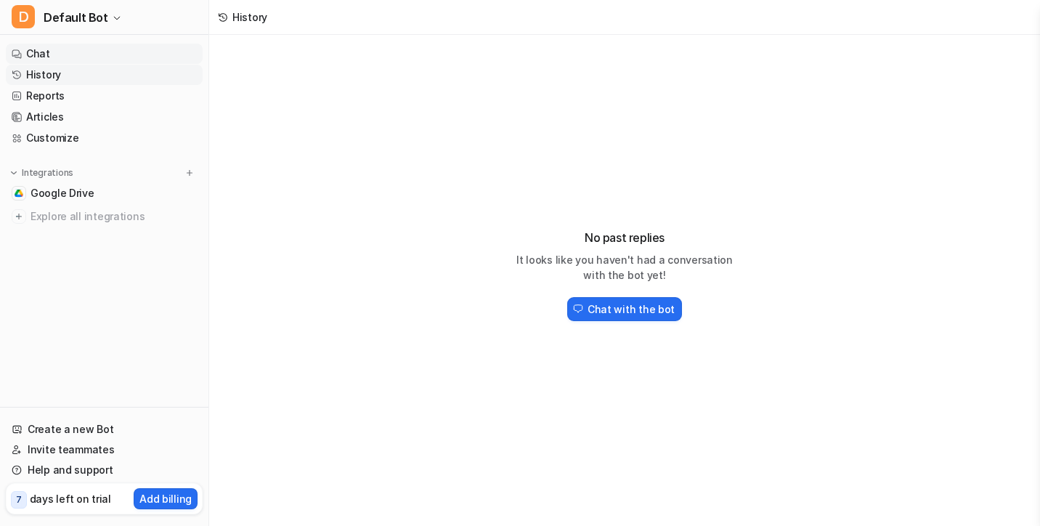
click at [61, 62] on link "Chat" at bounding box center [104, 54] width 197 height 20
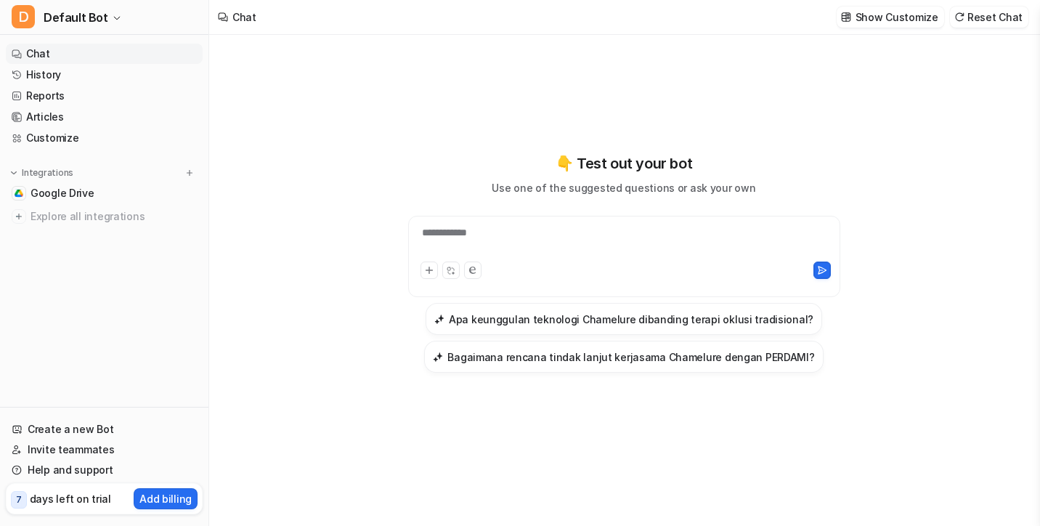
click at [86, 179] on div "Integrations" at bounding box center [104, 173] width 185 height 15
click at [86, 187] on span "Google Drive" at bounding box center [63, 193] width 64 height 15
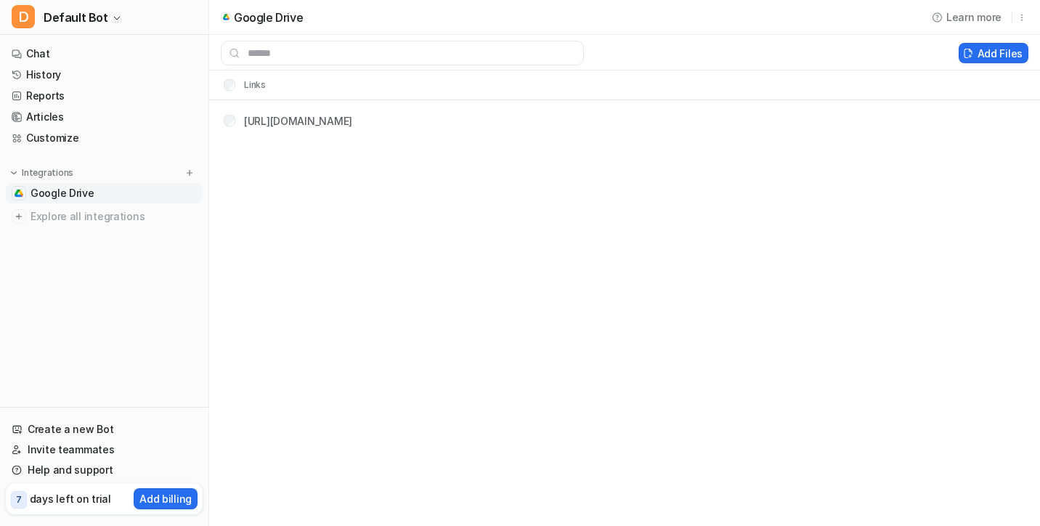
click at [452, 234] on div "Google Drive Learn more Add Files Links https://docs.google.com/document/d/1aco…" at bounding box center [520, 263] width 1040 height 526
click at [92, 50] on link "Chat" at bounding box center [104, 54] width 197 height 20
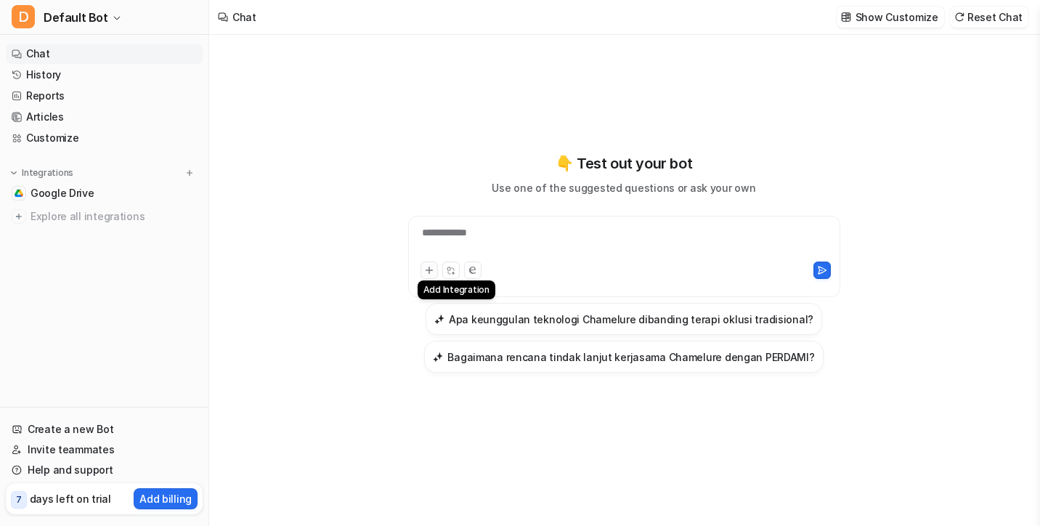
click at [431, 274] on icon at bounding box center [429, 270] width 10 height 10
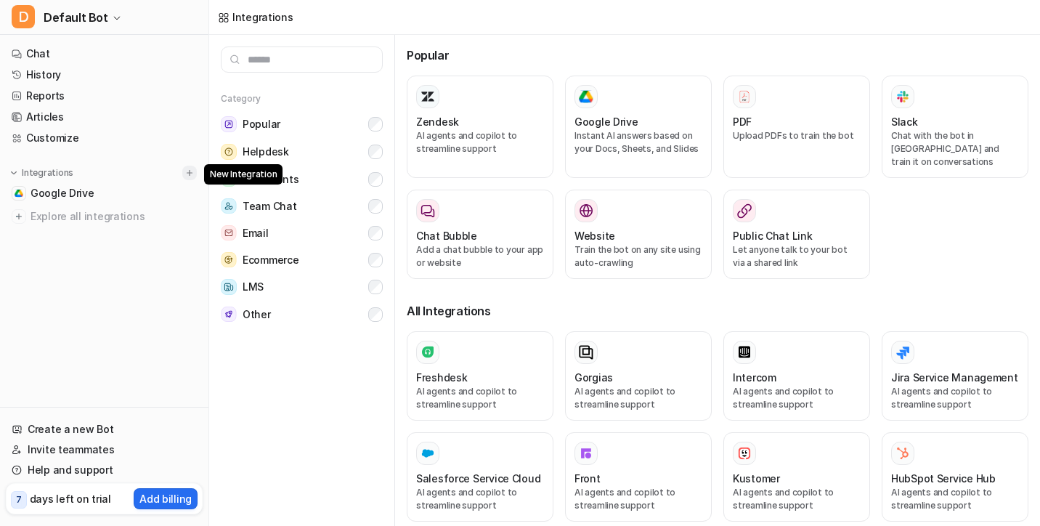
click at [183, 175] on button at bounding box center [189, 173] width 15 height 15
click at [107, 46] on link "Chat" at bounding box center [104, 54] width 197 height 20
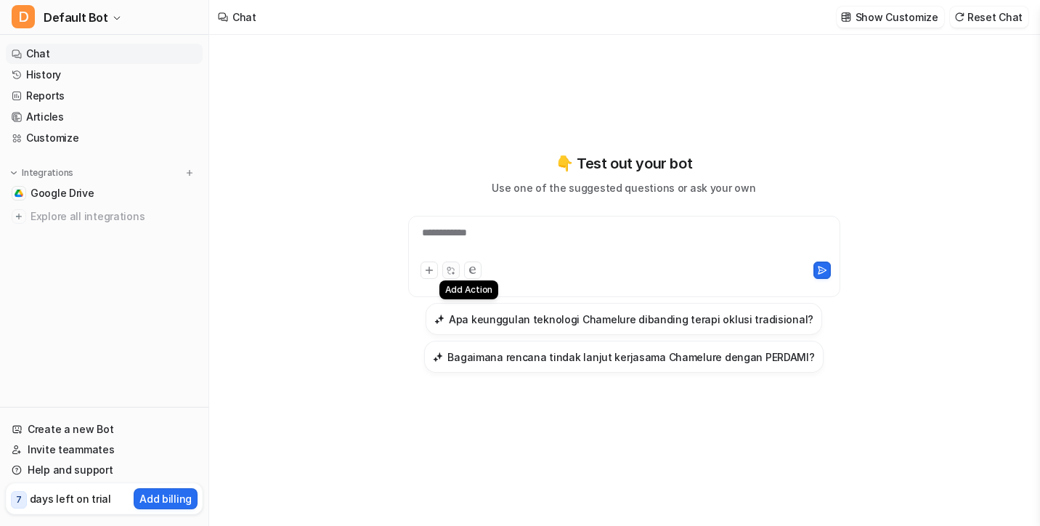
click at [451, 264] on button at bounding box center [450, 269] width 17 height 17
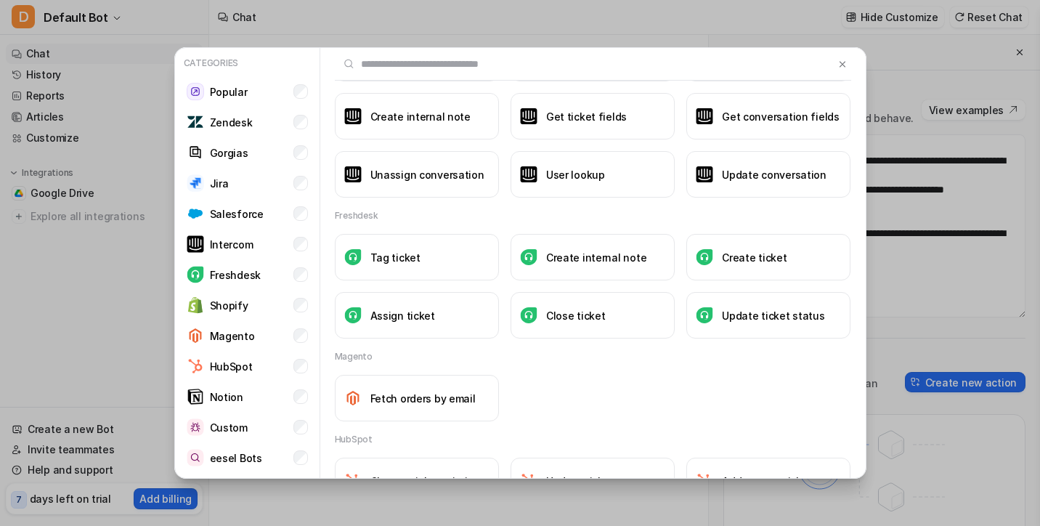
scroll to position [1046, 0]
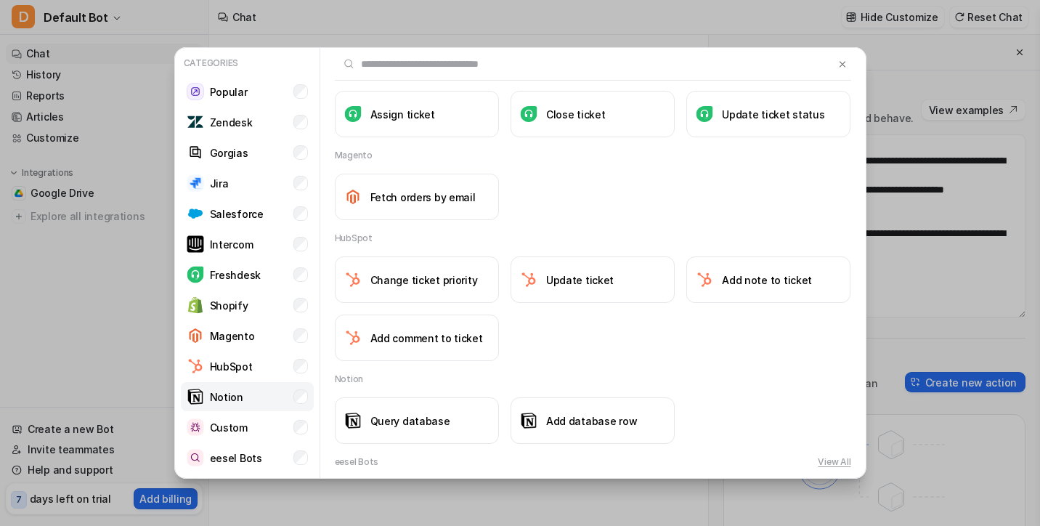
click at [225, 397] on p "Notion" at bounding box center [226, 396] width 33 height 15
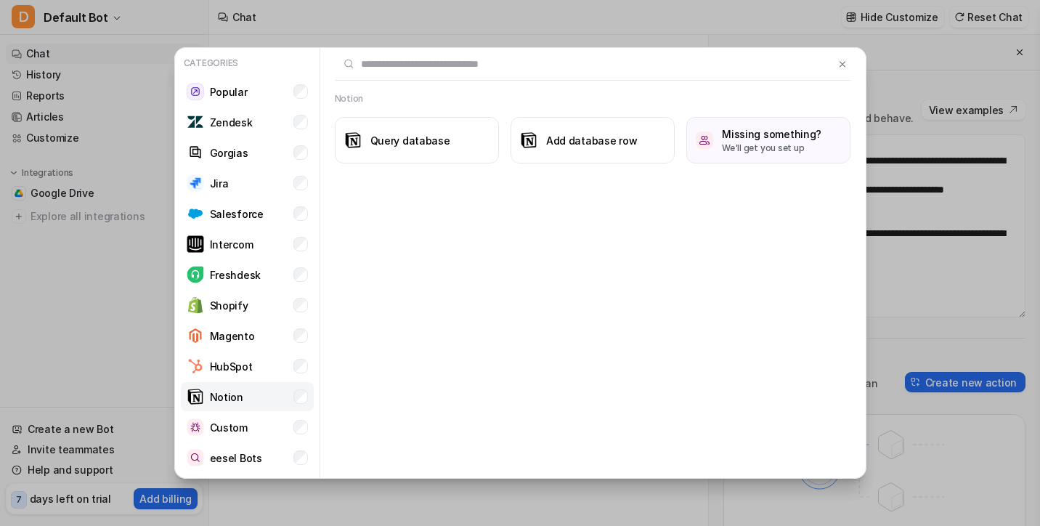
scroll to position [0, 0]
click at [245, 391] on li "Notion" at bounding box center [247, 396] width 133 height 29
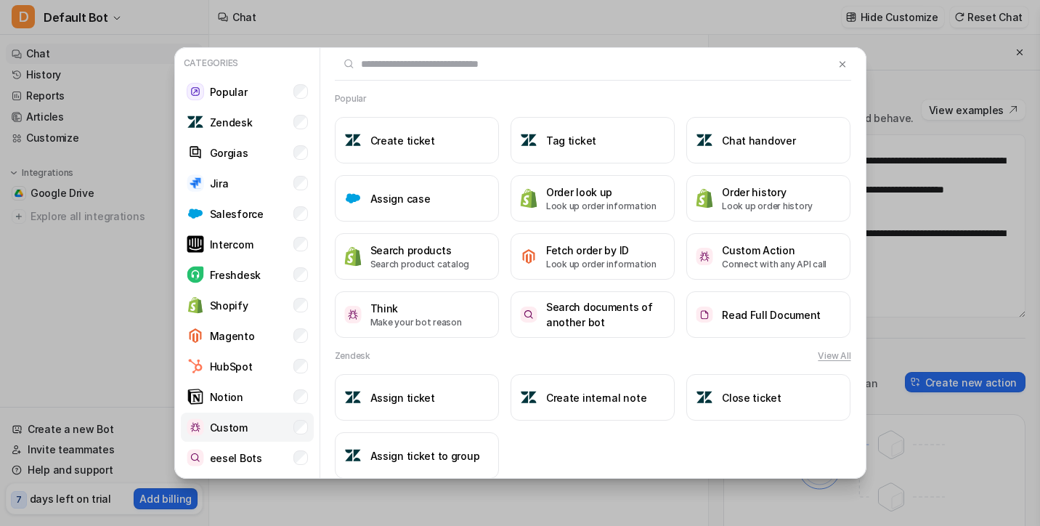
click at [238, 415] on li "Custom" at bounding box center [247, 427] width 133 height 29
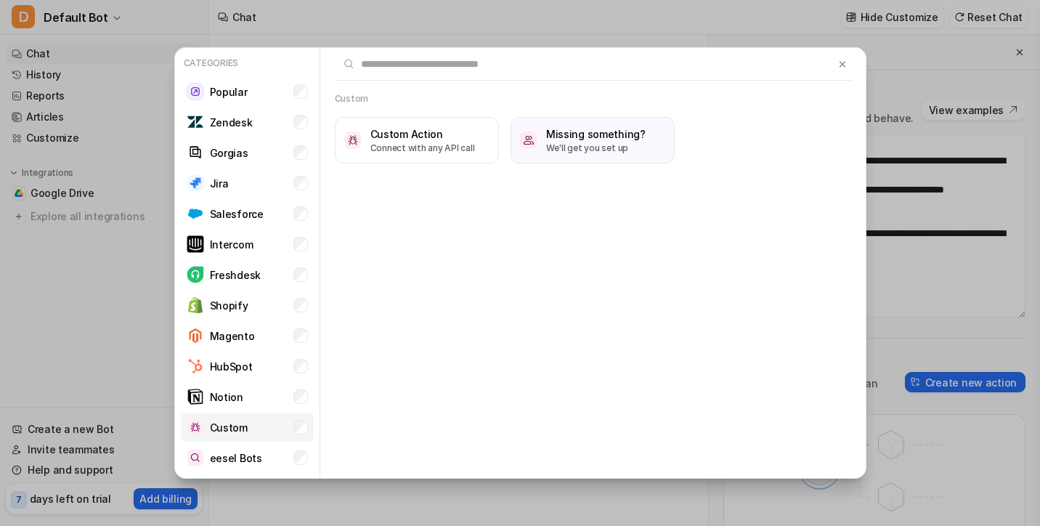
click at [238, 415] on li "Custom" at bounding box center [247, 427] width 133 height 29
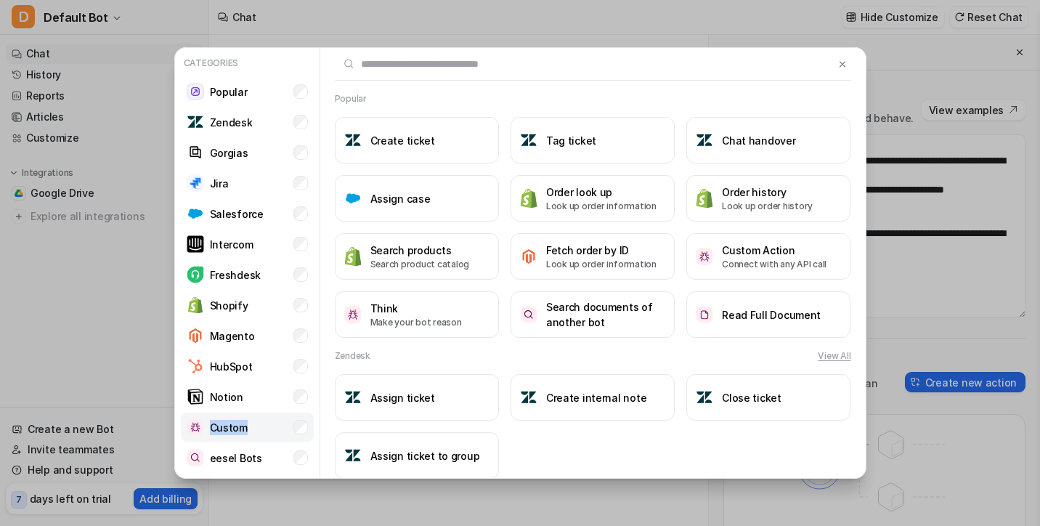
click at [238, 415] on li "Custom" at bounding box center [247, 427] width 133 height 29
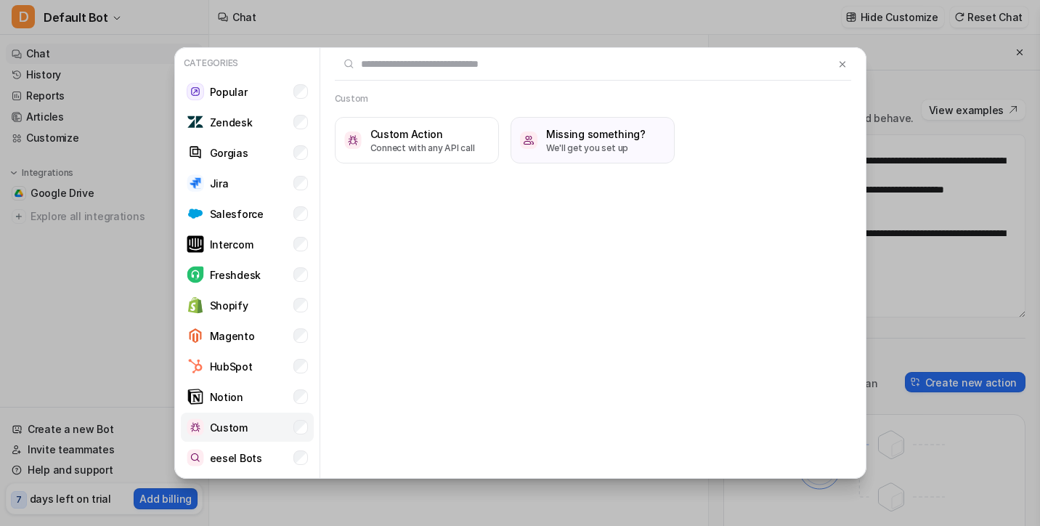
click at [282, 424] on li "Custom" at bounding box center [247, 427] width 133 height 29
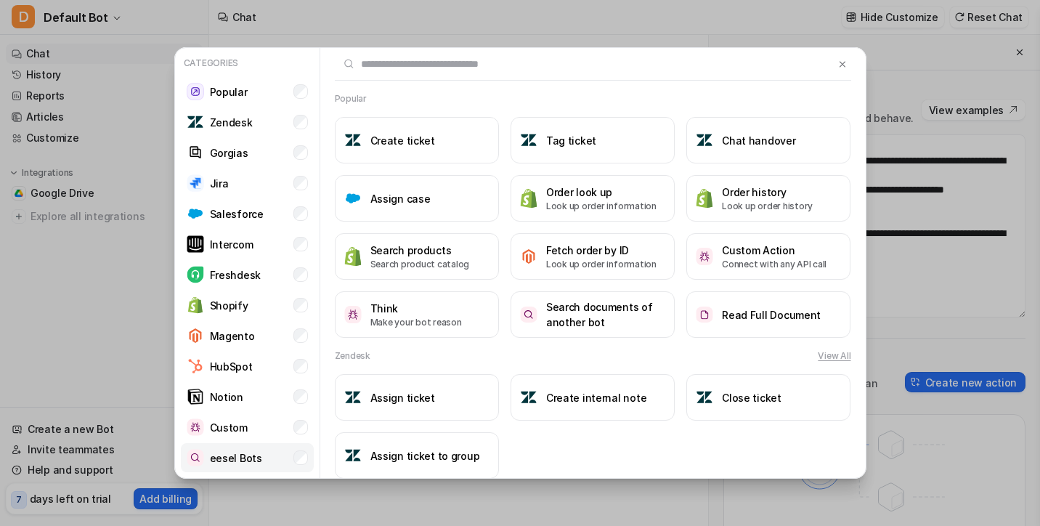
click at [275, 458] on li "eesel Bots" at bounding box center [247, 457] width 133 height 29
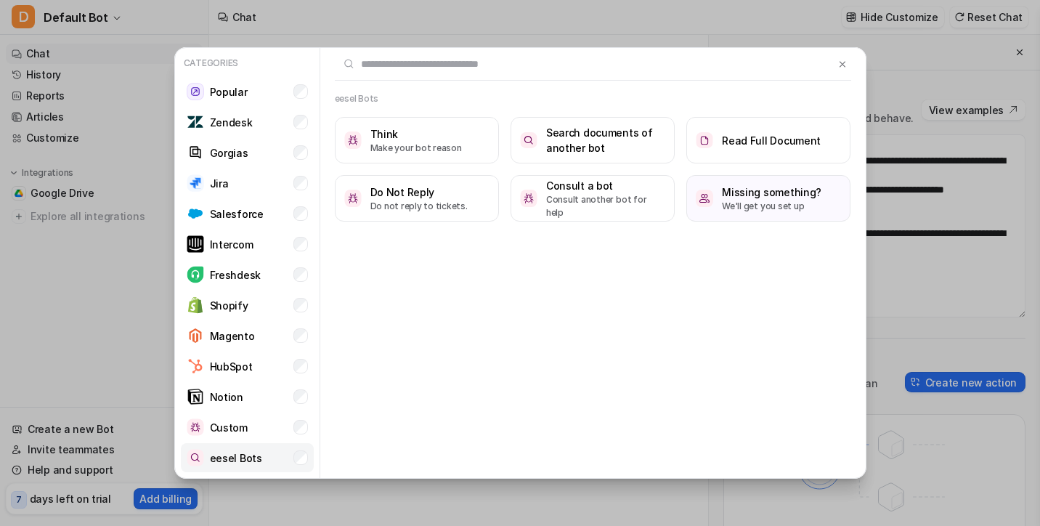
click at [275, 458] on li "eesel Bots" at bounding box center [247, 457] width 133 height 29
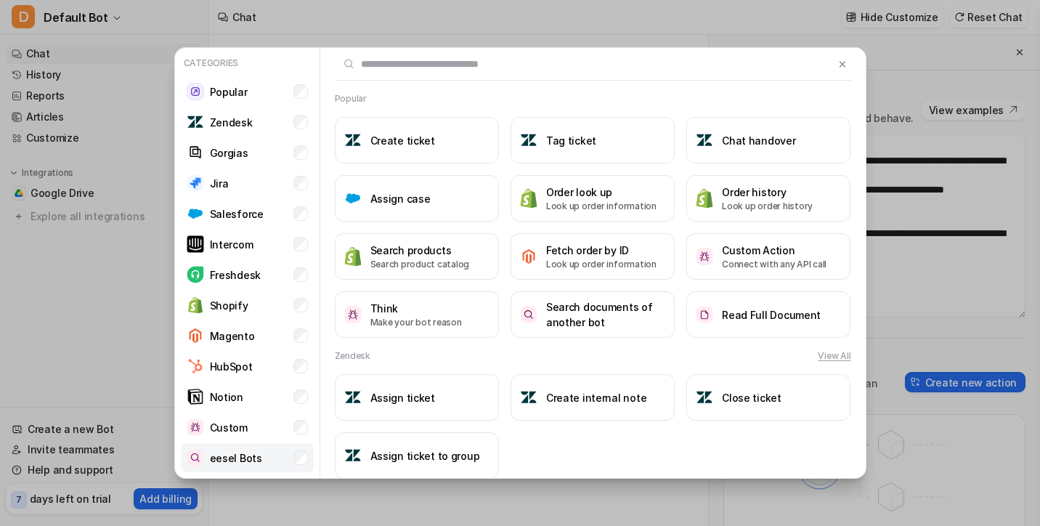
click at [275, 458] on li "eesel Bots" at bounding box center [247, 457] width 133 height 29
click at [849, 62] on button at bounding box center [842, 63] width 17 height 17
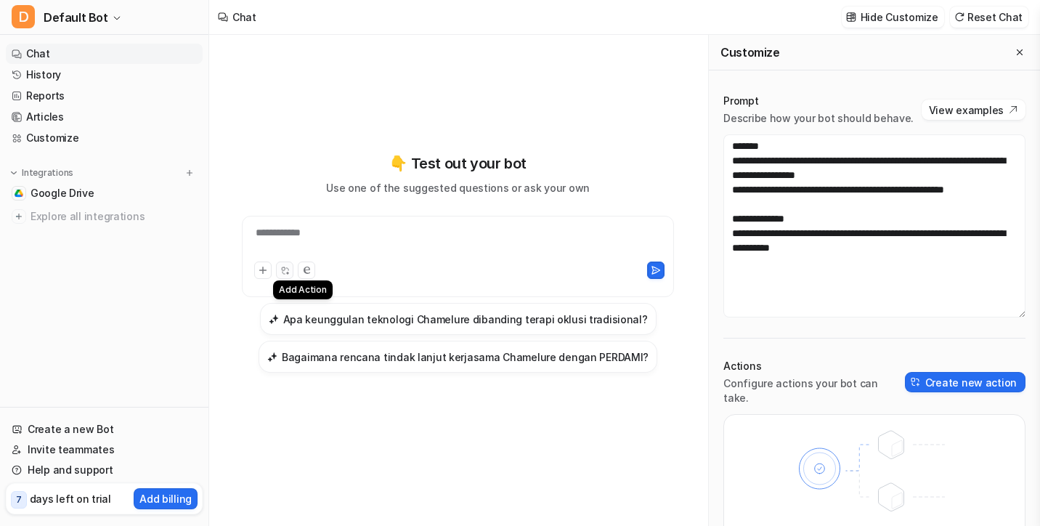
click at [283, 272] on icon at bounding box center [284, 270] width 9 height 9
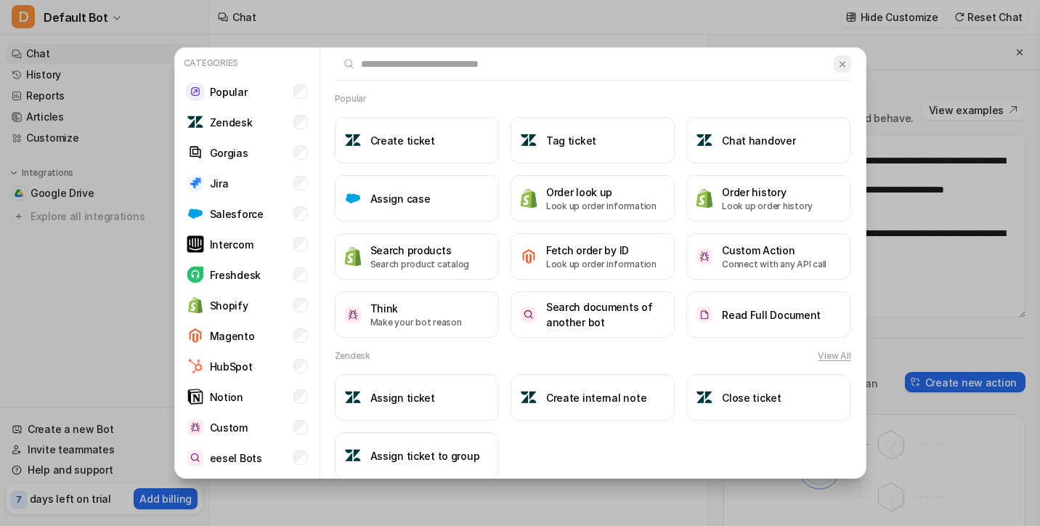
click at [840, 65] on img at bounding box center [843, 64] width 10 height 11
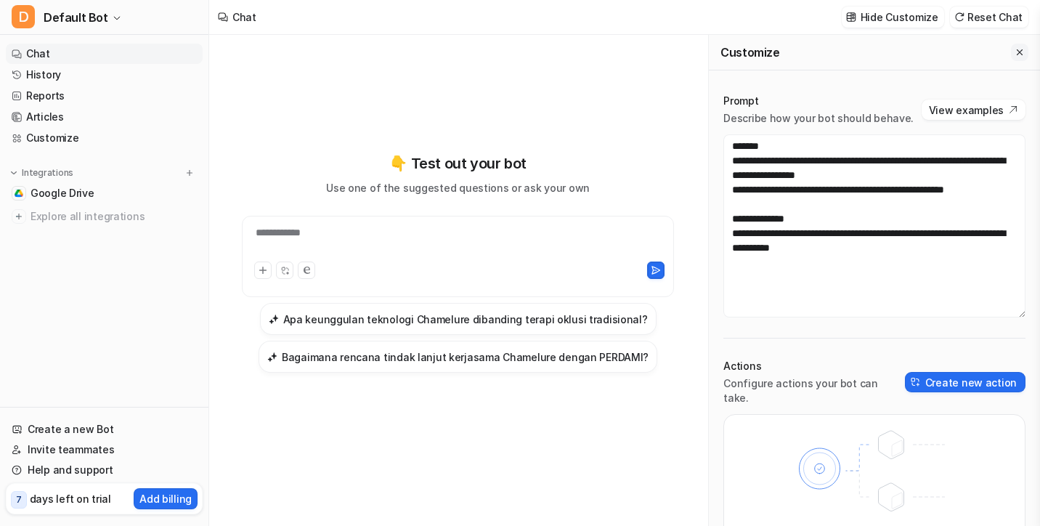
click at [1011, 49] on button "Close flyout" at bounding box center [1019, 52] width 17 height 17
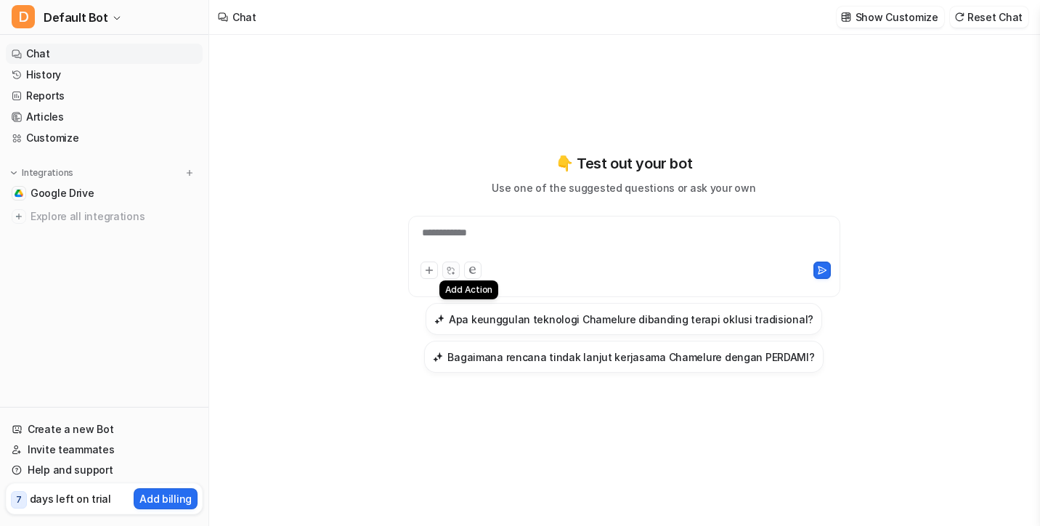
click at [453, 275] on icon at bounding box center [450, 270] width 9 height 9
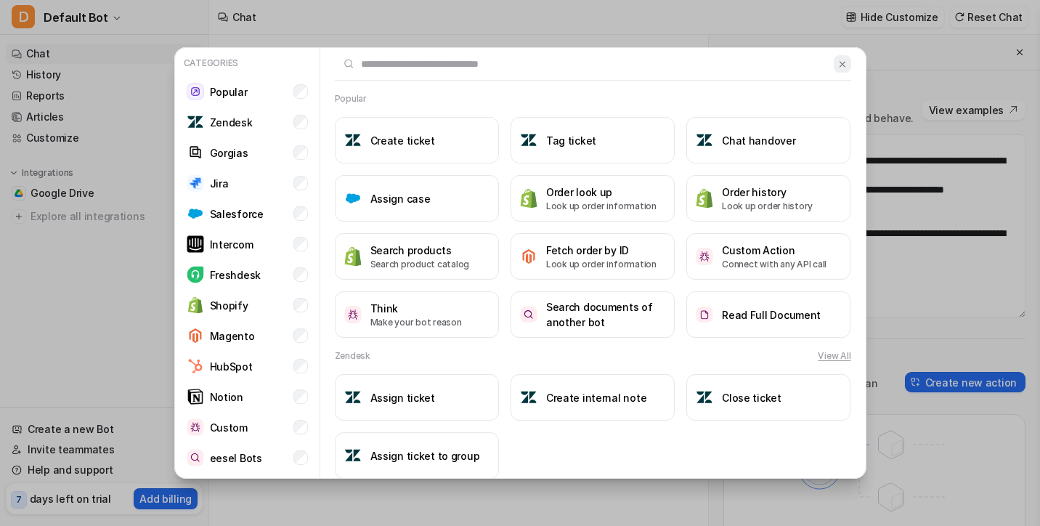
click at [834, 60] on button at bounding box center [842, 63] width 17 height 17
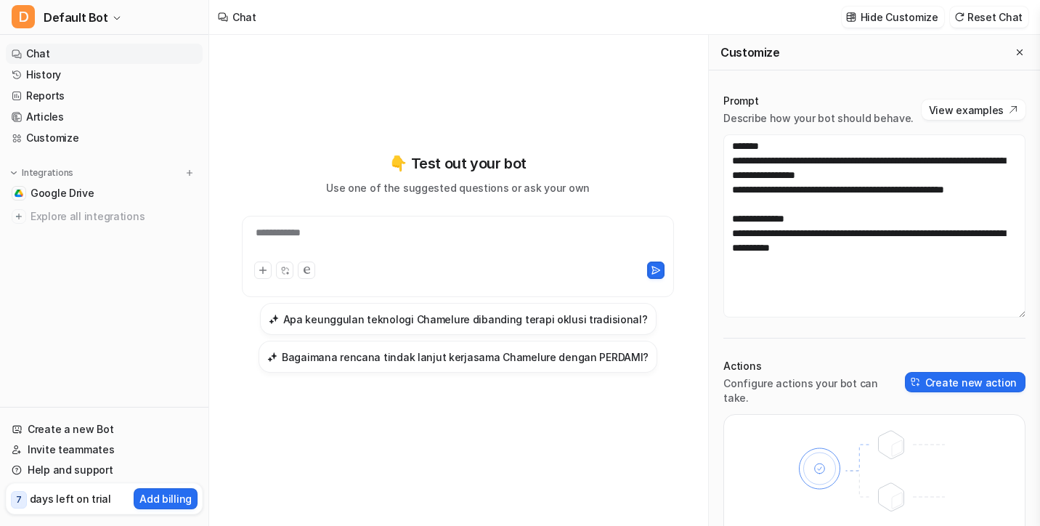
click at [1024, 42] on div "Customize" at bounding box center [874, 53] width 331 height 36
click at [1021, 47] on icon "Close flyout" at bounding box center [1020, 52] width 10 height 10
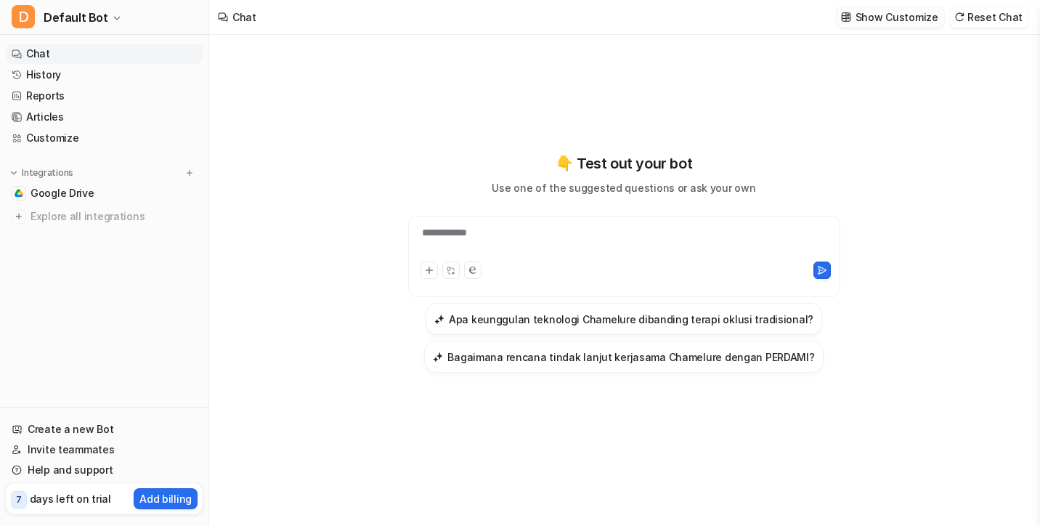
click at [901, 15] on p "Show Customize" at bounding box center [897, 16] width 83 height 15
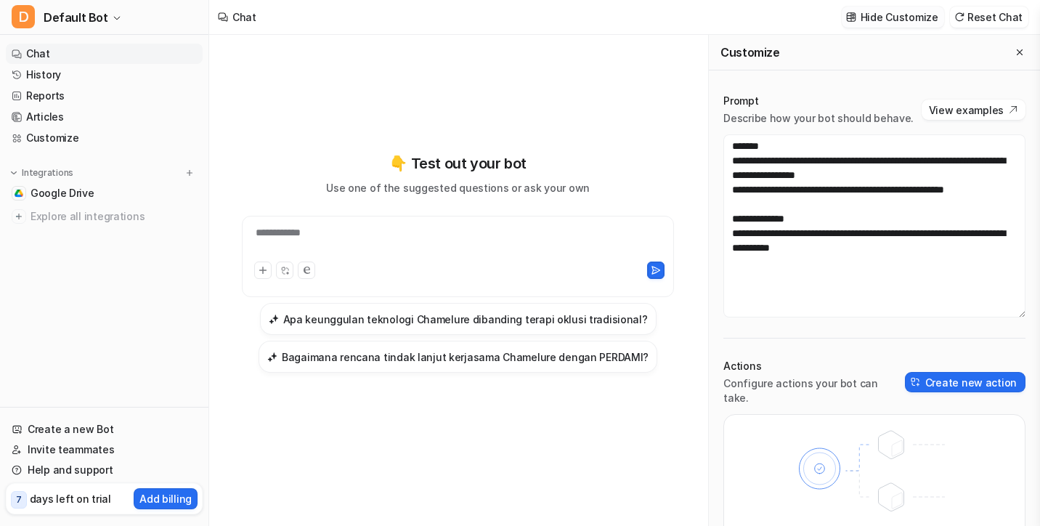
click at [901, 15] on p "Hide Customize" at bounding box center [900, 16] width 78 height 15
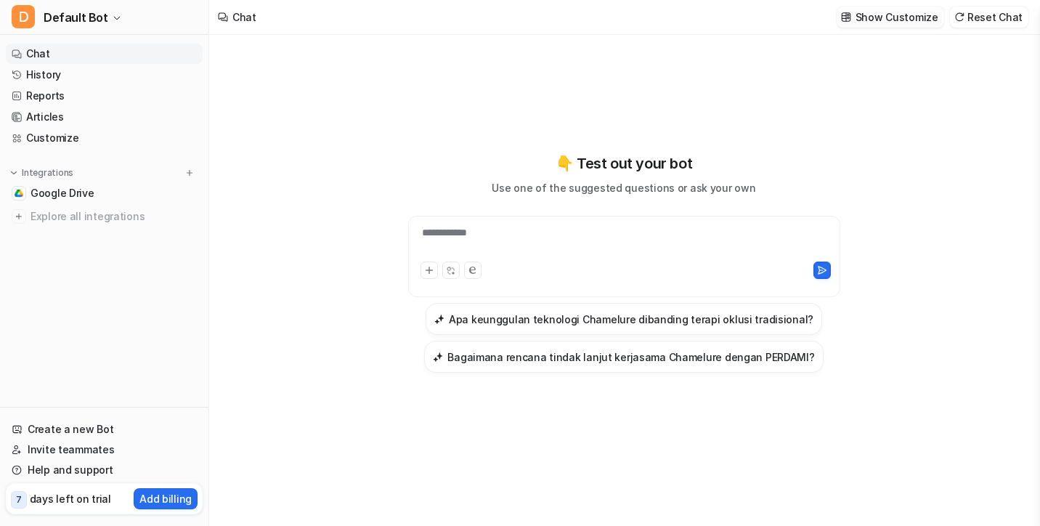
click at [901, 15] on p "Show Customize" at bounding box center [897, 16] width 83 height 15
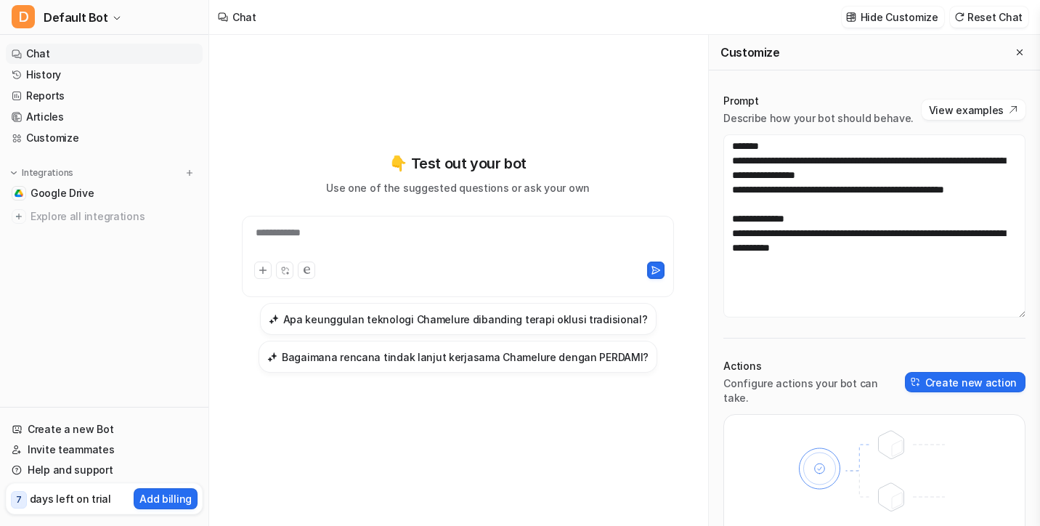
scroll to position [43, 0]
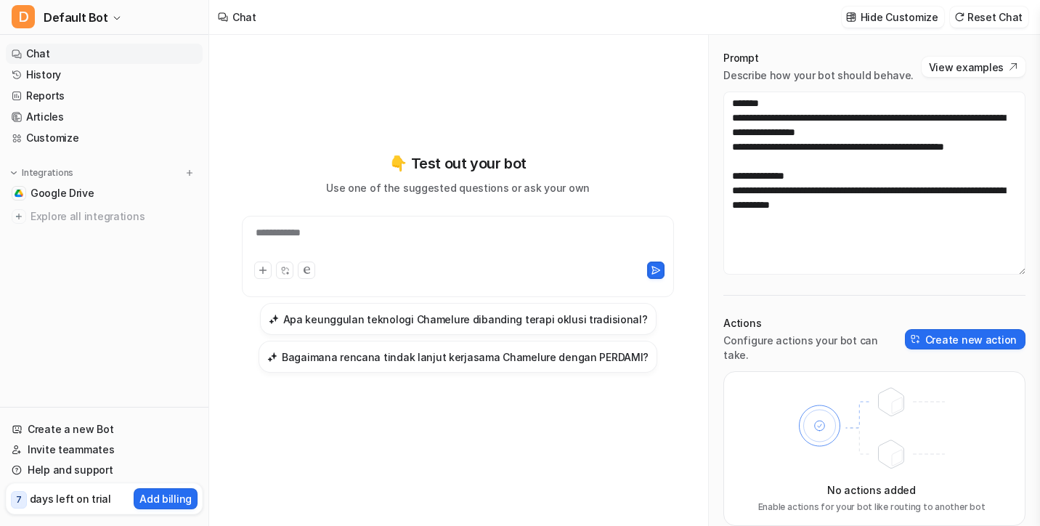
click at [871, 394] on icon at bounding box center [872, 429] width 190 height 102
drag, startPoint x: 943, startPoint y: 341, endPoint x: 879, endPoint y: 407, distance: 91.4
click at [879, 407] on div "Actions Configure actions your bot can take. Create new action No actions added…" at bounding box center [874, 421] width 302 height 210
click at [908, 371] on div "No actions added Enable actions for your bot like routing to another bot" at bounding box center [874, 448] width 302 height 155
click at [938, 337] on button "Create new action" at bounding box center [965, 339] width 121 height 20
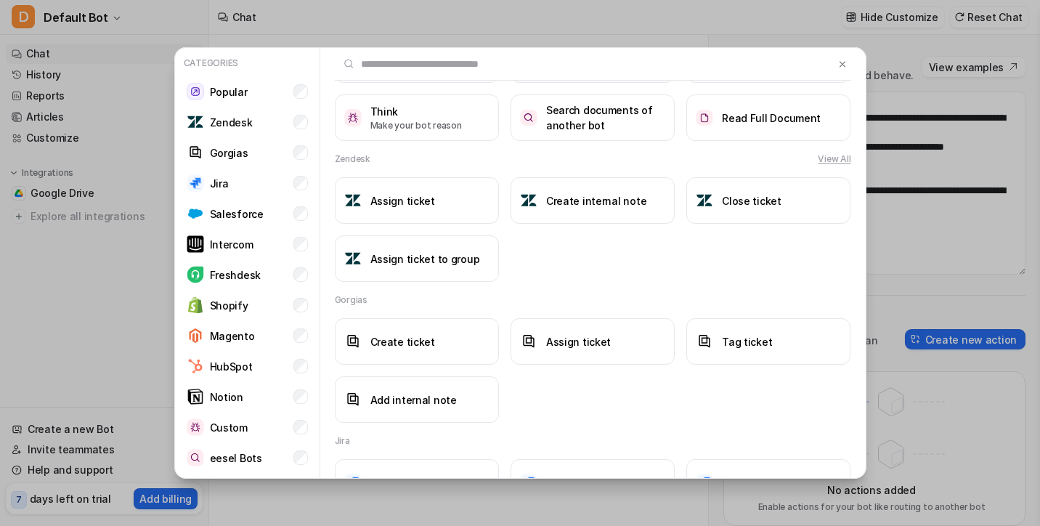
scroll to position [198, 0]
click at [234, 376] on li "HubSpot" at bounding box center [247, 366] width 133 height 29
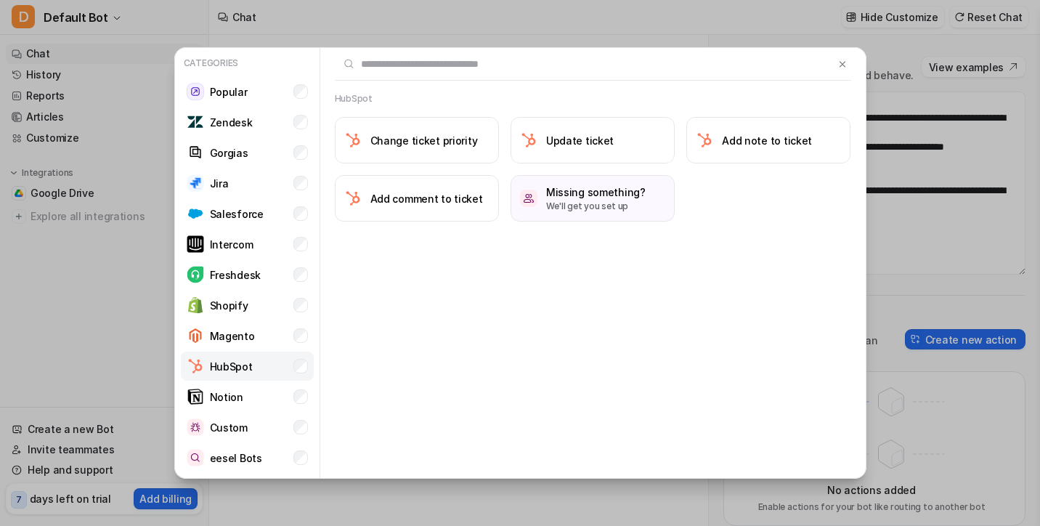
click at [235, 368] on p "HubSpot" at bounding box center [231, 366] width 43 height 15
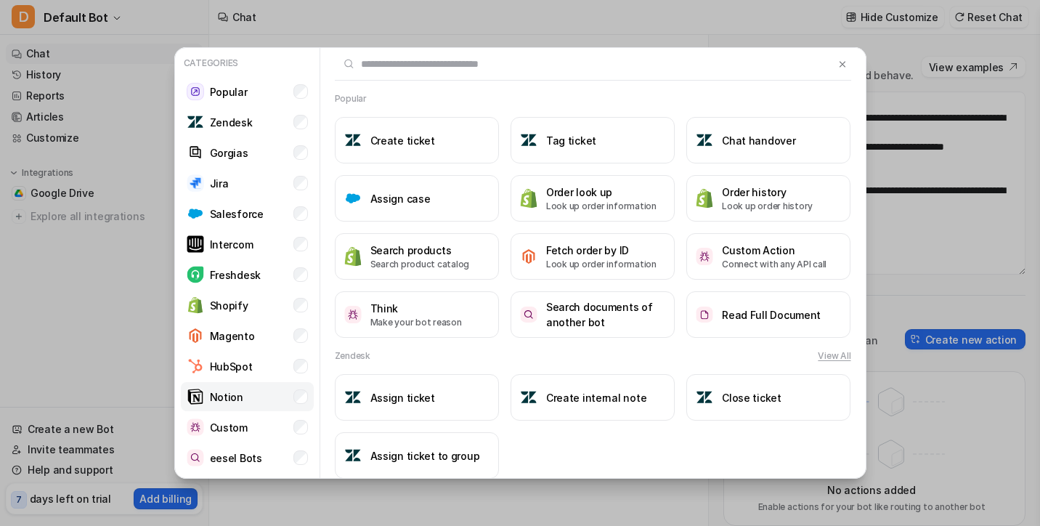
click at [224, 388] on div "Notion" at bounding box center [215, 396] width 57 height 17
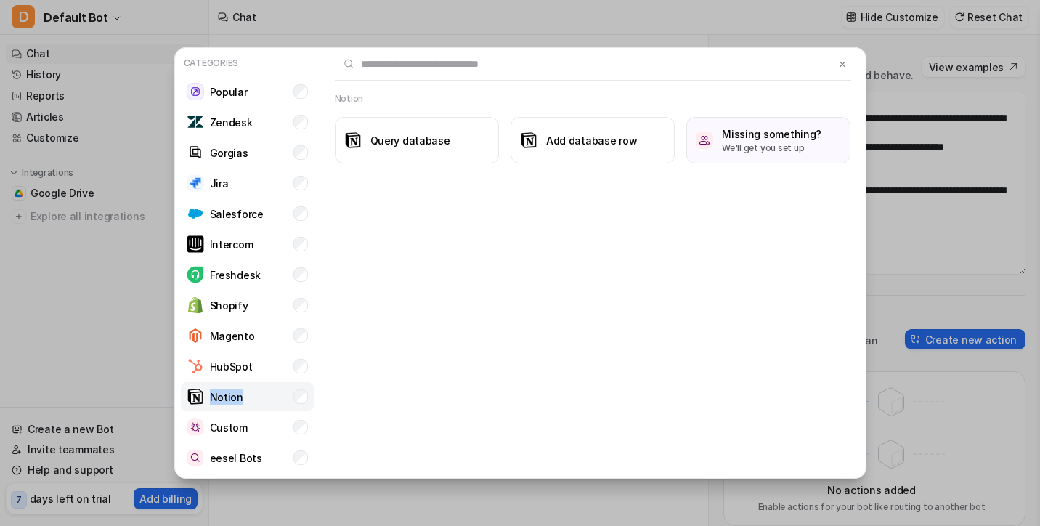
click at [224, 388] on div "Notion" at bounding box center [215, 396] width 57 height 17
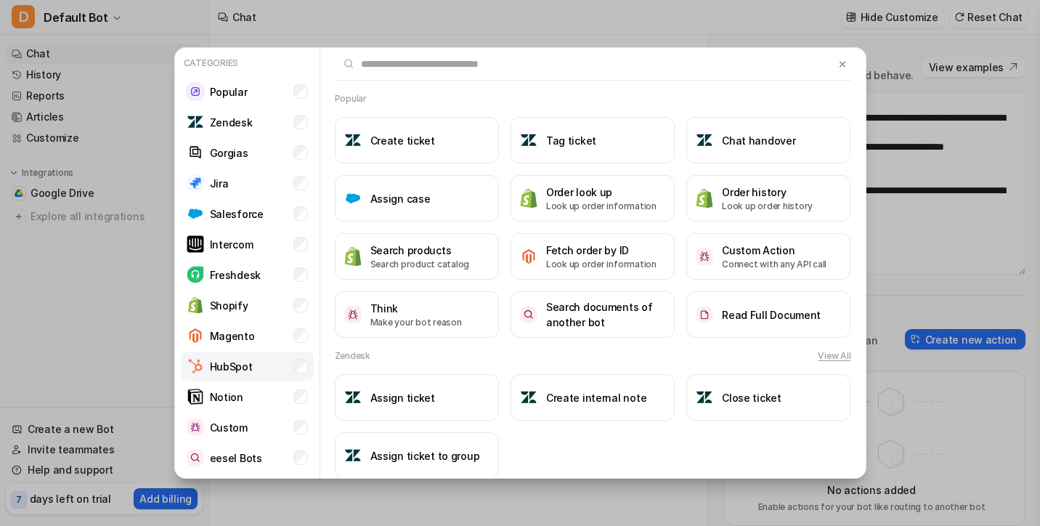
click at [220, 365] on p "HubSpot" at bounding box center [231, 366] width 43 height 15
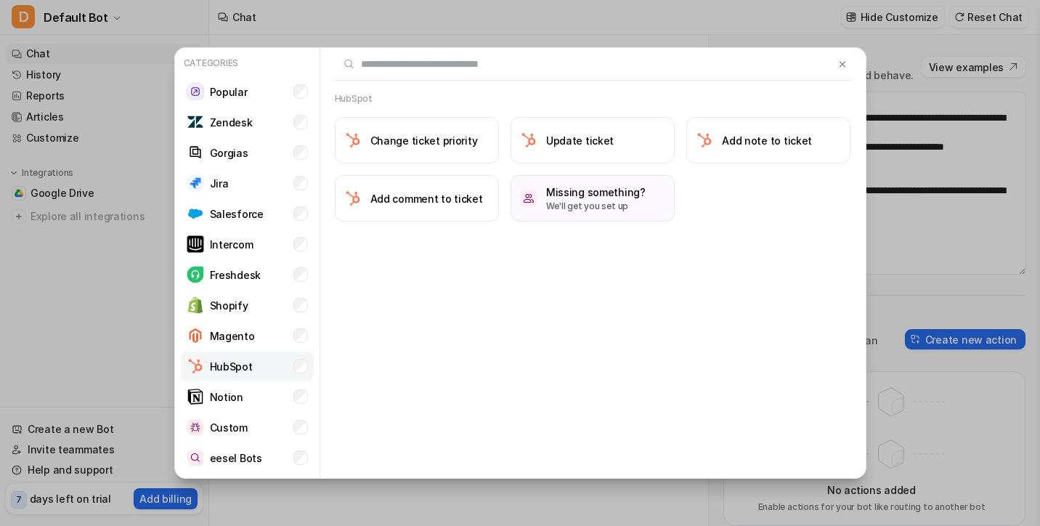
click at [220, 365] on p "HubSpot" at bounding box center [231, 366] width 43 height 15
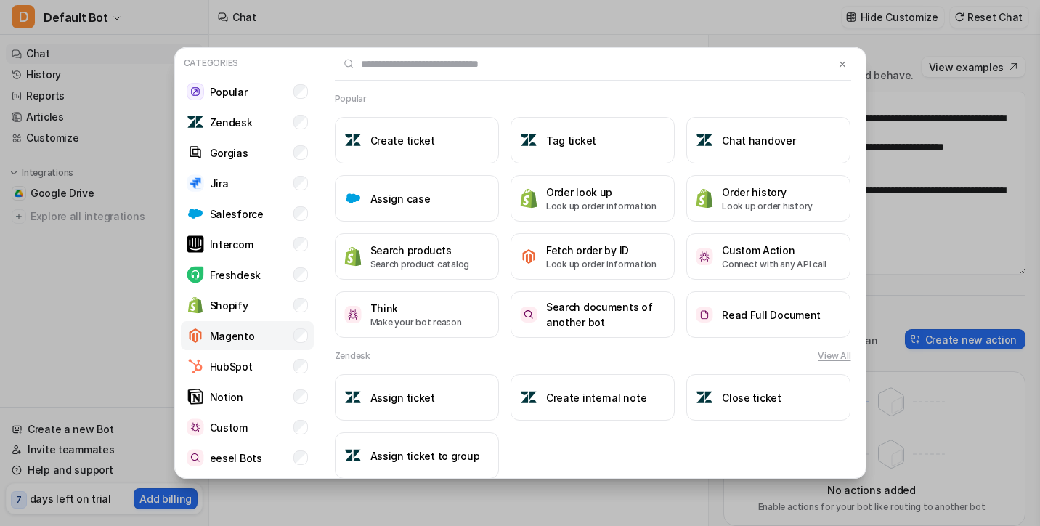
click at [226, 338] on p "Magento" at bounding box center [232, 335] width 45 height 15
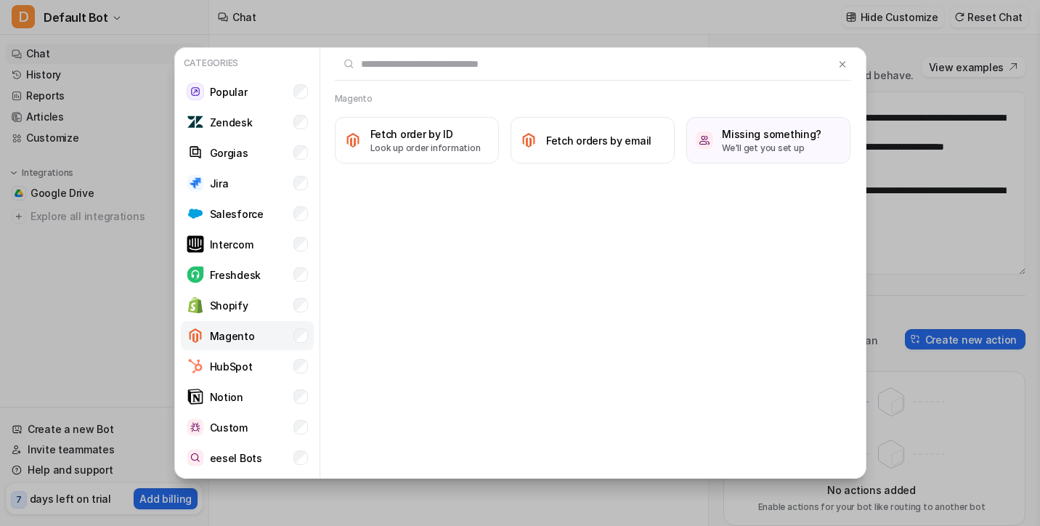
click at [226, 338] on p "Magento" at bounding box center [232, 335] width 45 height 15
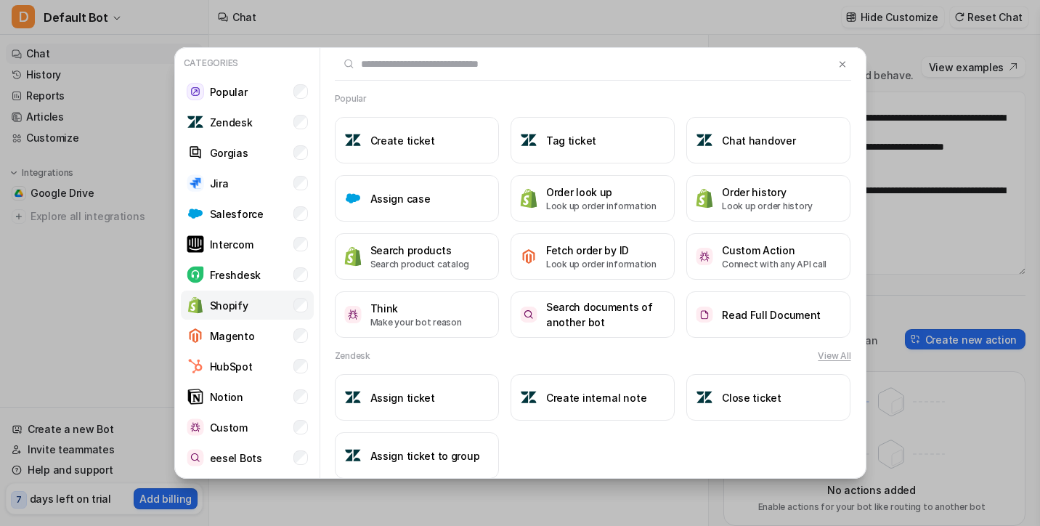
click at [227, 313] on div "Shopify" at bounding box center [218, 304] width 62 height 17
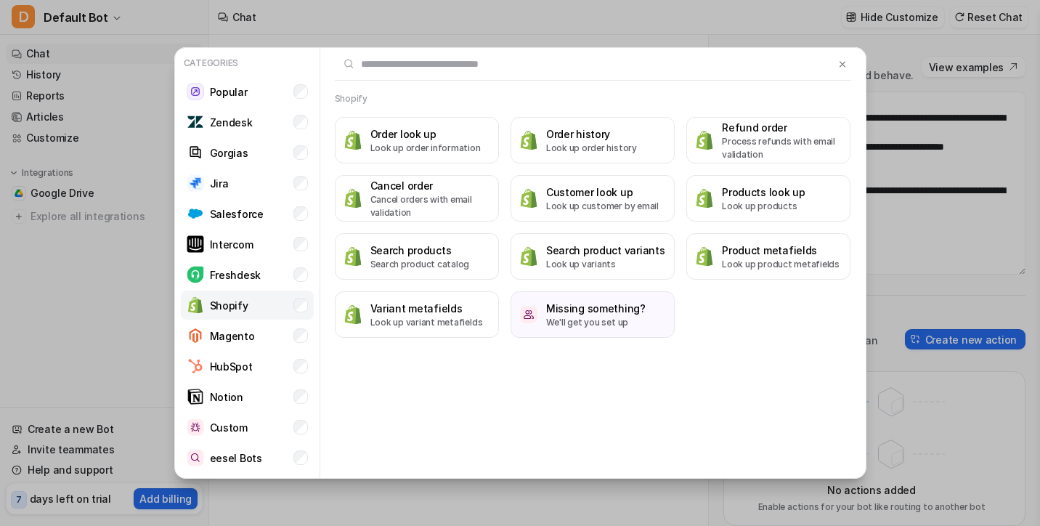
click at [227, 313] on div "Shopify" at bounding box center [218, 304] width 62 height 17
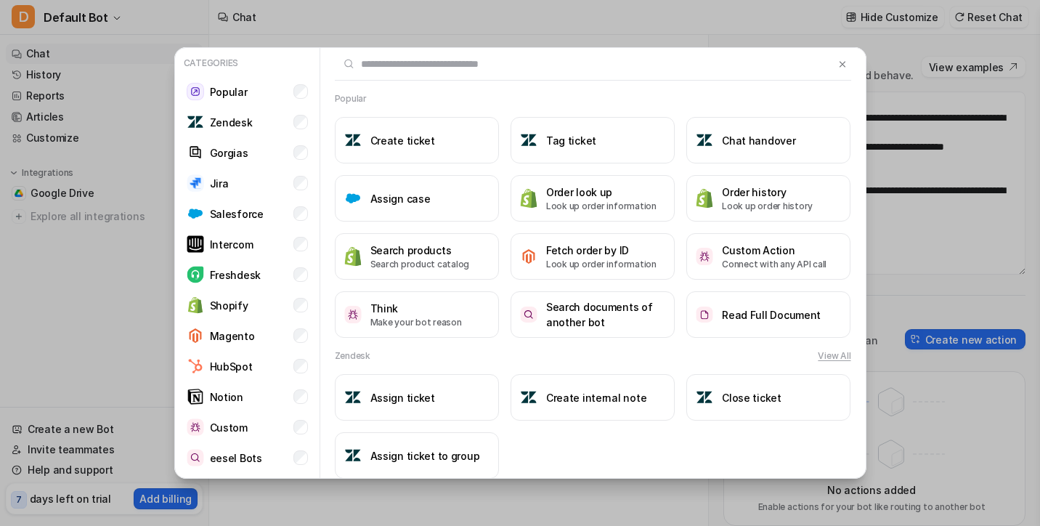
click at [793, 30] on div "Categories Popular Zendesk Gorgias Jira Salesforce Intercom Freshdesk Shopify M…" at bounding box center [520, 263] width 715 height 526
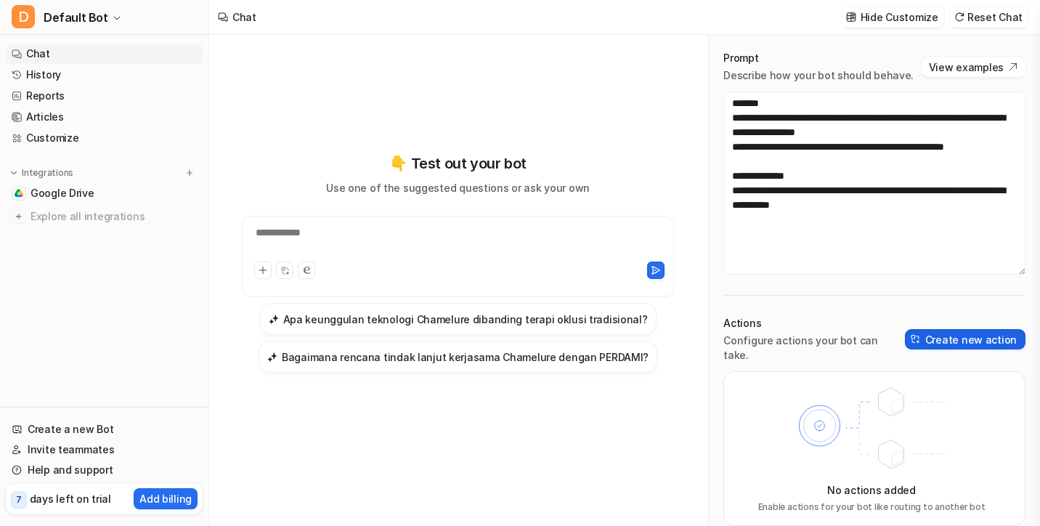
click at [982, 331] on button "Create new action" at bounding box center [965, 339] width 121 height 20
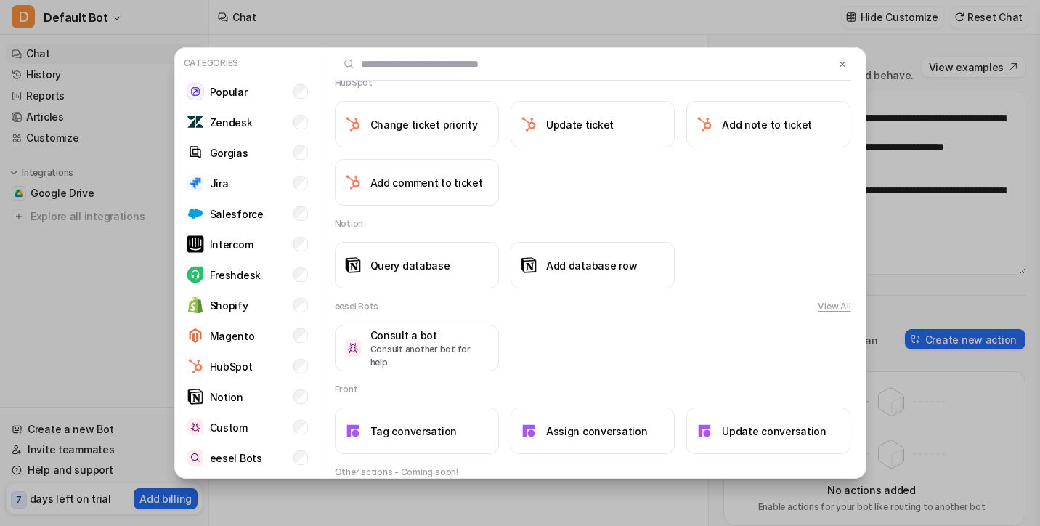
scroll to position [1273, 0]
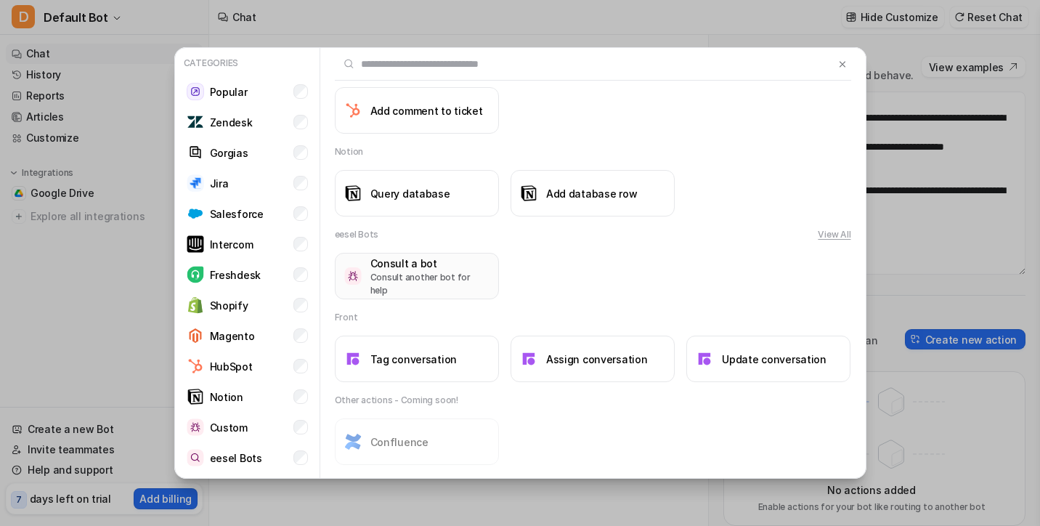
click at [466, 271] on h3 "Consult a bot" at bounding box center [429, 263] width 119 height 15
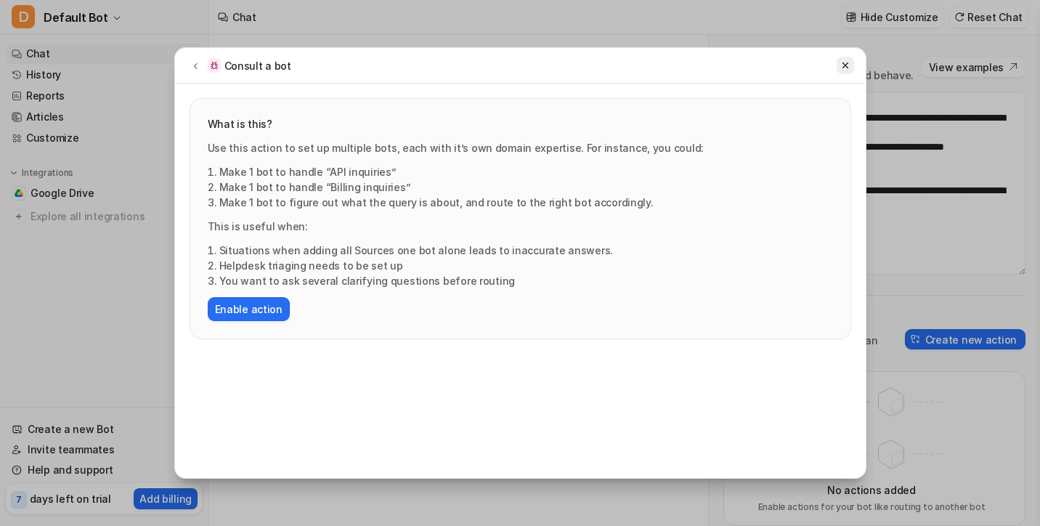
click at [840, 63] on icon at bounding box center [845, 65] width 10 height 10
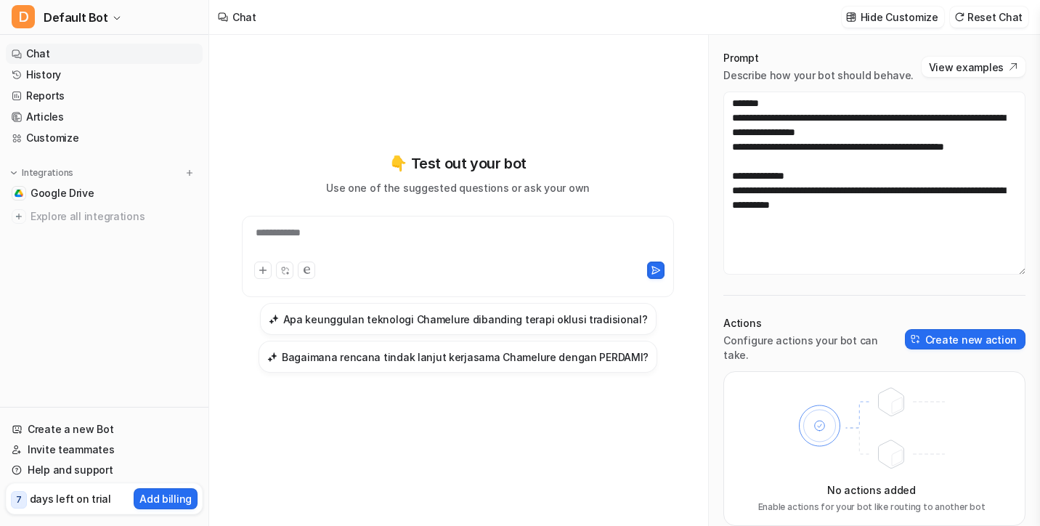
scroll to position [0, 0]
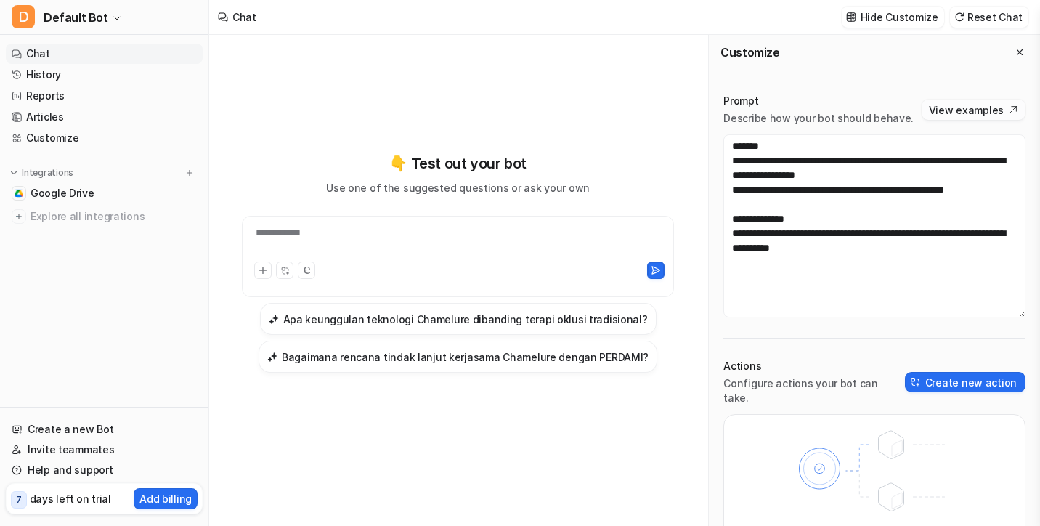
click at [946, 105] on button "View examples" at bounding box center [974, 110] width 104 height 20
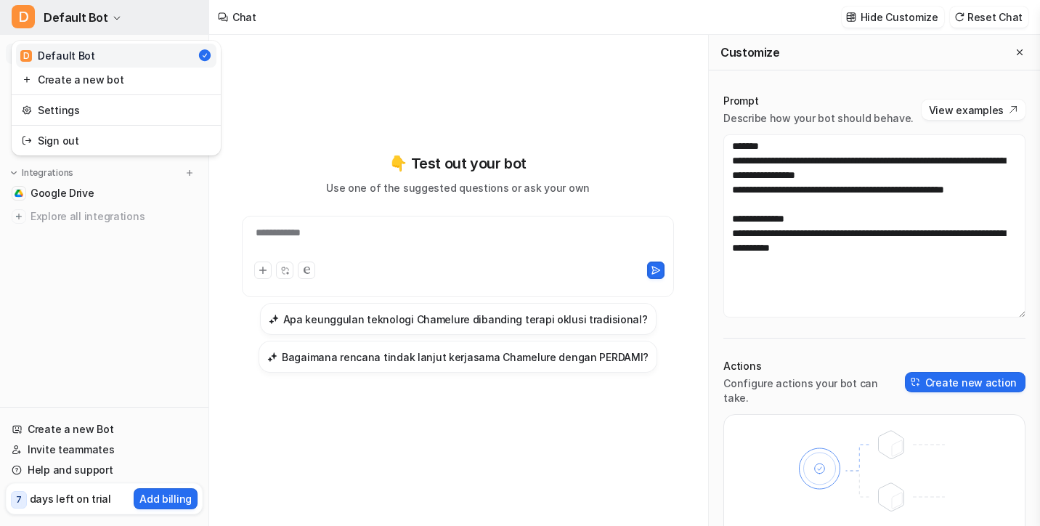
click at [100, 23] on span "Default Bot" at bounding box center [76, 17] width 65 height 20
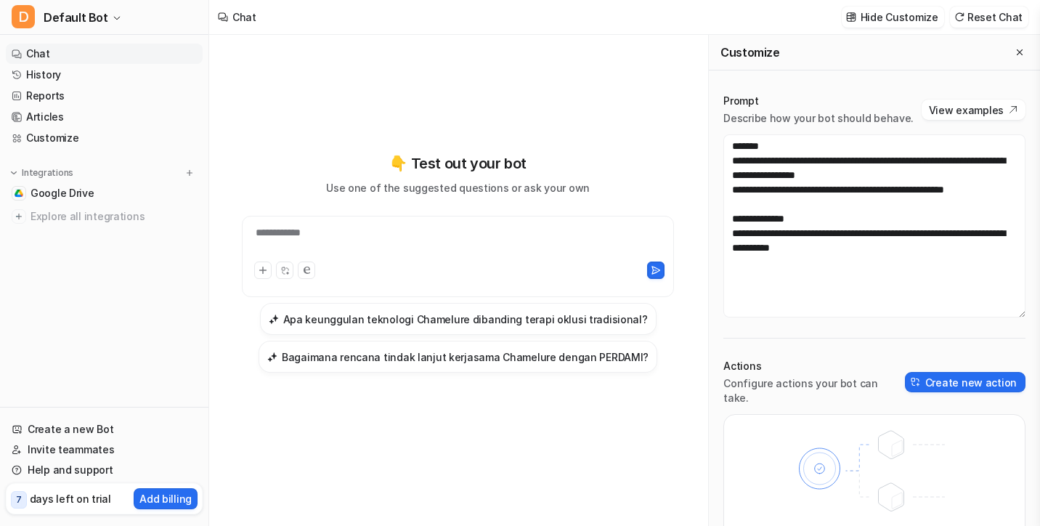
click at [88, 415] on div "Create a new Bot Invite teammates Help and support 7 days left on trial Add bil…" at bounding box center [104, 463] width 197 height 101
click at [83, 418] on div "Create a new Bot Invite teammates Help and support 7 days left on trial Add bil…" at bounding box center [104, 463] width 197 height 101
click at [73, 428] on link "Create a new Bot" at bounding box center [104, 429] width 197 height 20
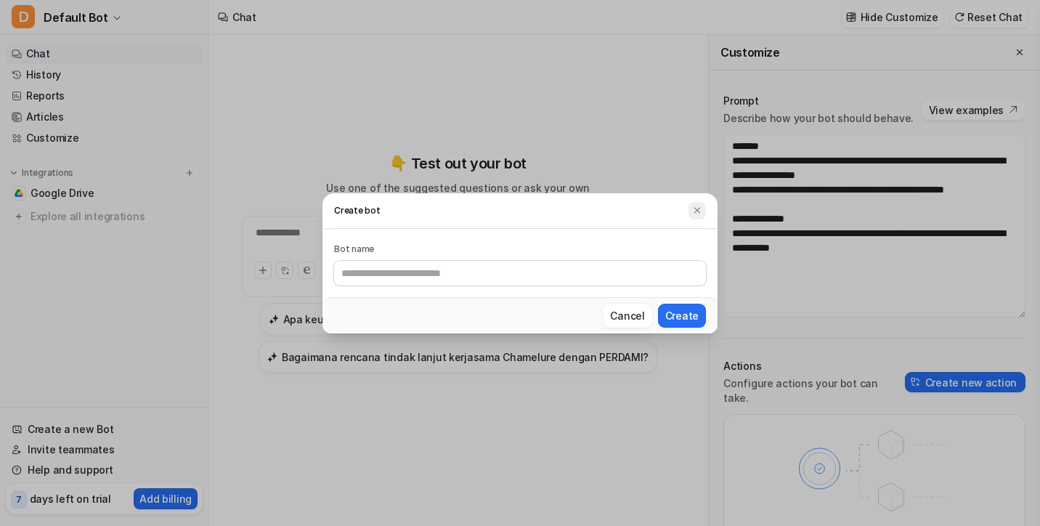
click at [703, 211] on button at bounding box center [697, 210] width 17 height 17
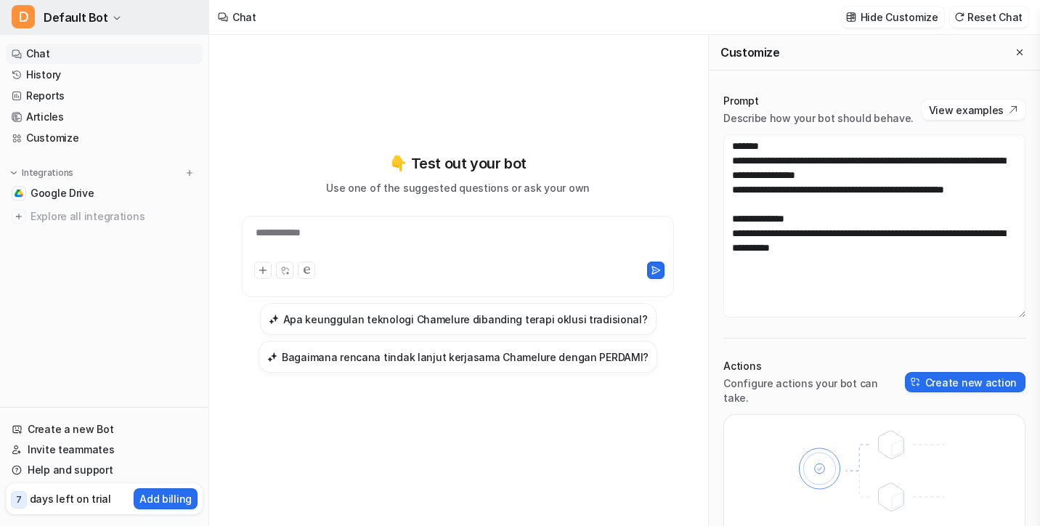
click at [86, 12] on span "Default Bot" at bounding box center [76, 17] width 65 height 20
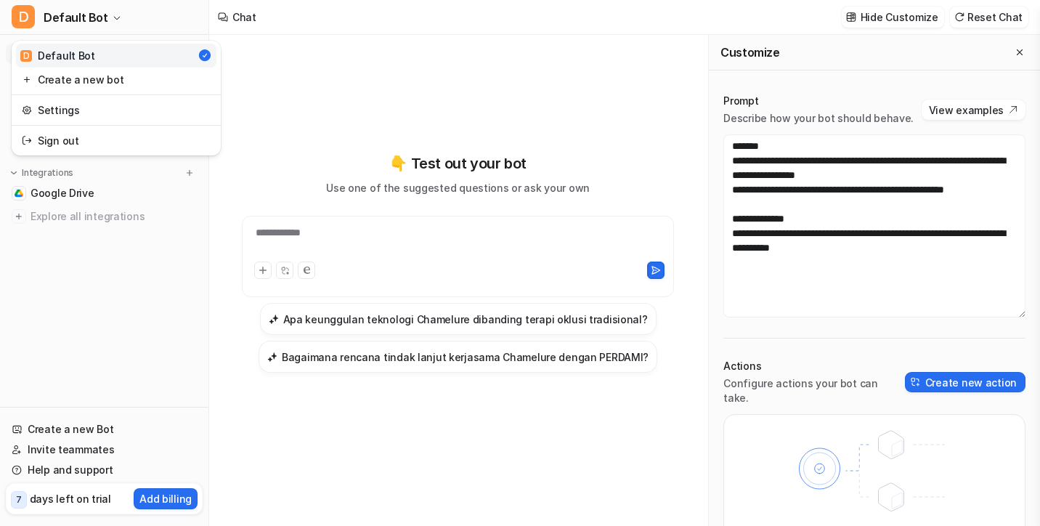
click at [82, 293] on div "D Default Bot D Default Bot Create a new bot Settings Sign out Chat History Rep…" at bounding box center [104, 263] width 209 height 526
click at [59, 211] on span "Explore all integrations" at bounding box center [114, 216] width 166 height 23
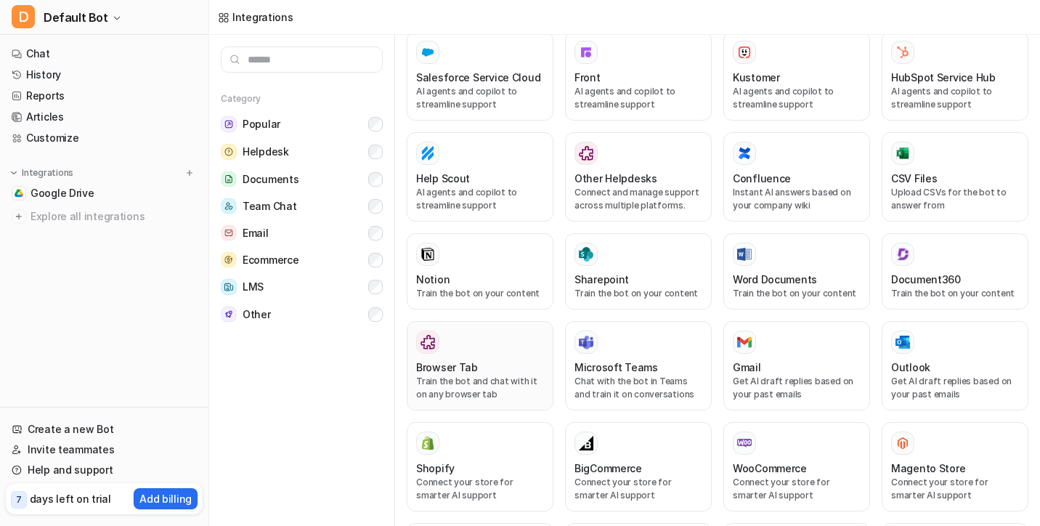
scroll to position [413, 0]
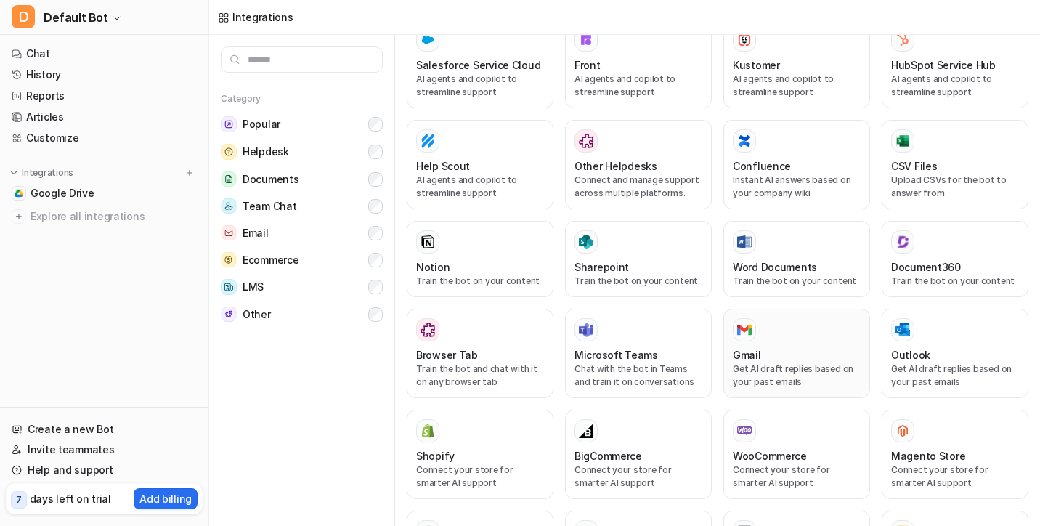
click at [783, 318] on div at bounding box center [797, 329] width 128 height 23
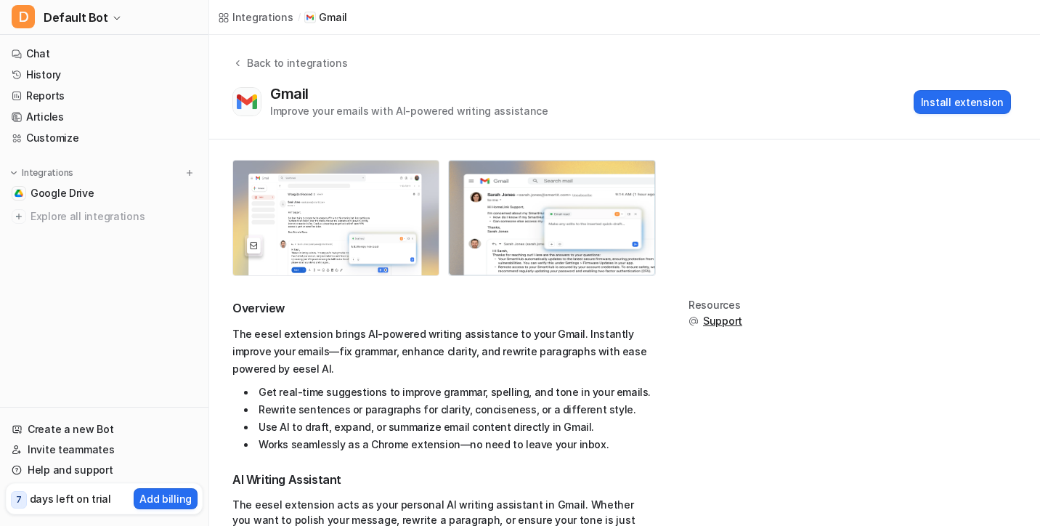
click at [368, 241] on img at bounding box center [336, 218] width 206 height 115
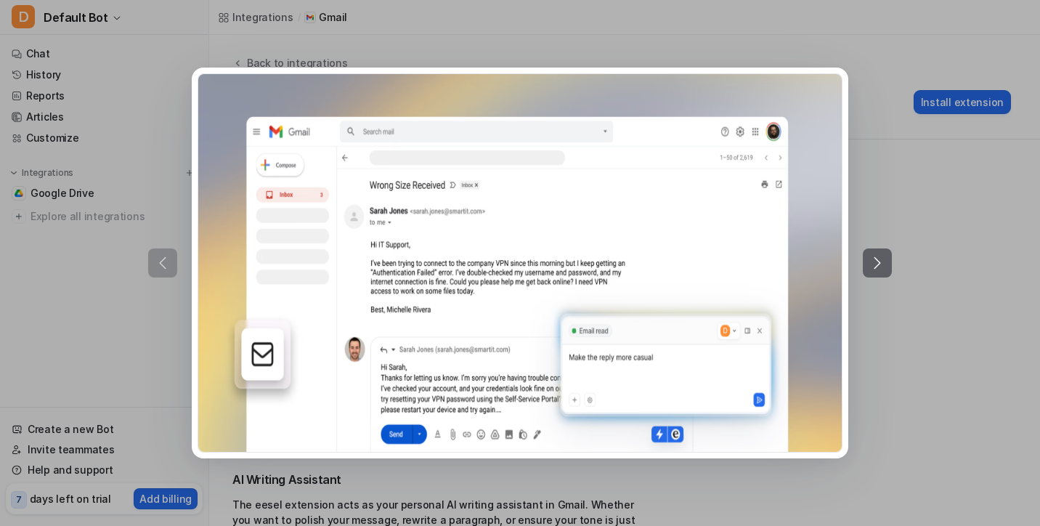
click at [368, 241] on img at bounding box center [520, 263] width 644 height 378
click at [924, 161] on div at bounding box center [520, 263] width 1040 height 526
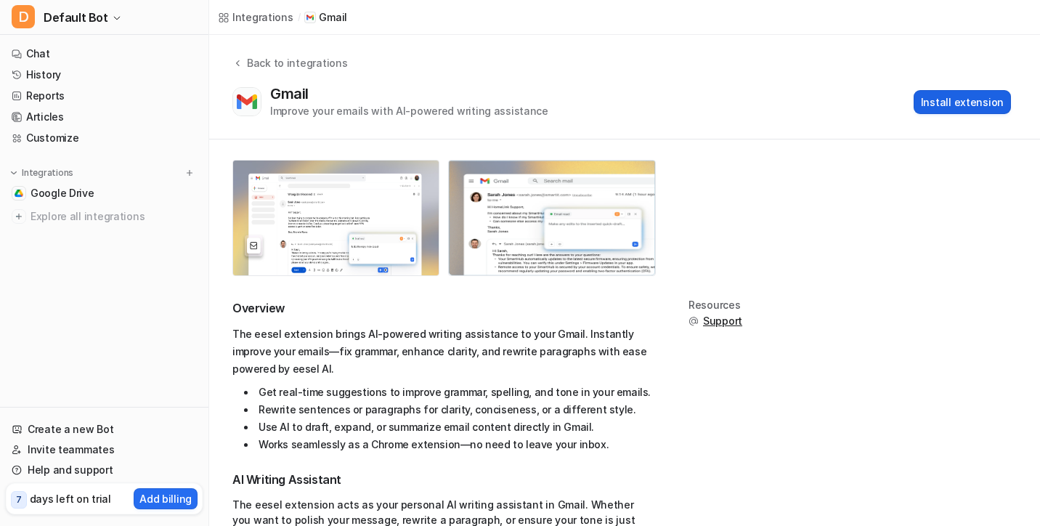
click at [947, 101] on button "Install extension" at bounding box center [962, 102] width 97 height 24
click at [65, 64] on ul "Chat History Reports Articles Customize" at bounding box center [104, 96] width 197 height 105
click at [65, 56] on link "Chat" at bounding box center [104, 54] width 197 height 20
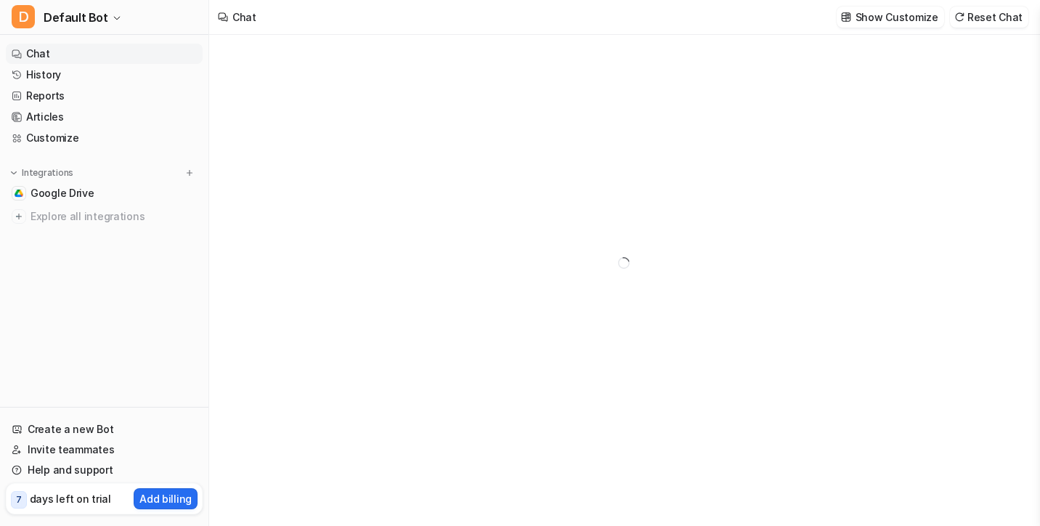
type textarea "**********"
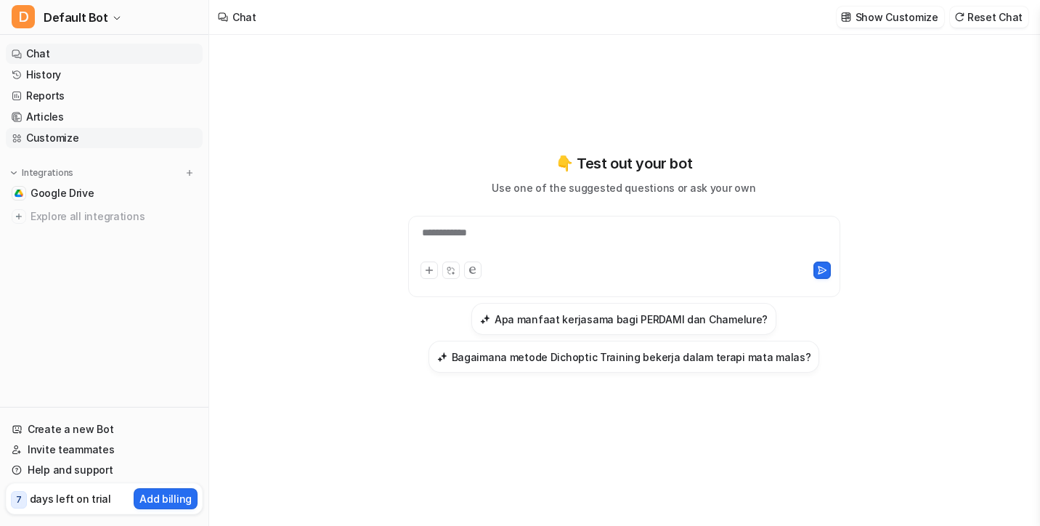
click at [60, 129] on link "Customize" at bounding box center [104, 138] width 197 height 20
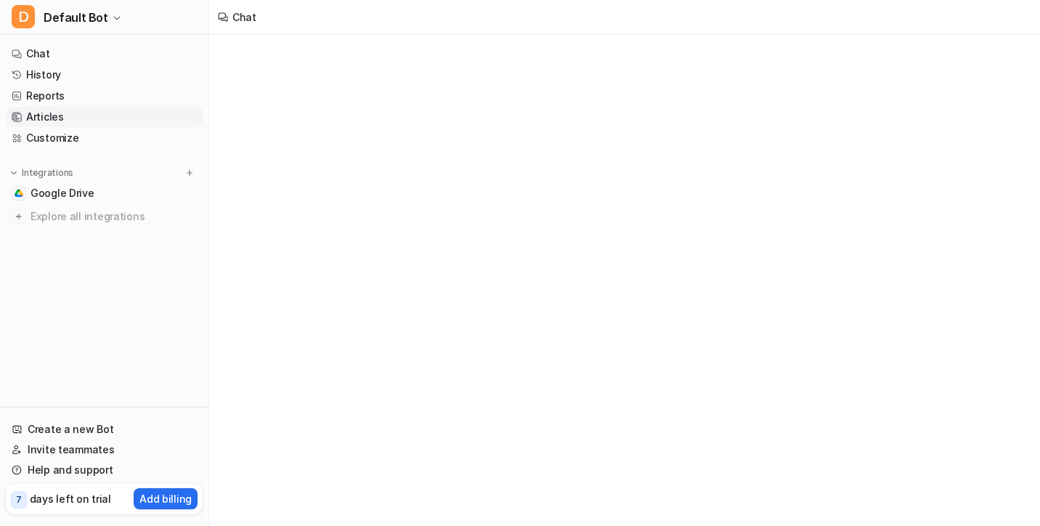
click at [59, 113] on link "Articles" at bounding box center [104, 117] width 197 height 20
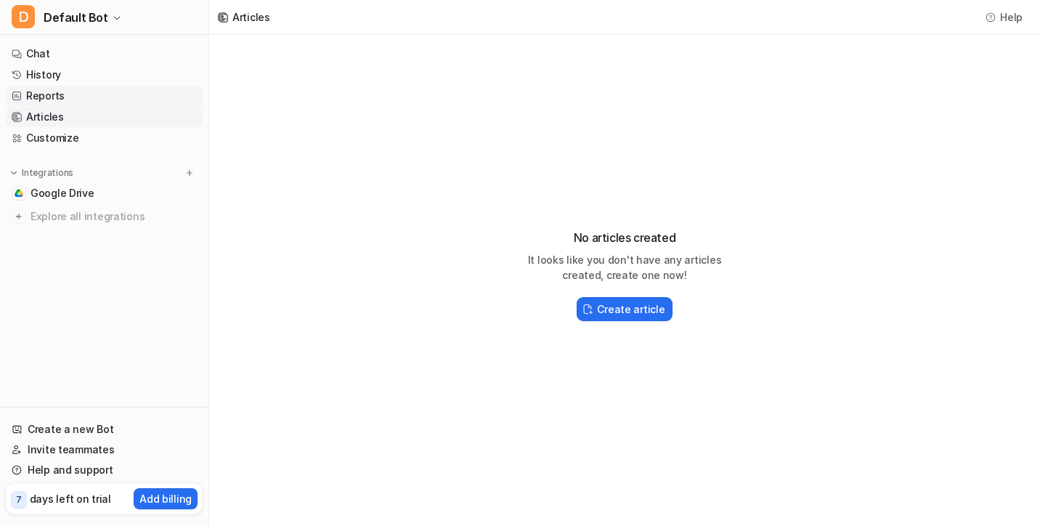
click at [63, 89] on link "Reports" at bounding box center [104, 96] width 197 height 20
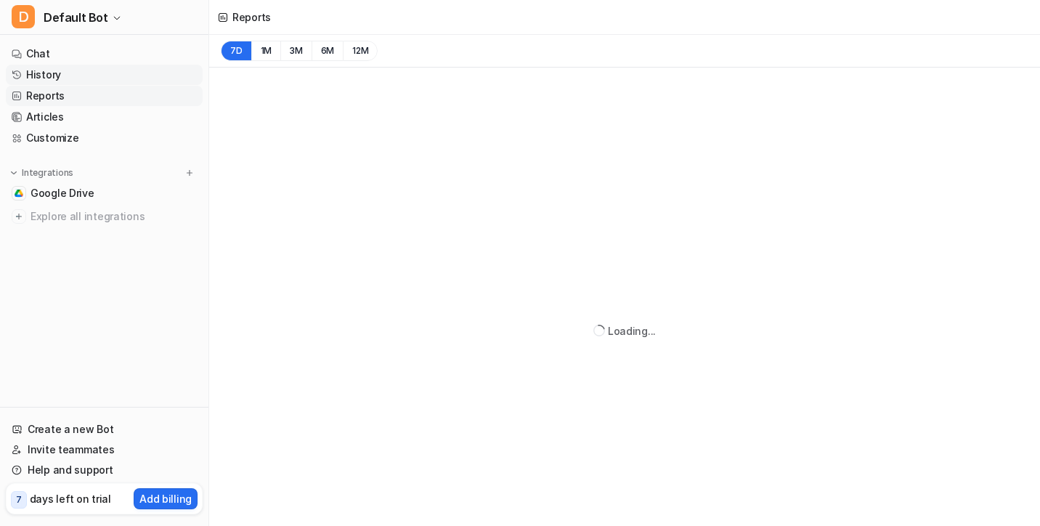
click at [63, 75] on link "History" at bounding box center [104, 75] width 197 height 20
click at [63, 59] on link "Chat" at bounding box center [104, 54] width 197 height 20
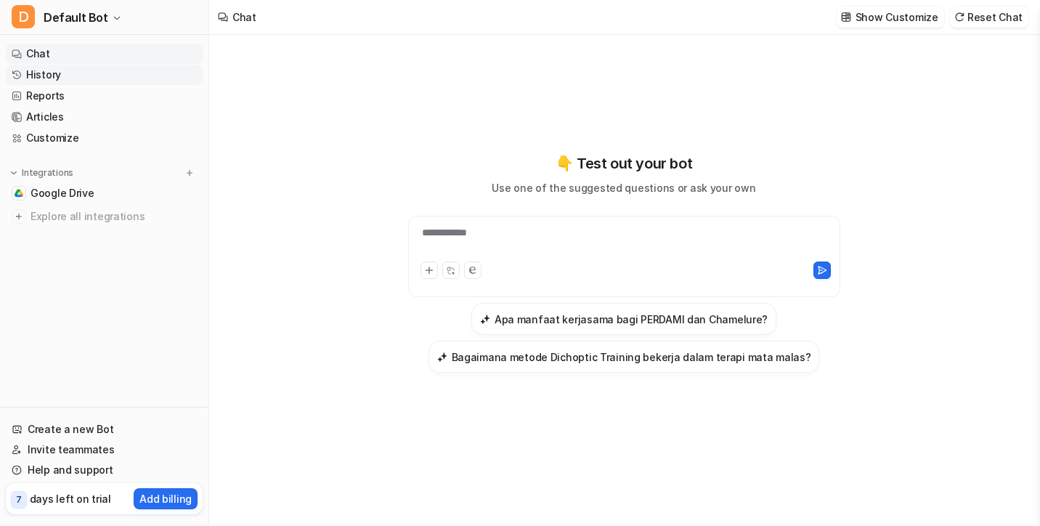
click at [73, 77] on link "History" at bounding box center [104, 75] width 197 height 20
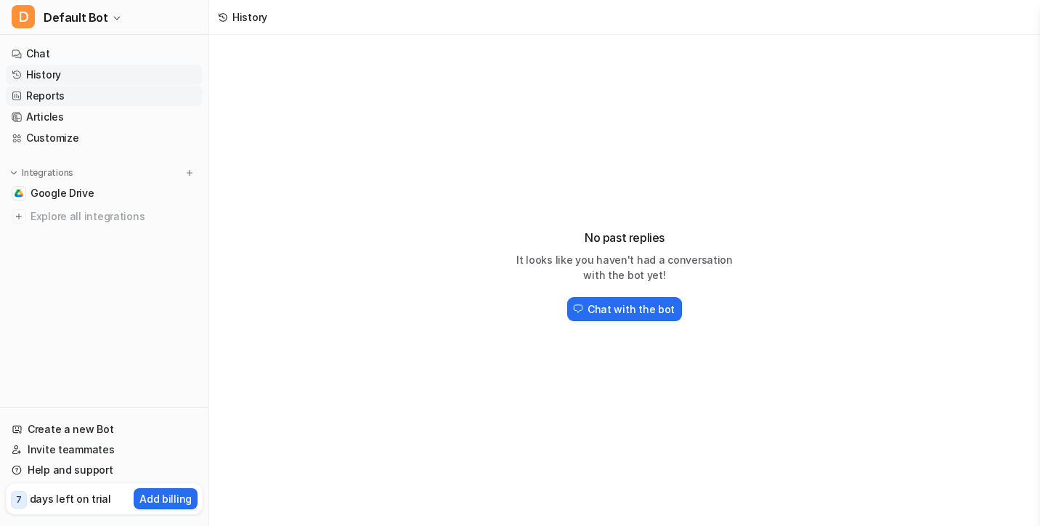
click at [62, 91] on link "Reports" at bounding box center [104, 96] width 197 height 20
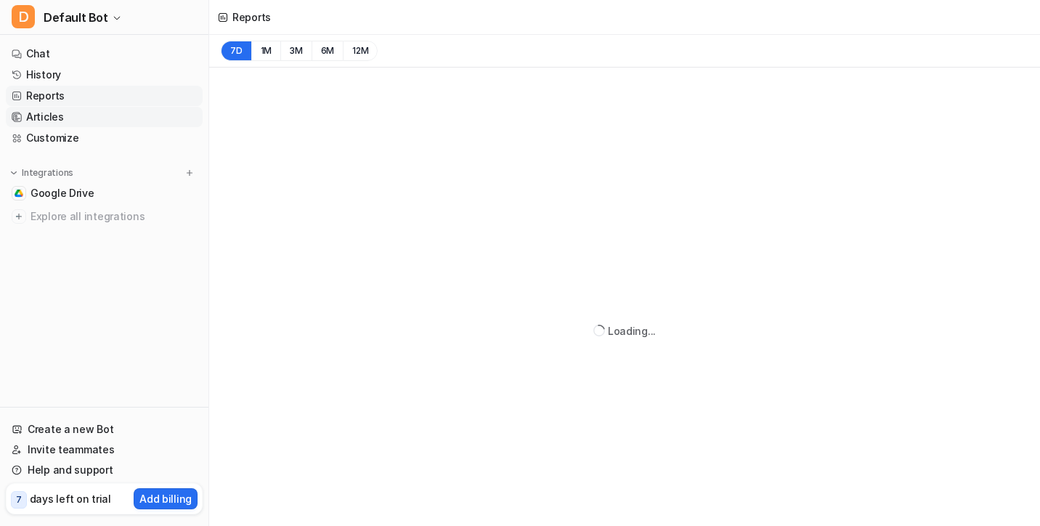
click at [55, 108] on link "Articles" at bounding box center [104, 117] width 197 height 20
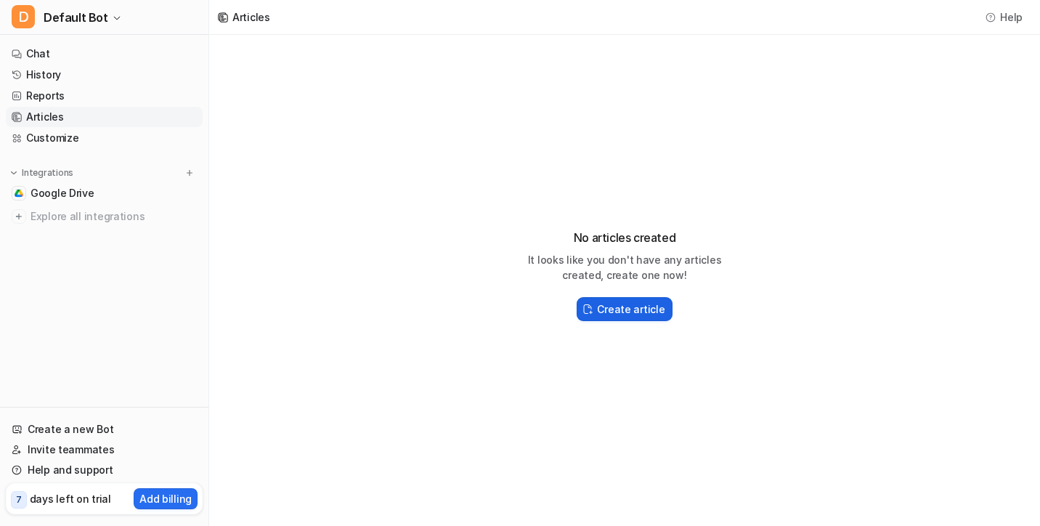
click at [607, 315] on h2 "Create article" at bounding box center [631, 308] width 68 height 15
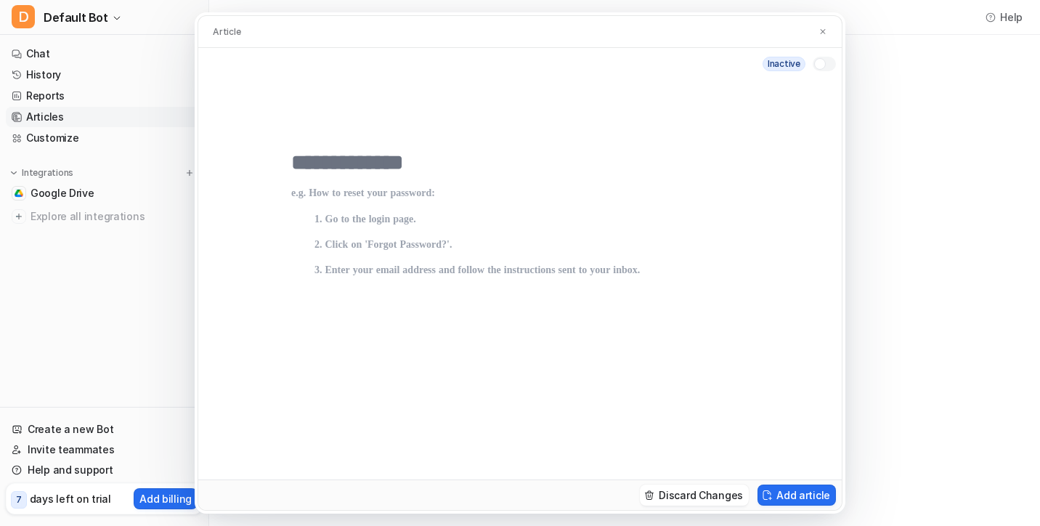
click at [344, 102] on div at bounding box center [520, 280] width 644 height 400
click at [336, 155] on input "text" at bounding box center [520, 163] width 458 height 26
click at [827, 64] on div at bounding box center [824, 64] width 23 height 15
click at [630, 137] on div at bounding box center [520, 280] width 644 height 400
click at [564, 165] on input "text" at bounding box center [520, 163] width 458 height 26
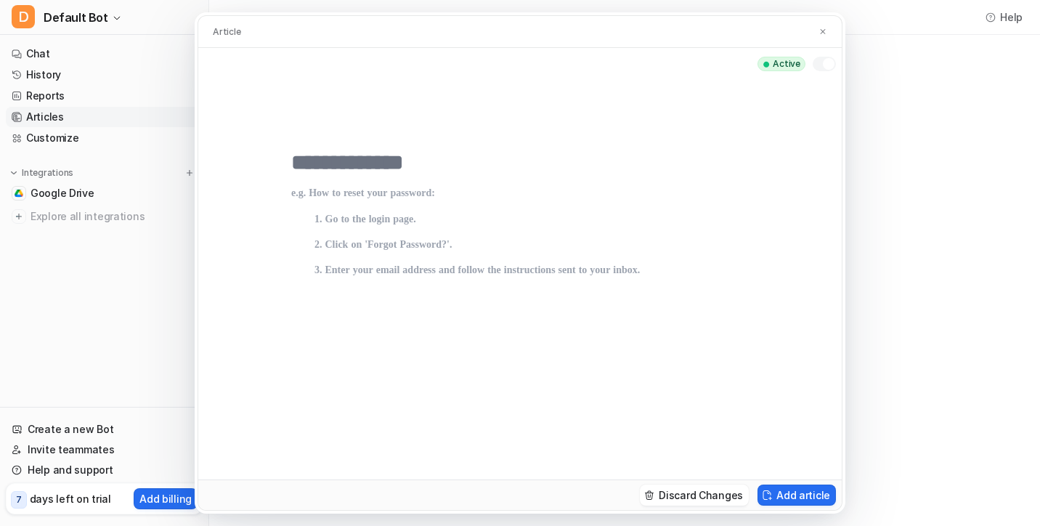
type input "*"
type input "****"
click at [442, 200] on p at bounding box center [520, 320] width 458 height 267
click at [437, 233] on p at bounding box center [520, 320] width 458 height 267
click at [437, 256] on p at bounding box center [520, 320] width 458 height 267
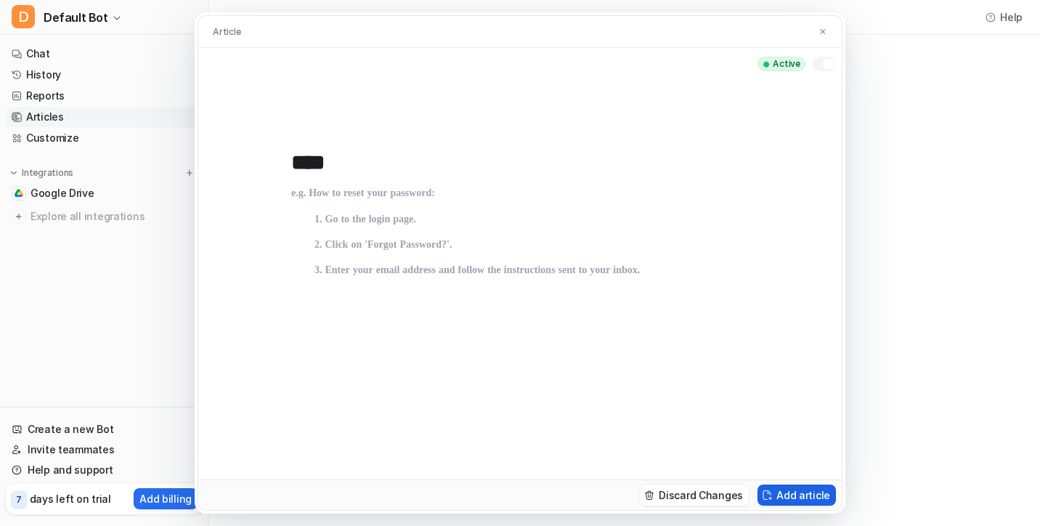
click at [811, 492] on button "Add article" at bounding box center [797, 494] width 78 height 21
click at [558, 179] on div at bounding box center [520, 315] width 458 height 279
click at [557, 192] on p at bounding box center [520, 320] width 458 height 267
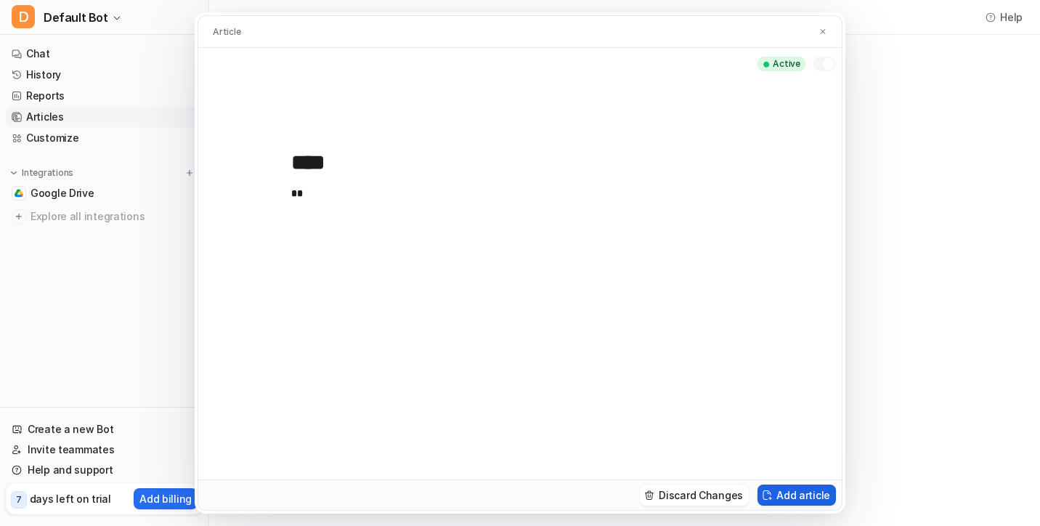
click at [792, 489] on button "Add article" at bounding box center [797, 494] width 78 height 21
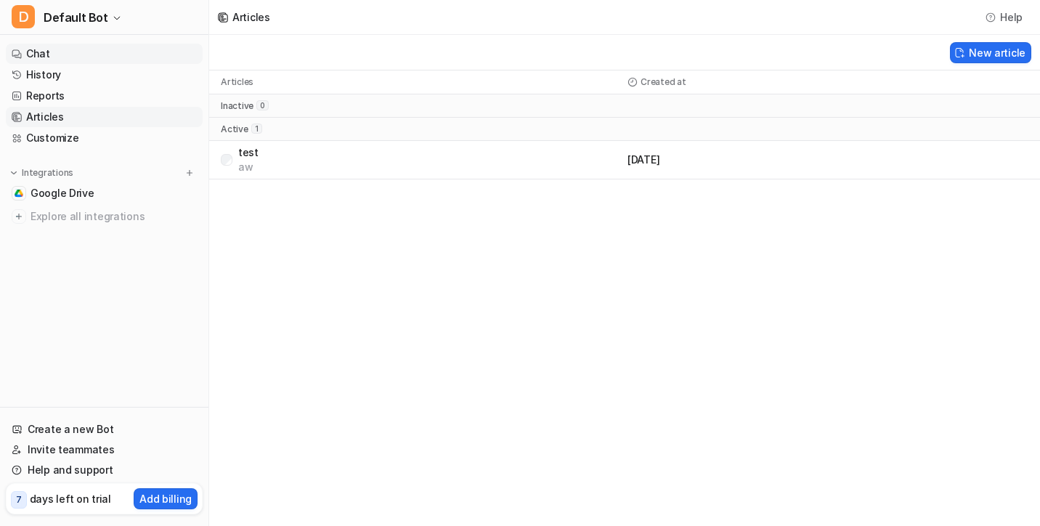
click at [181, 60] on link "Chat" at bounding box center [104, 54] width 197 height 20
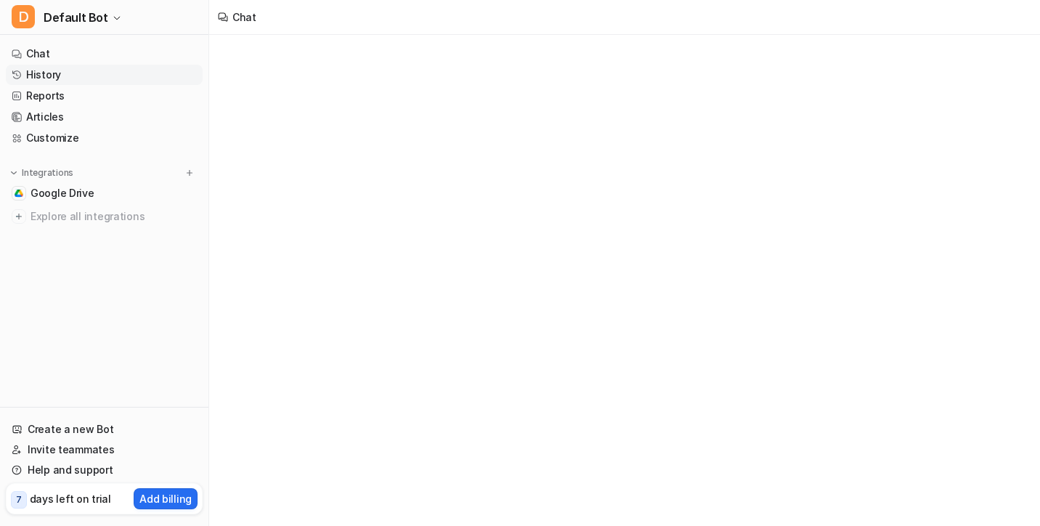
click at [169, 78] on link "History" at bounding box center [104, 75] width 197 height 20
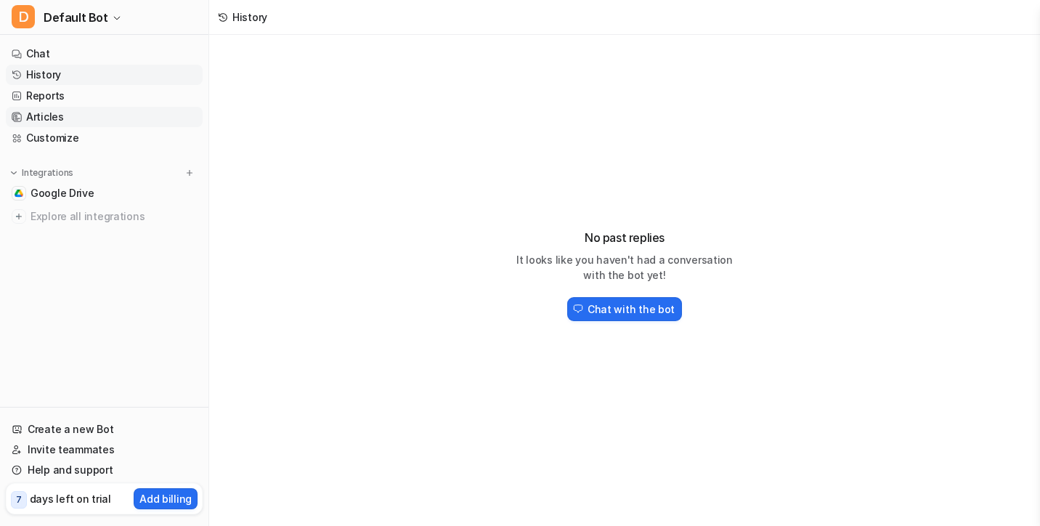
click at [76, 118] on link "Articles" at bounding box center [104, 117] width 197 height 20
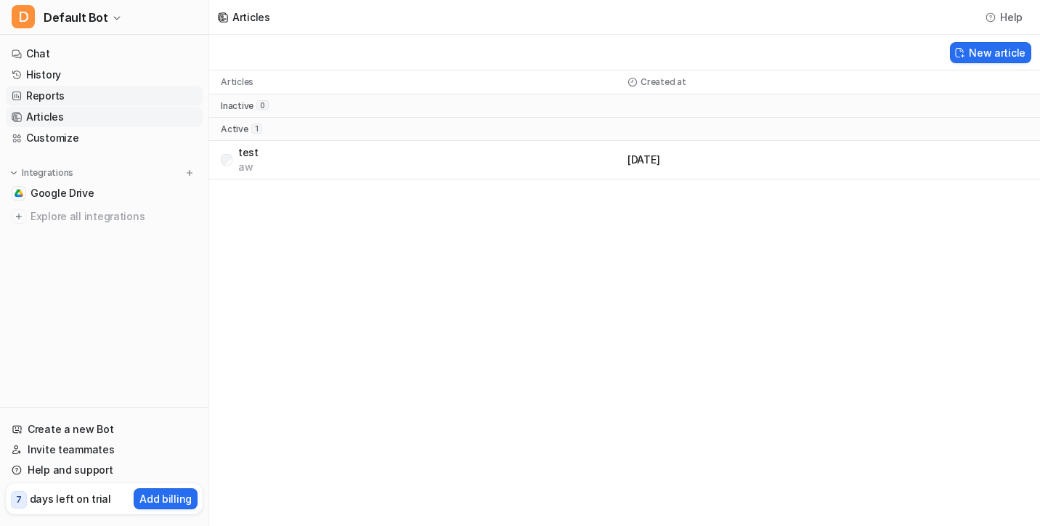
click at [78, 98] on link "Reports" at bounding box center [104, 96] width 197 height 20
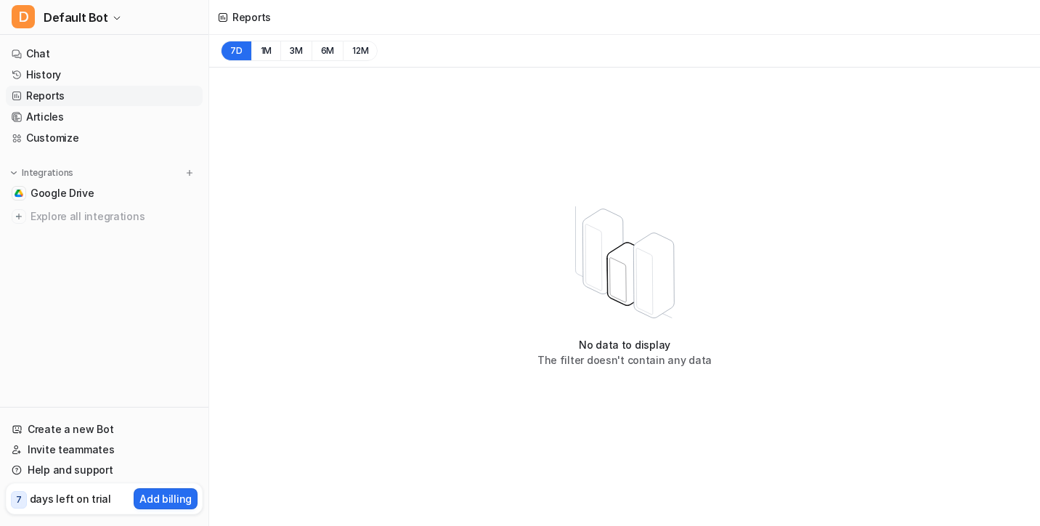
click at [115, 100] on link "Reports" at bounding box center [104, 96] width 197 height 20
click at [107, 51] on link "Chat" at bounding box center [104, 54] width 197 height 20
